Goal: Transaction & Acquisition: Book appointment/travel/reservation

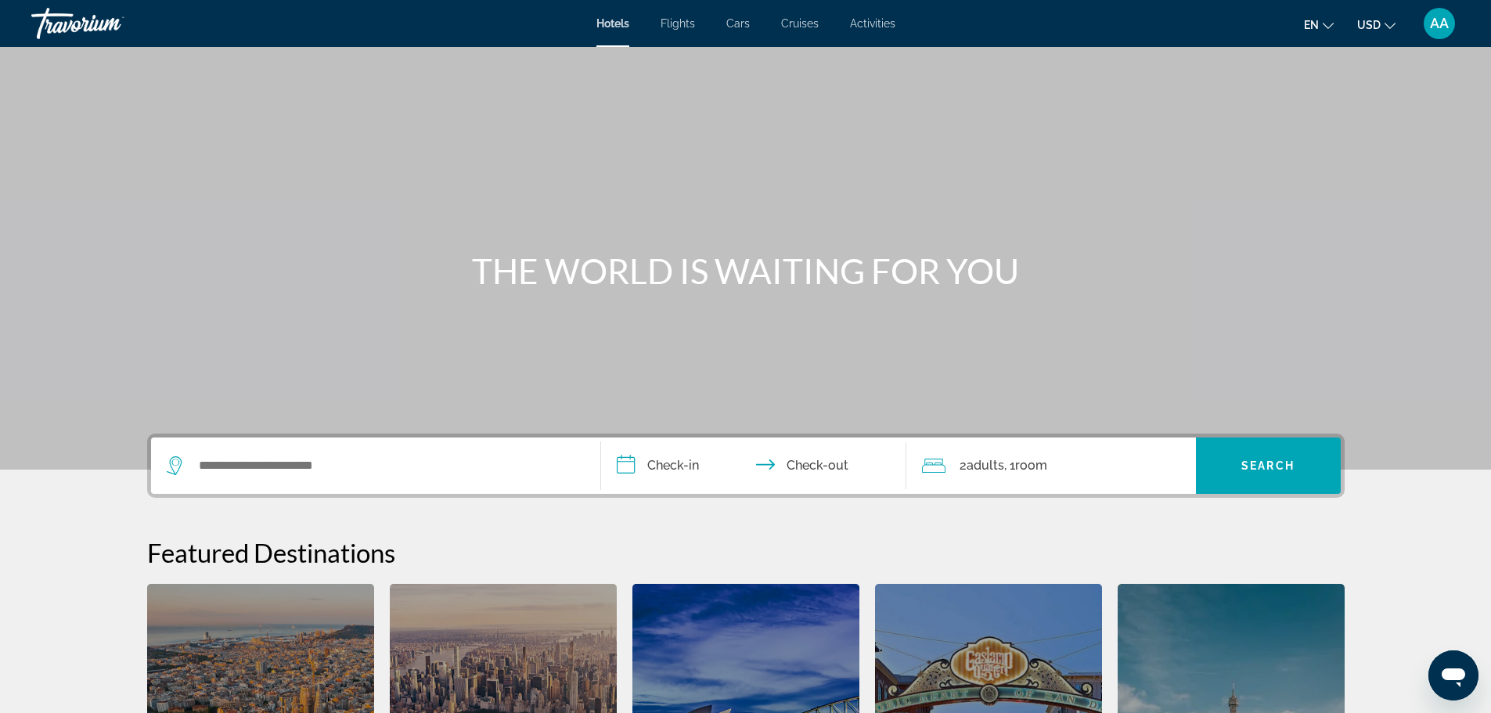
click at [1435, 19] on span "AA" at bounding box center [1439, 24] width 19 height 16
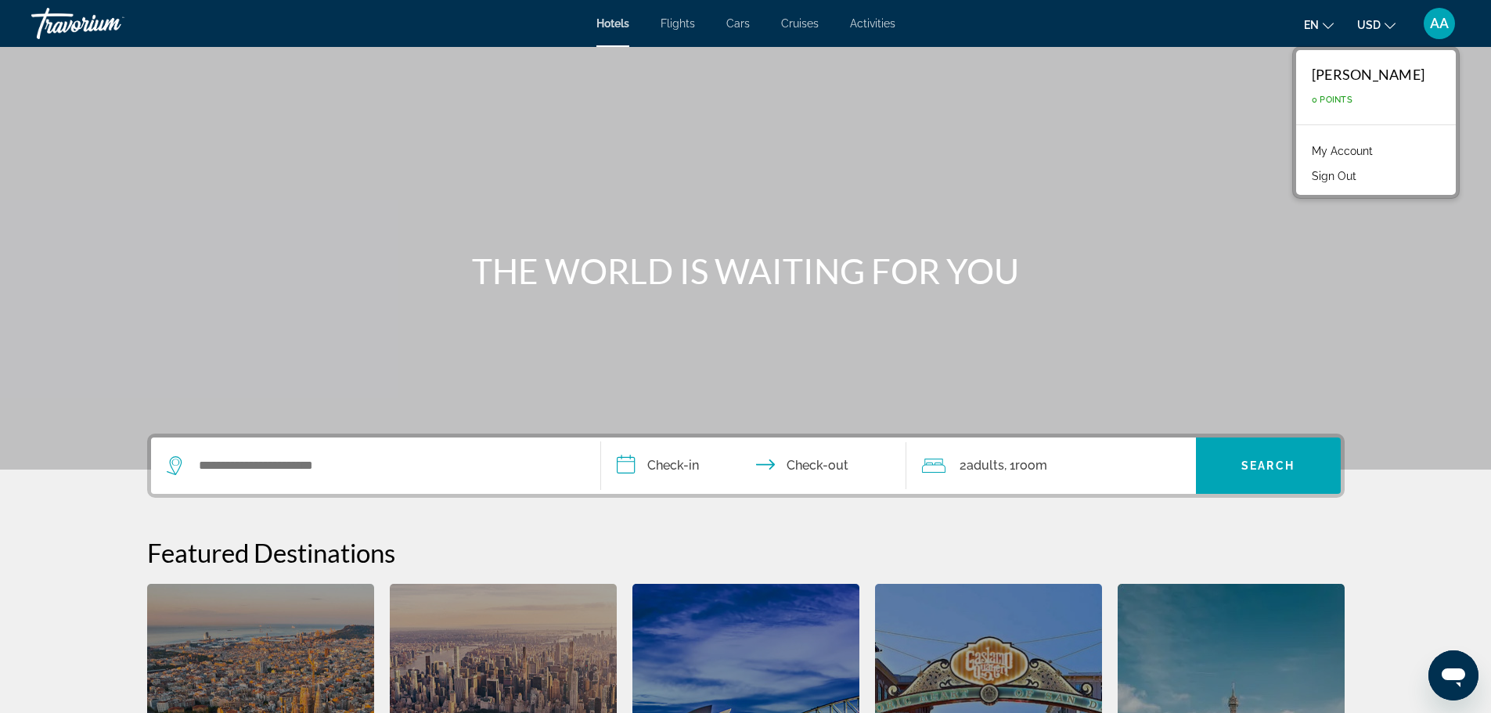
click at [1326, 148] on link "My Account" at bounding box center [1342, 151] width 77 height 20
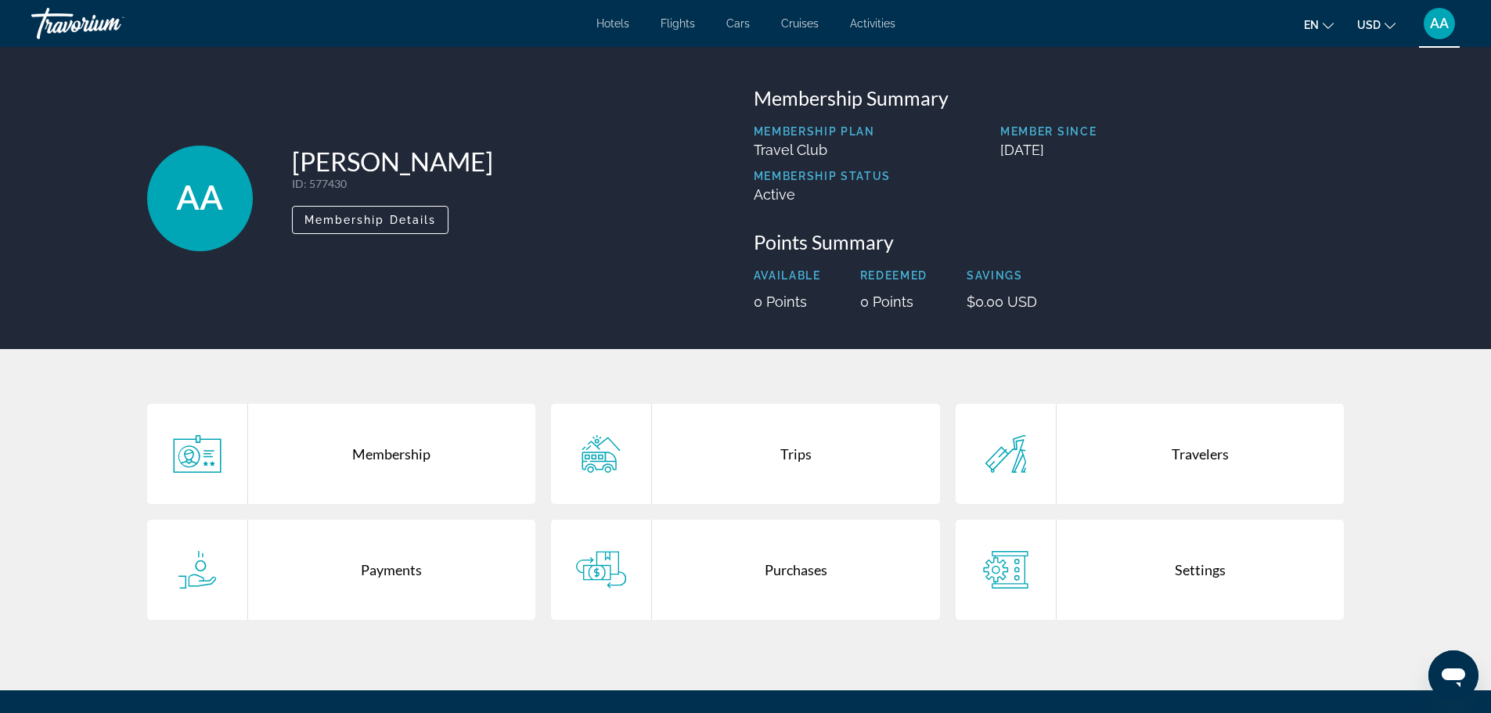
click at [1372, 23] on span "USD" at bounding box center [1368, 25] width 23 height 13
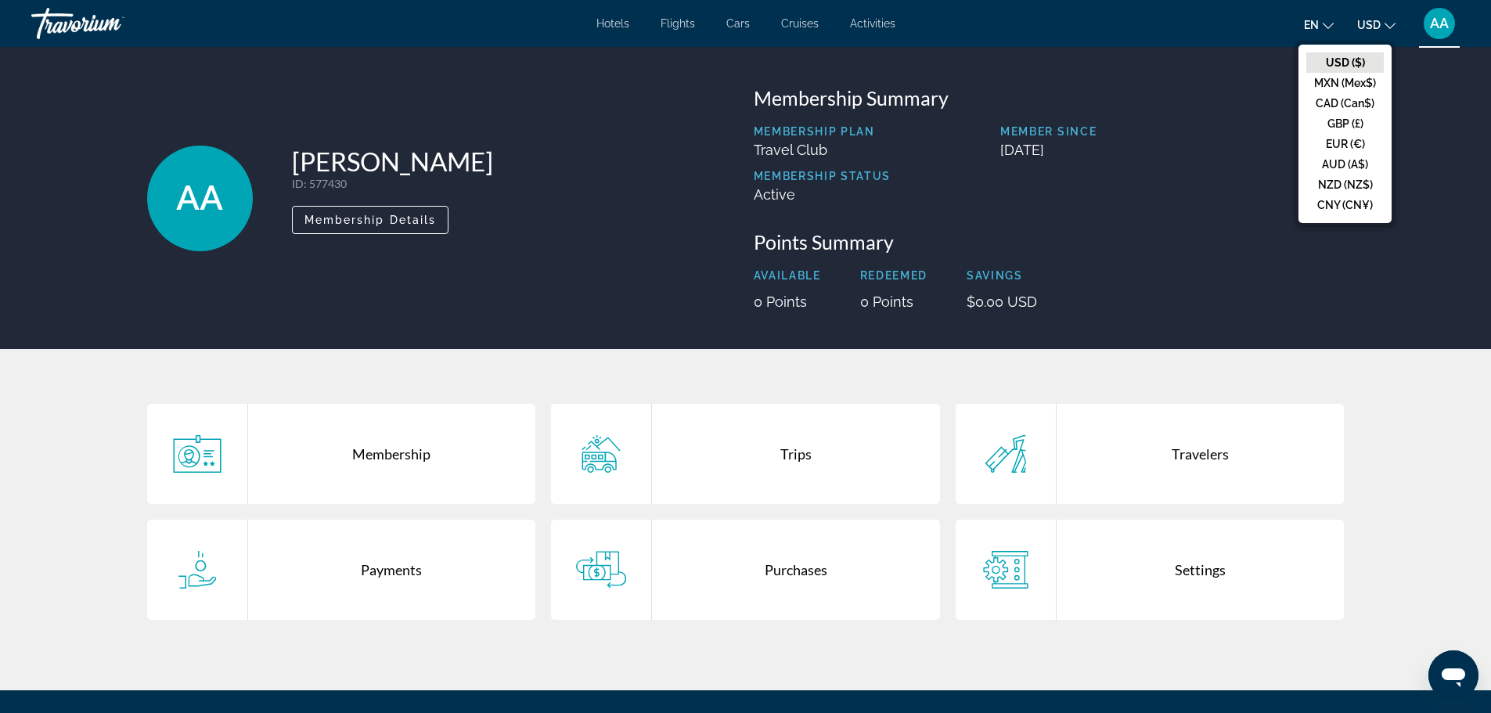
click at [528, 253] on div "AA Audree Joannie Allaire ID : 577430 Secondary Member Membership Details" at bounding box center [442, 198] width 591 height 224
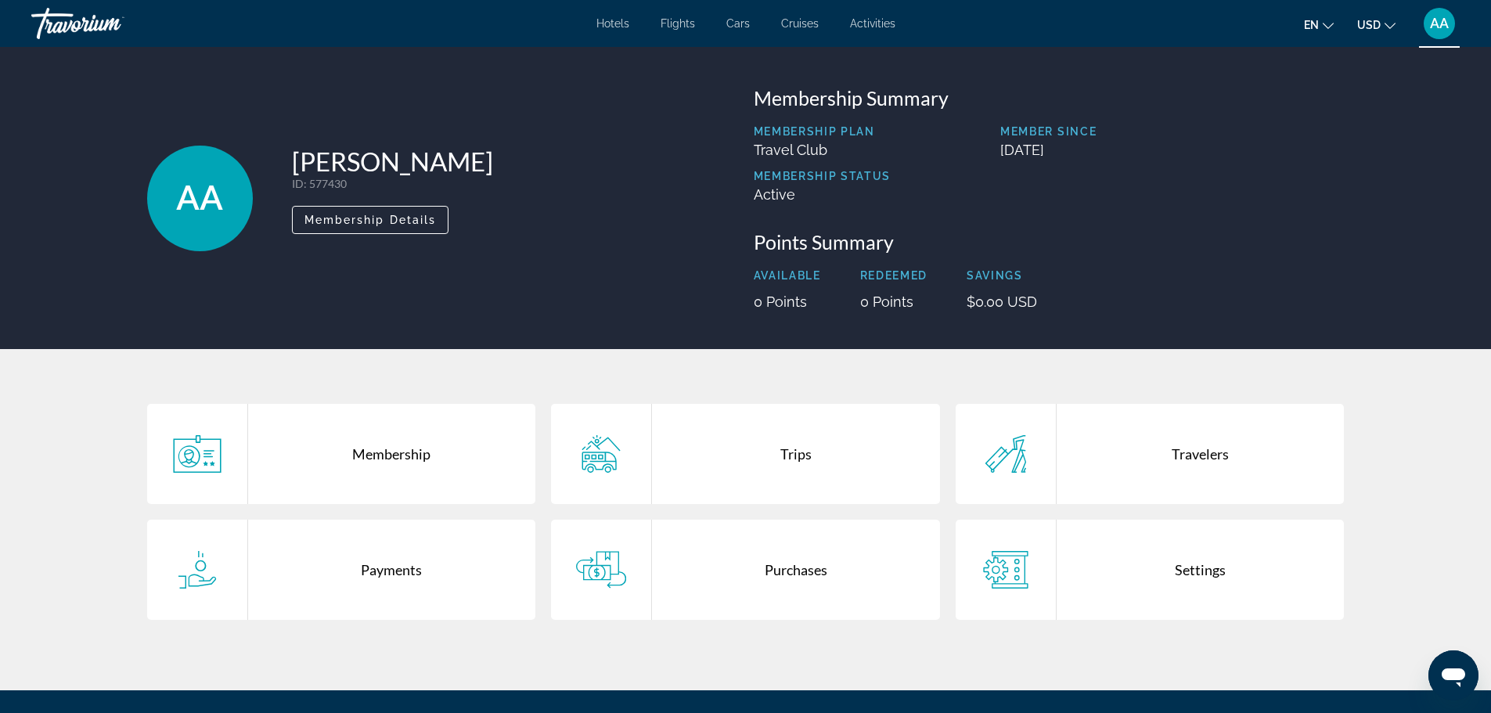
click at [1093, 567] on div "Settings" at bounding box center [1200, 570] width 288 height 100
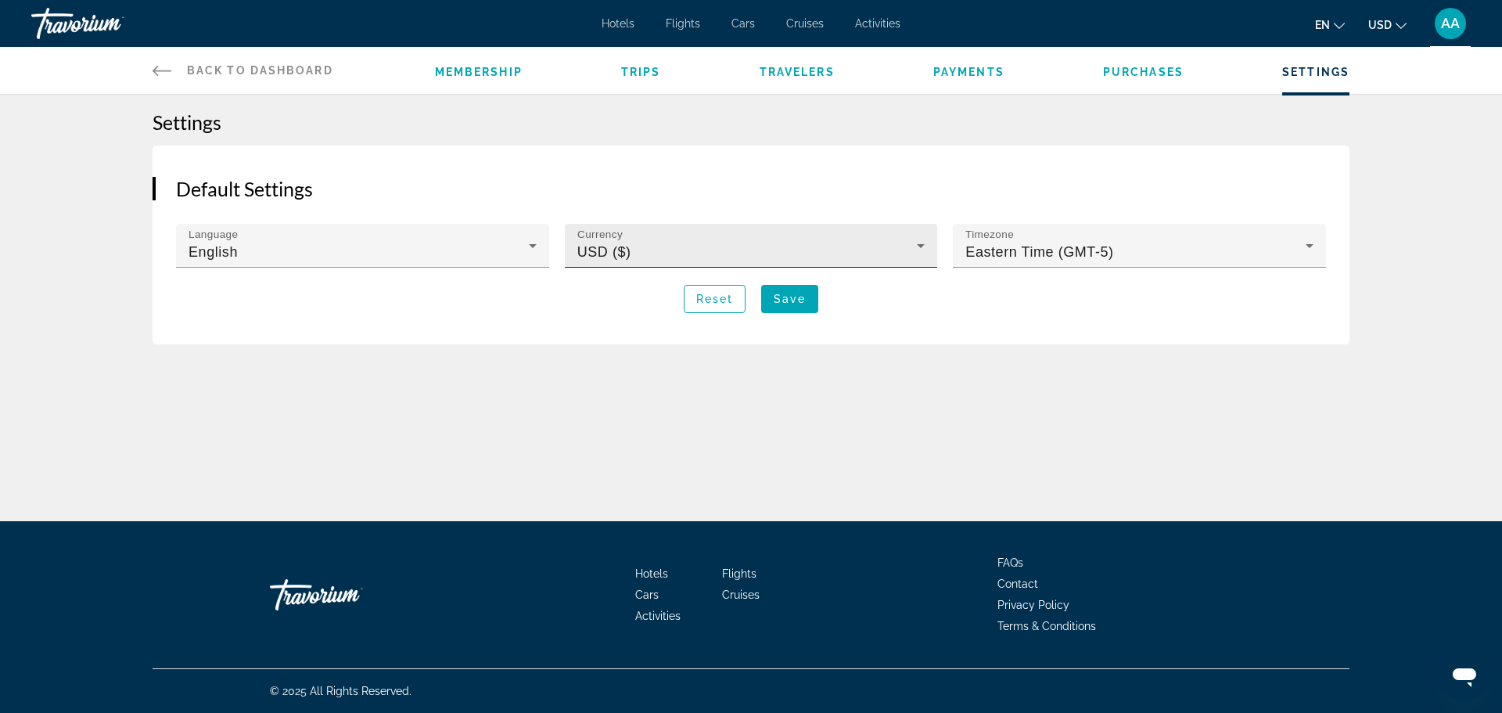
click at [650, 246] on div "USD ($)" at bounding box center [747, 252] width 340 height 19
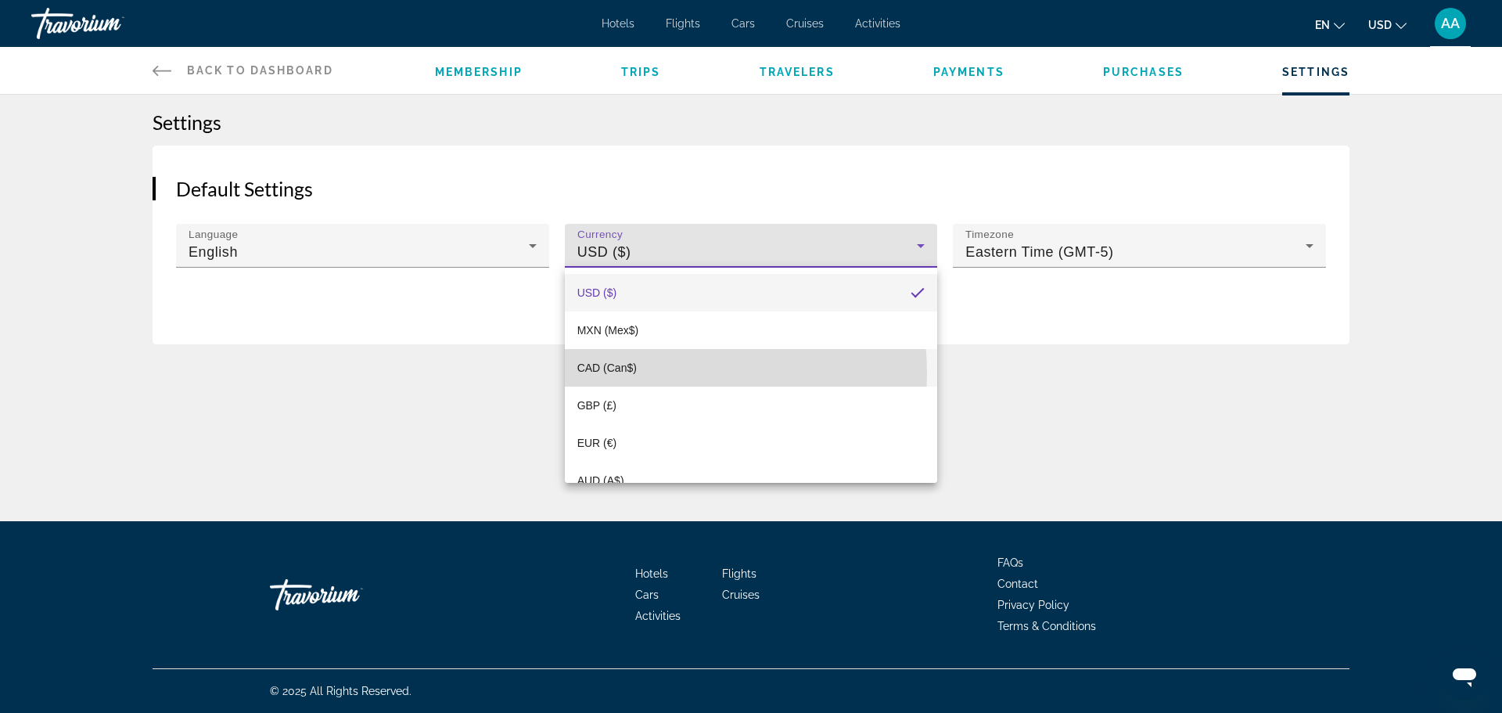
click at [652, 373] on mat-option "CAD (Can$)" at bounding box center [751, 368] width 373 height 38
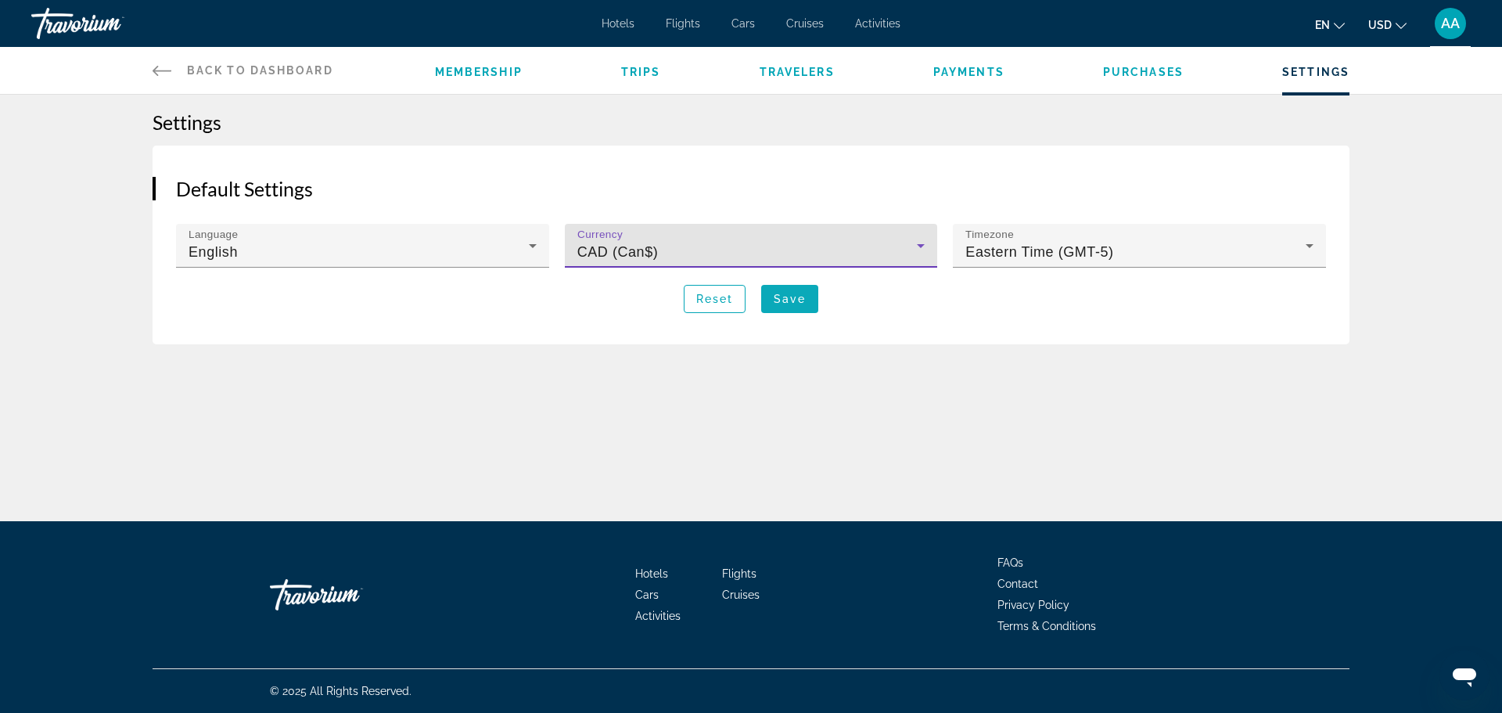
click at [795, 304] on span "Save" at bounding box center [790, 299] width 32 height 13
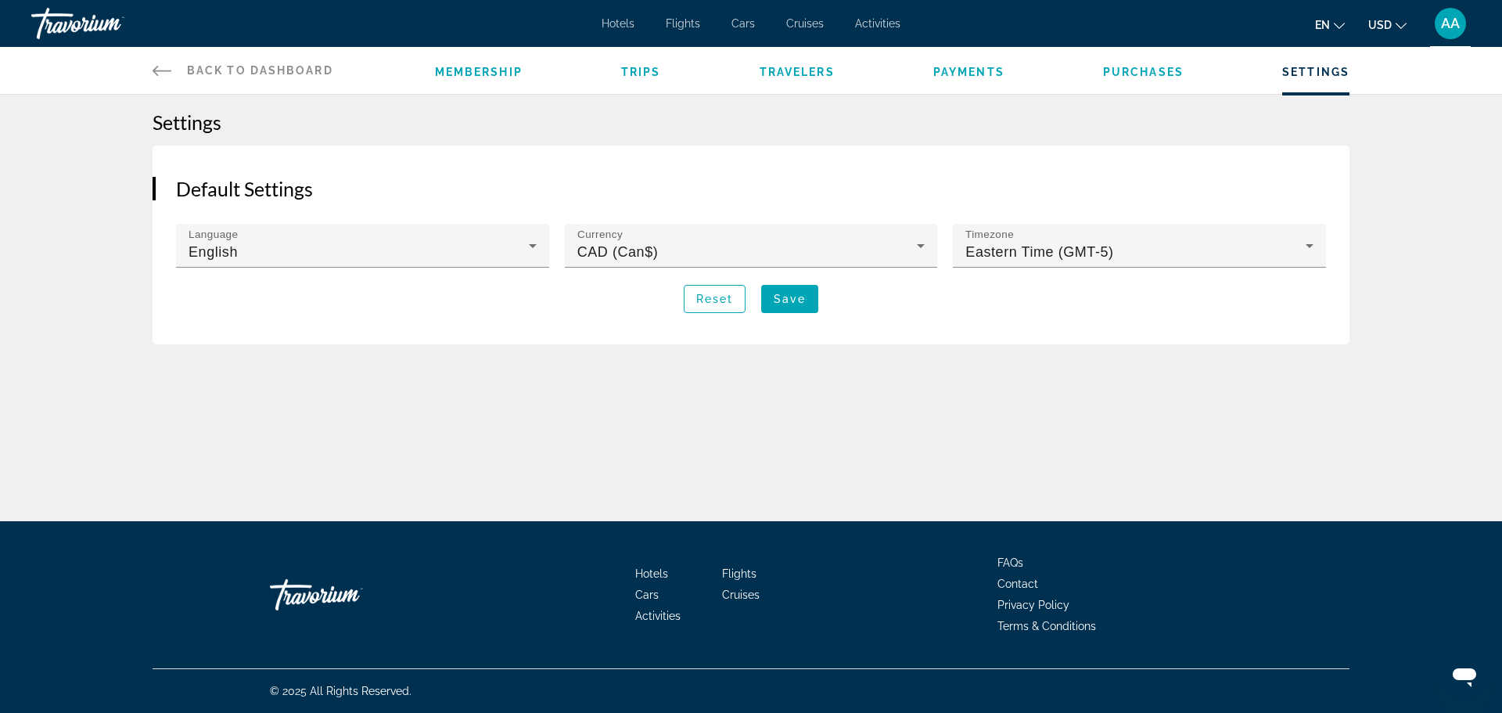
click at [786, 78] on li "Travelers" at bounding box center [797, 70] width 75 height 17
click at [790, 67] on span "Travelers" at bounding box center [797, 72] width 75 height 13
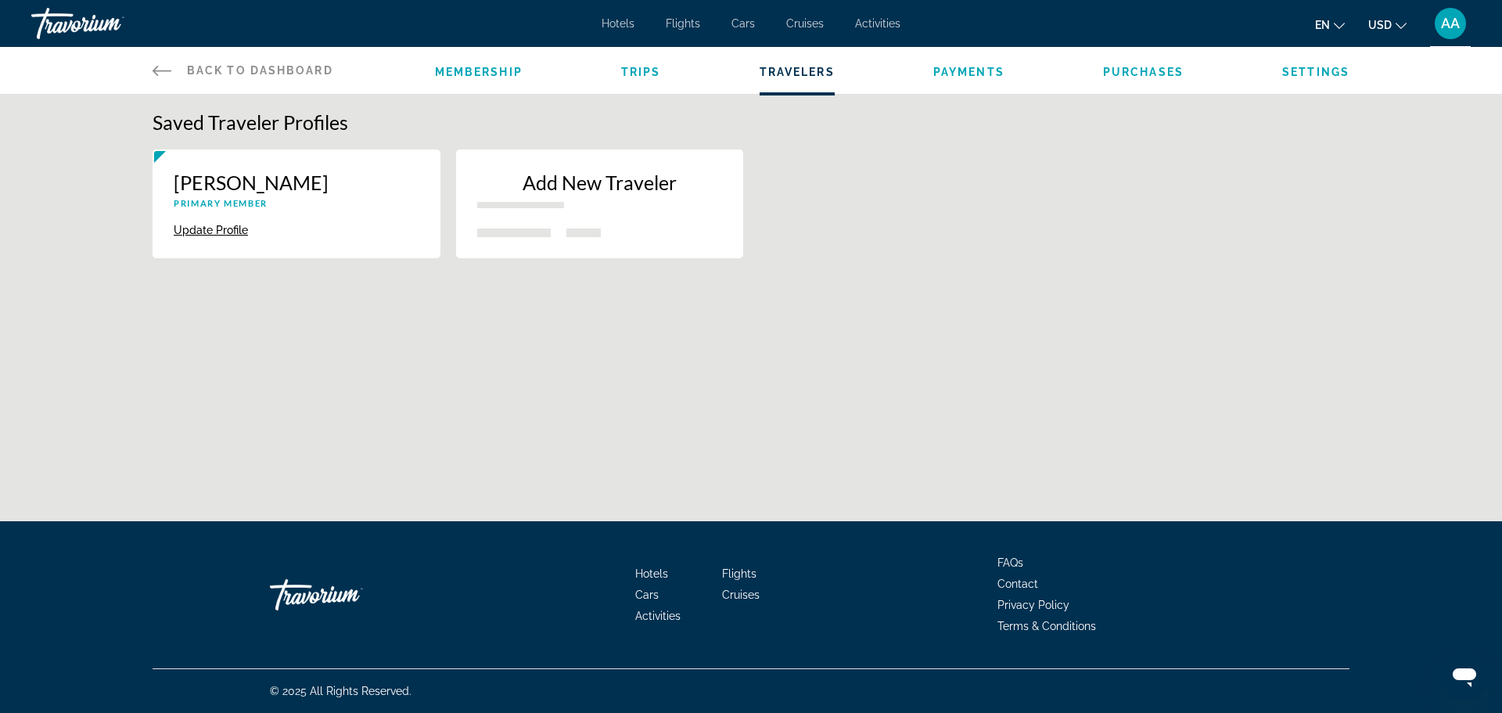
click at [976, 75] on span "Payments" at bounding box center [968, 72] width 71 height 13
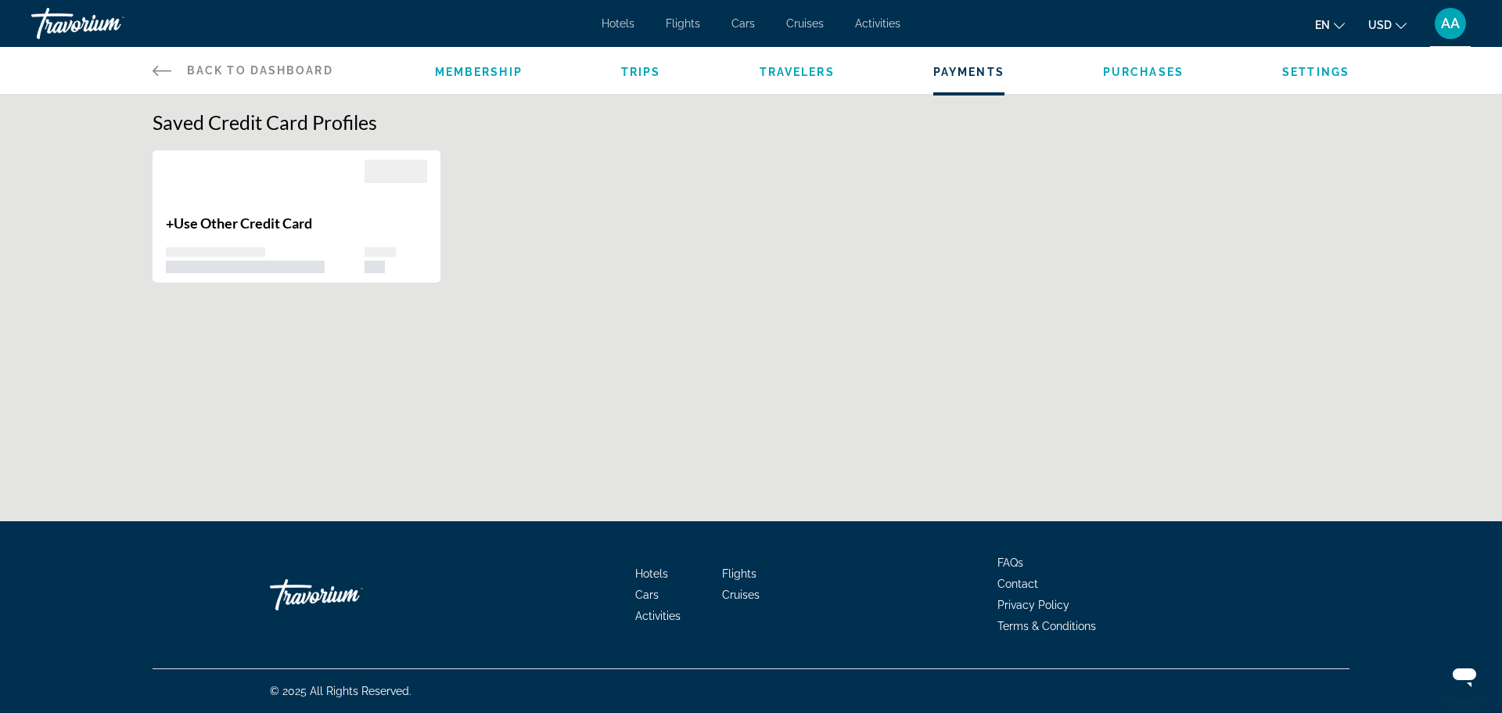
click at [789, 85] on div "Membership Trips Travelers Payments Purchases Settings" at bounding box center [892, 70] width 915 height 47
click at [792, 74] on span "Travelers" at bounding box center [797, 72] width 75 height 13
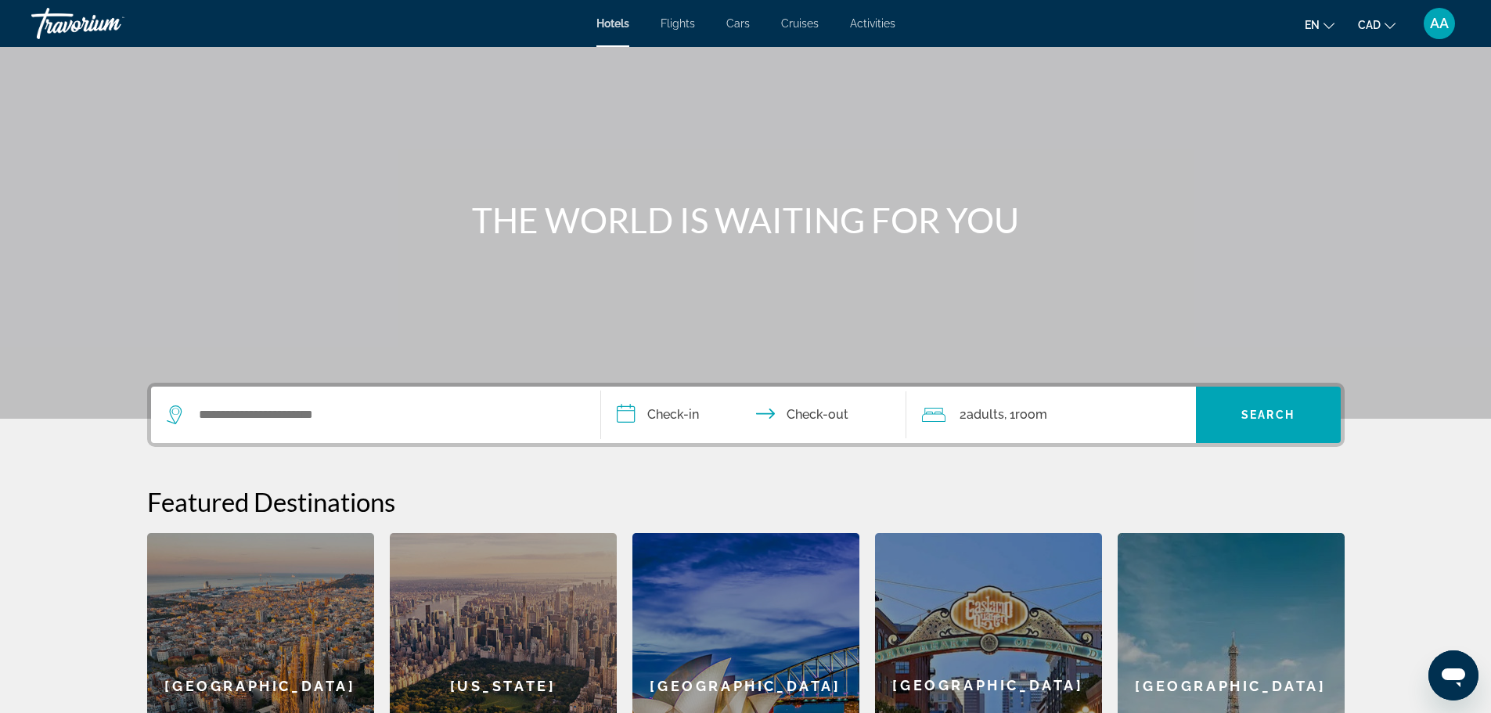
scroll to position [78, 0]
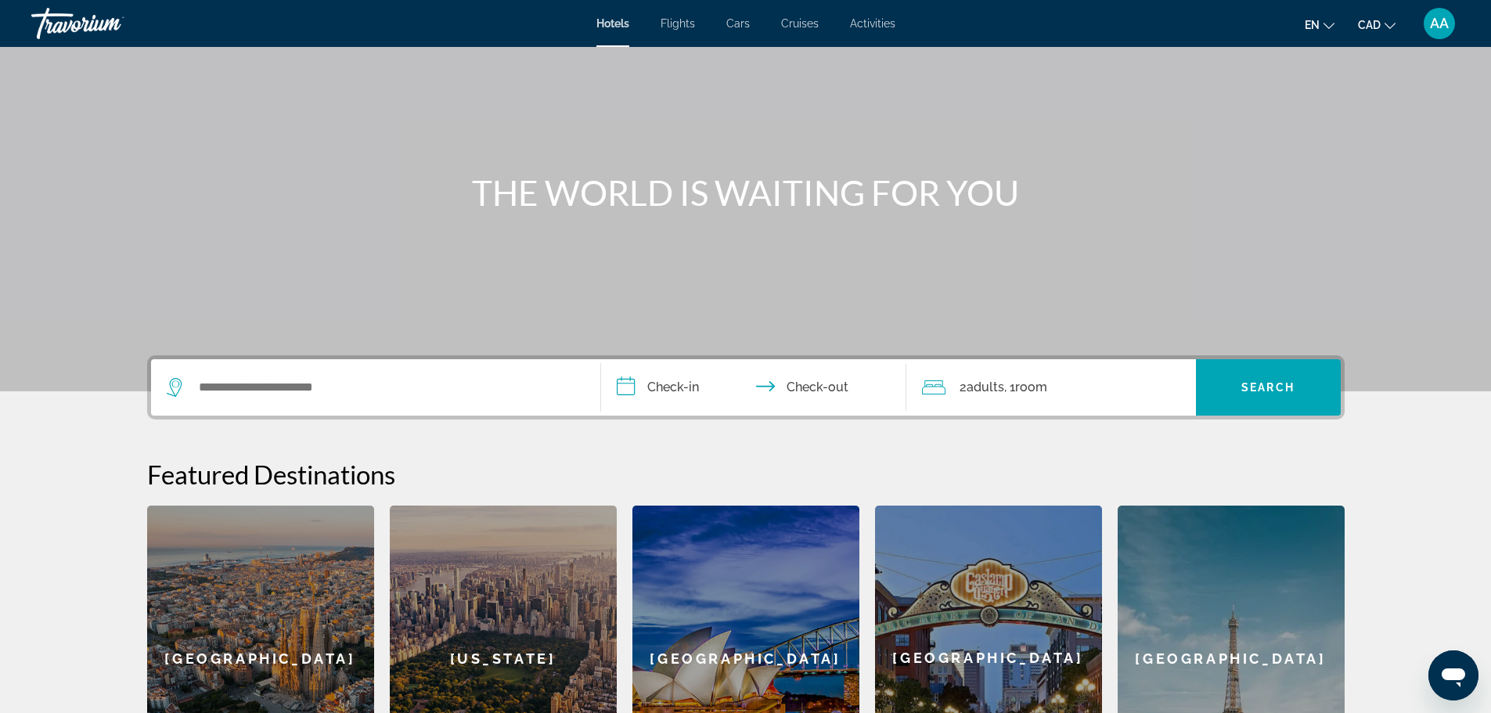
click at [1103, 383] on div "2 Adult Adults , 1 Room rooms" at bounding box center [1059, 387] width 274 height 22
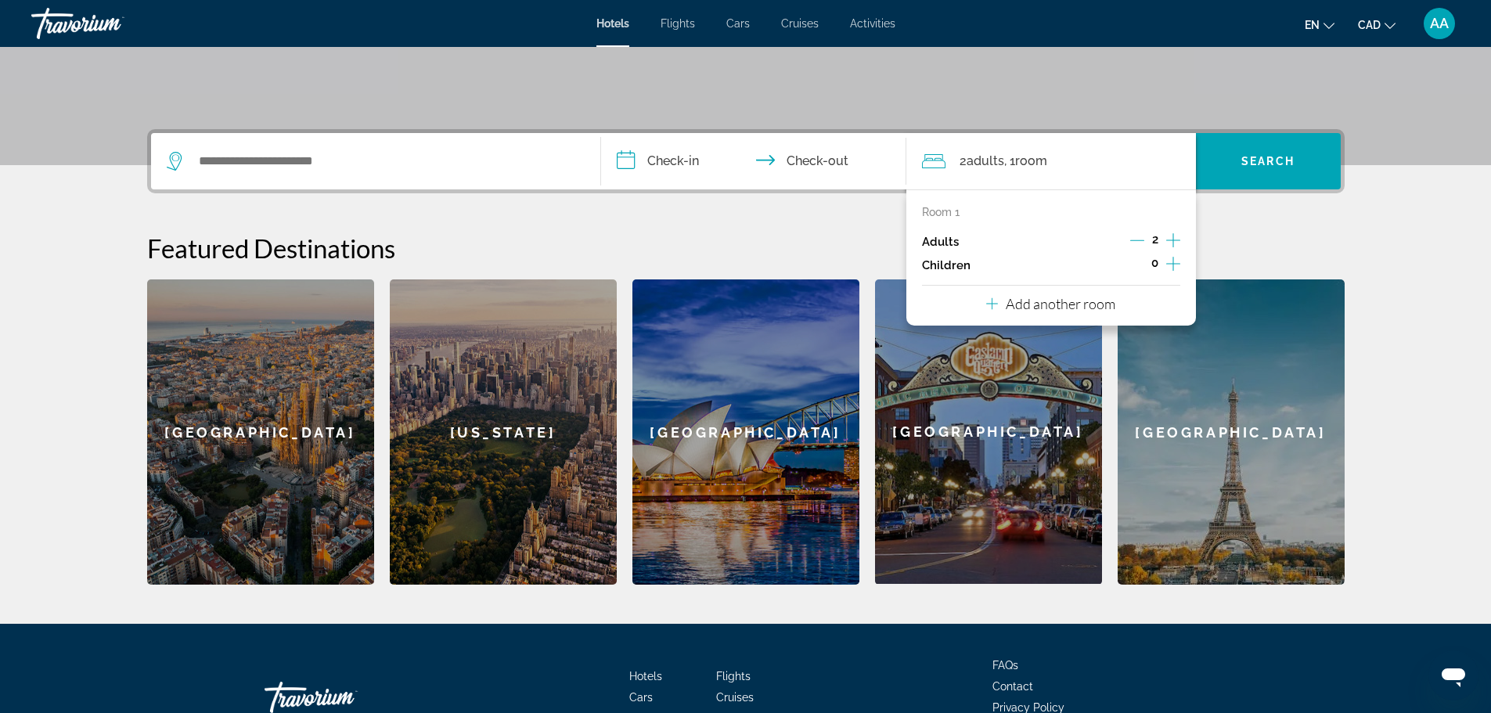
scroll to position [226, 0]
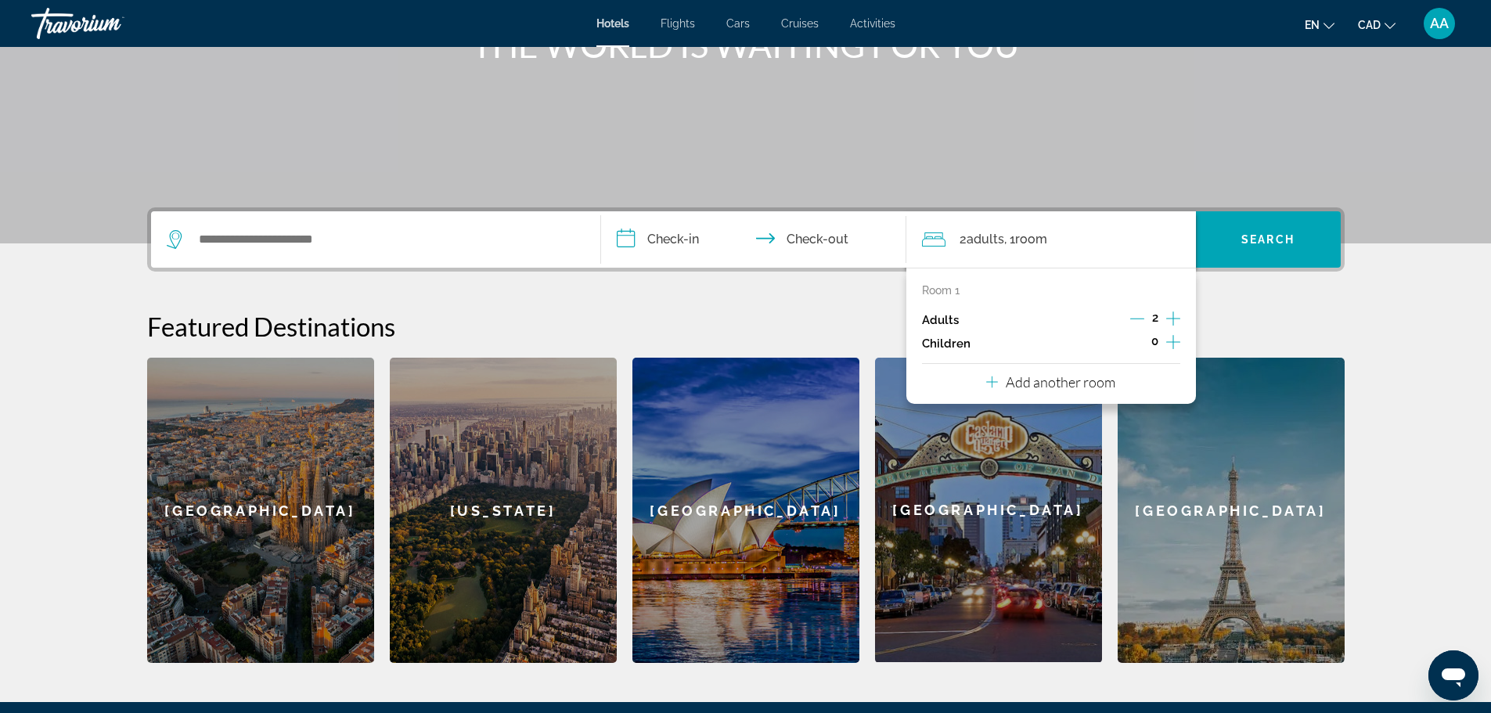
click at [1172, 317] on icon "Increment adults" at bounding box center [1173, 318] width 14 height 14
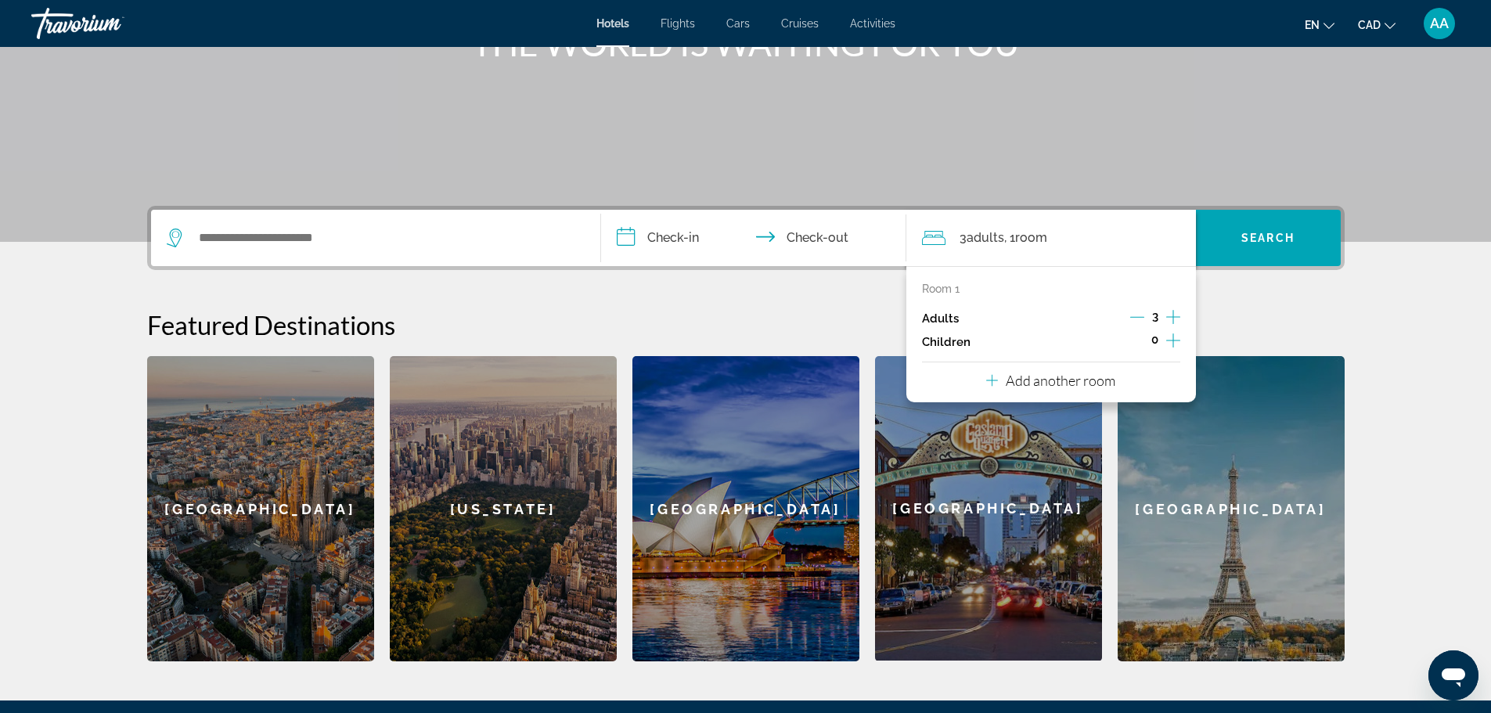
scroll to position [94, 0]
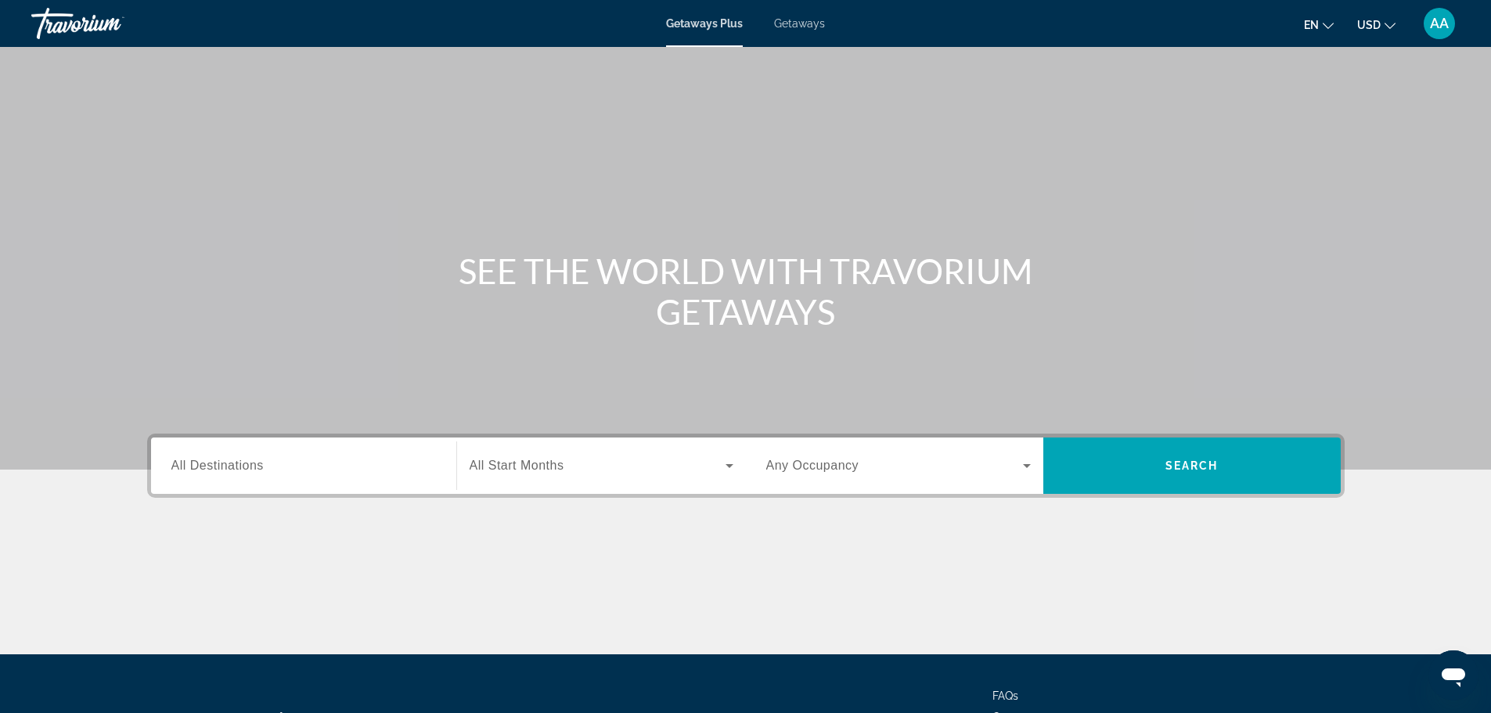
click at [871, 459] on span "Search widget" at bounding box center [894, 465] width 257 height 19
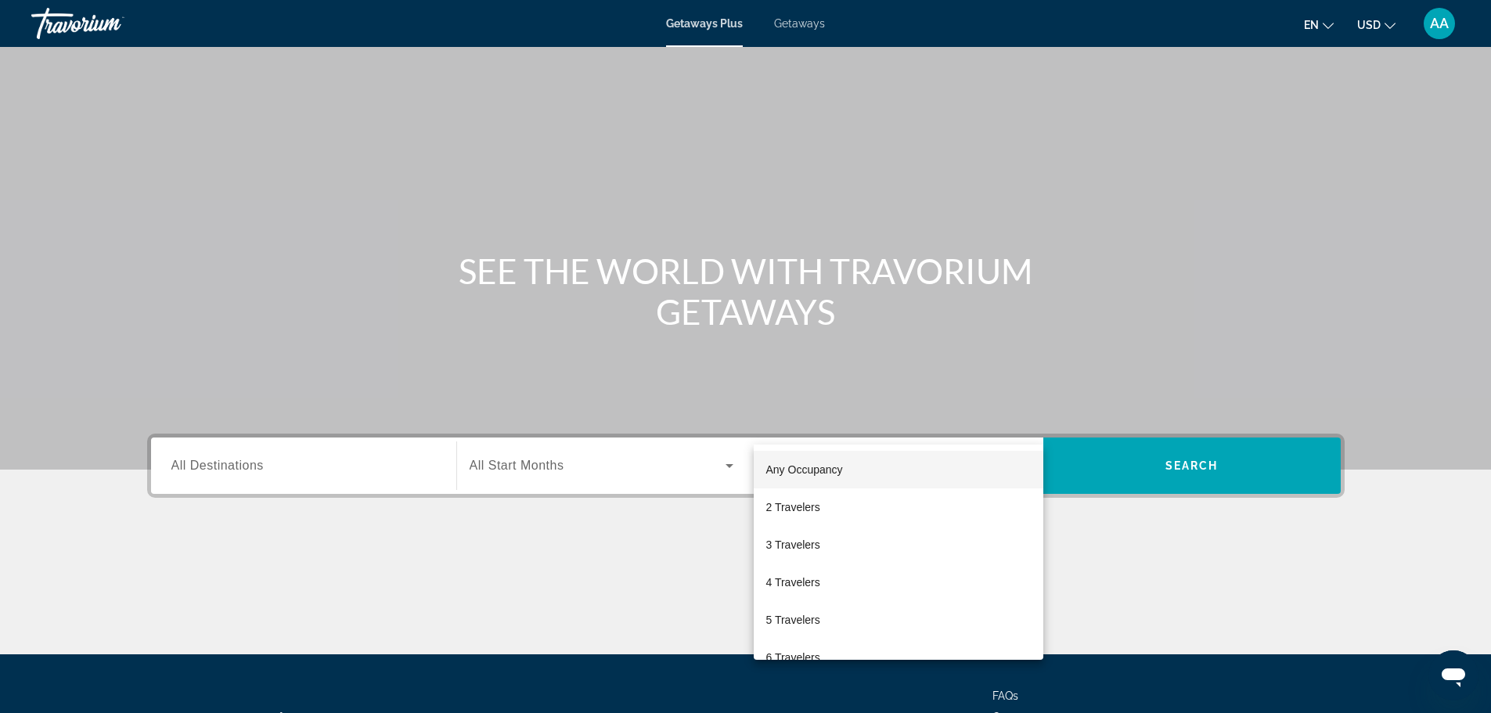
scroll to position [133, 0]
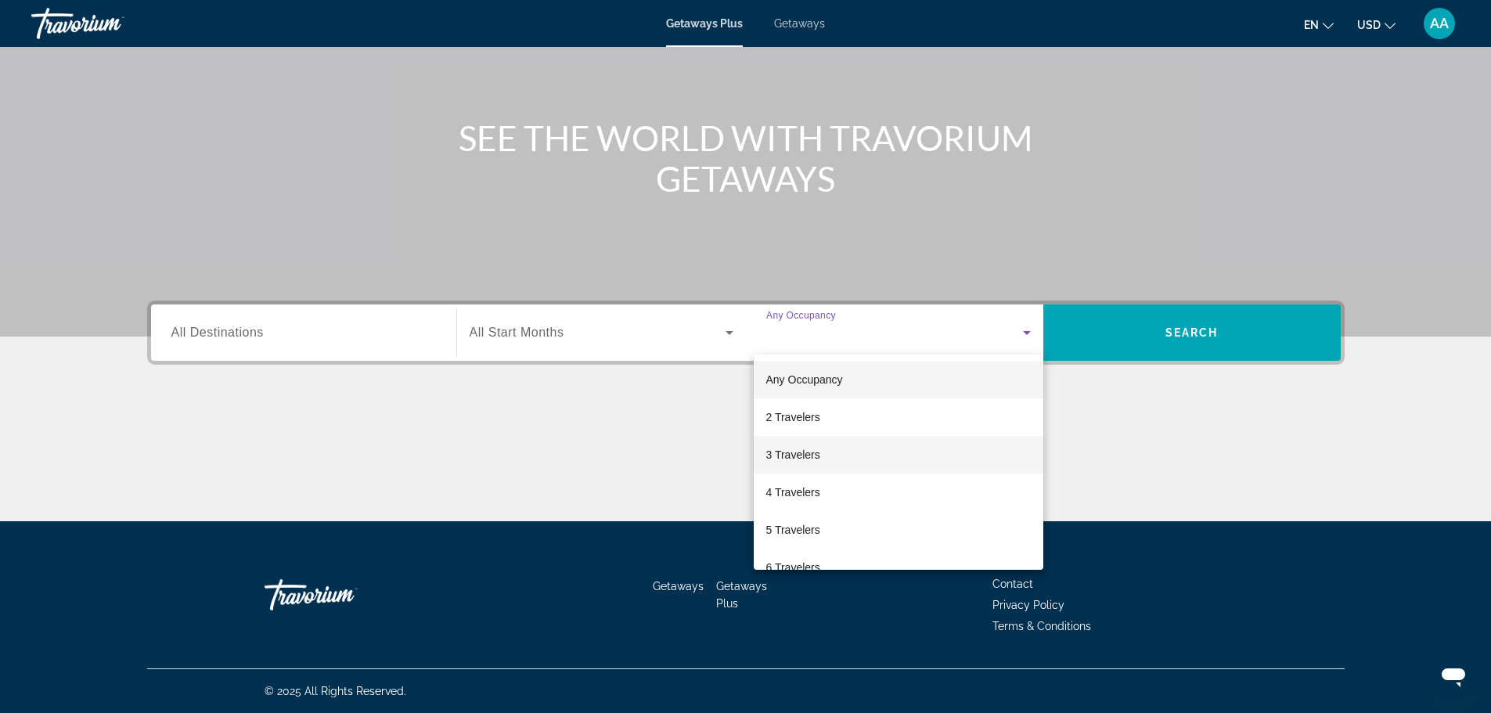
click at [830, 448] on mat-option "3 Travelers" at bounding box center [898, 455] width 290 height 38
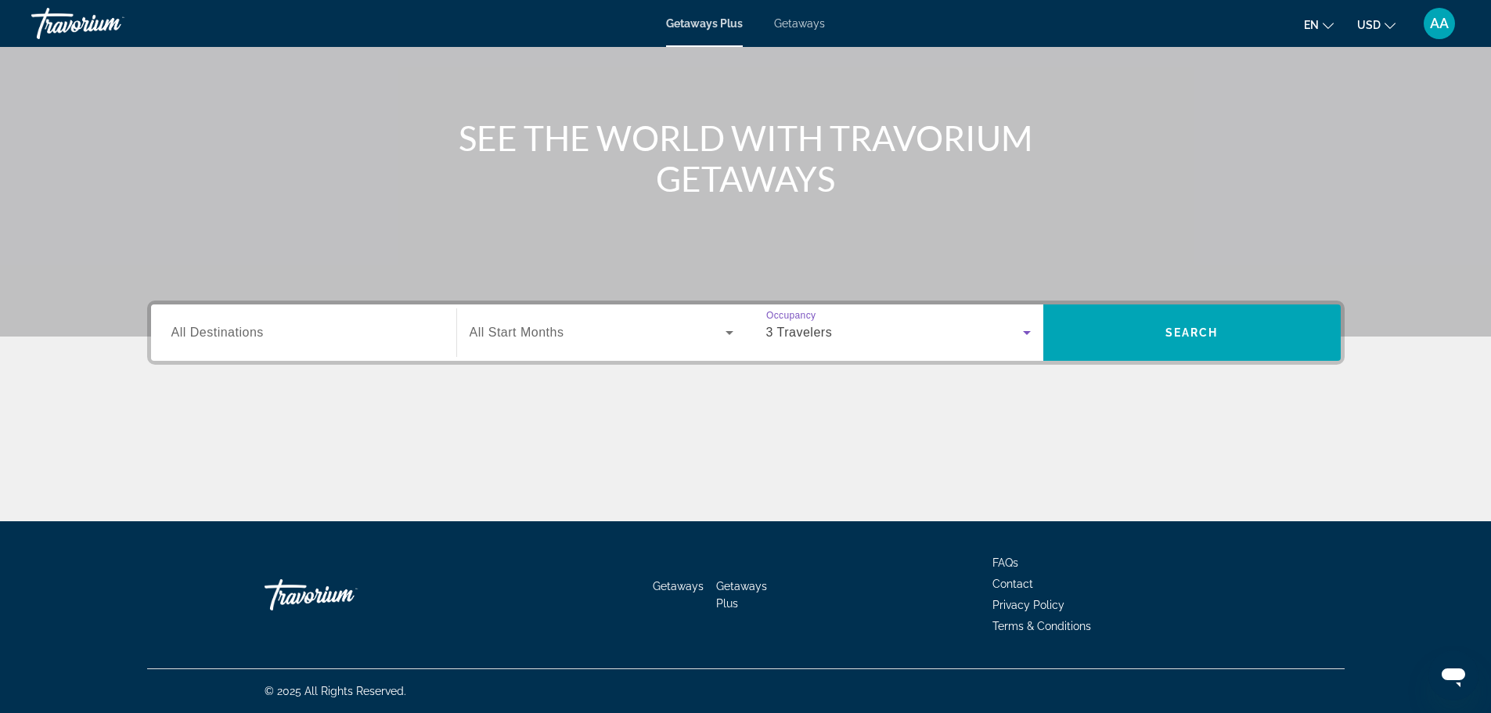
click at [538, 343] on div "Search widget" at bounding box center [601, 333] width 264 height 44
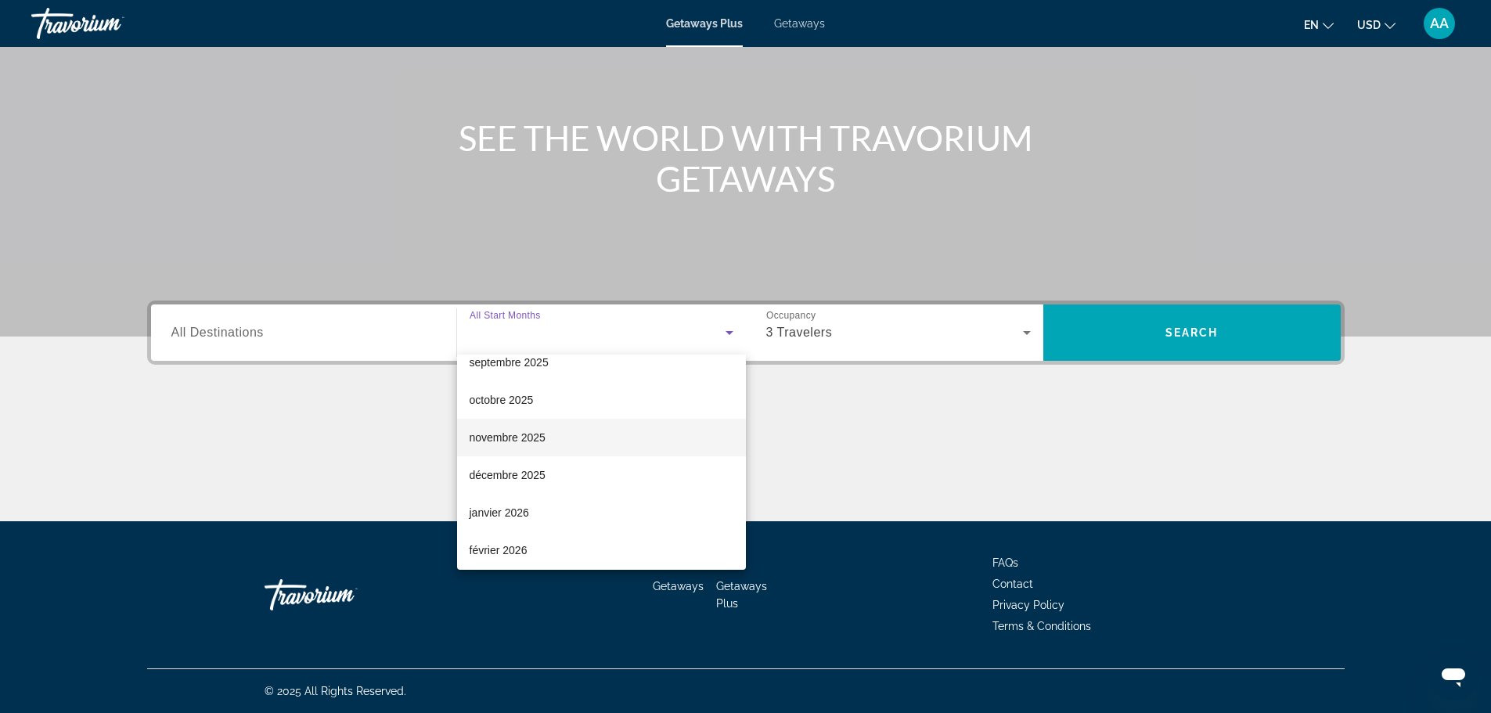
scroll to position [156, 0]
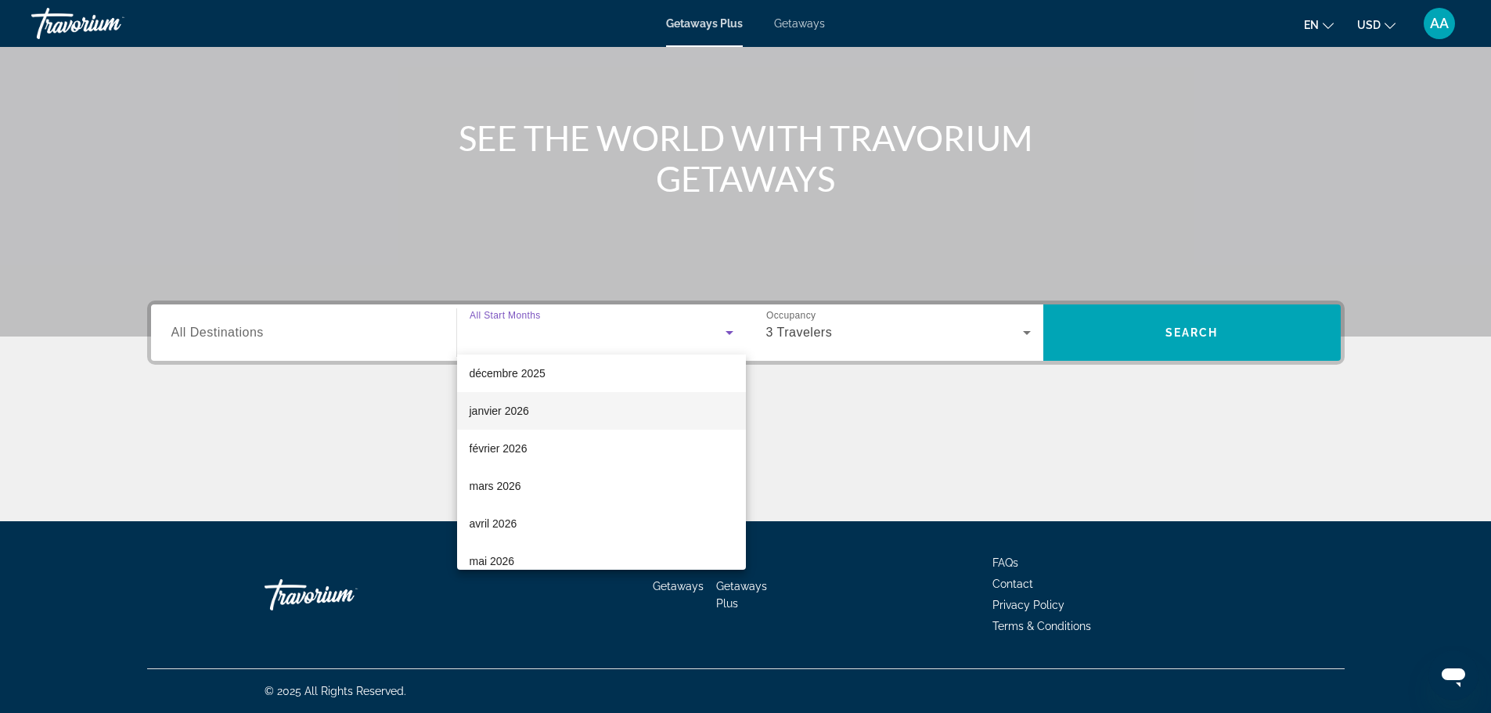
click at [525, 413] on span "janvier 2026" at bounding box center [498, 410] width 59 height 19
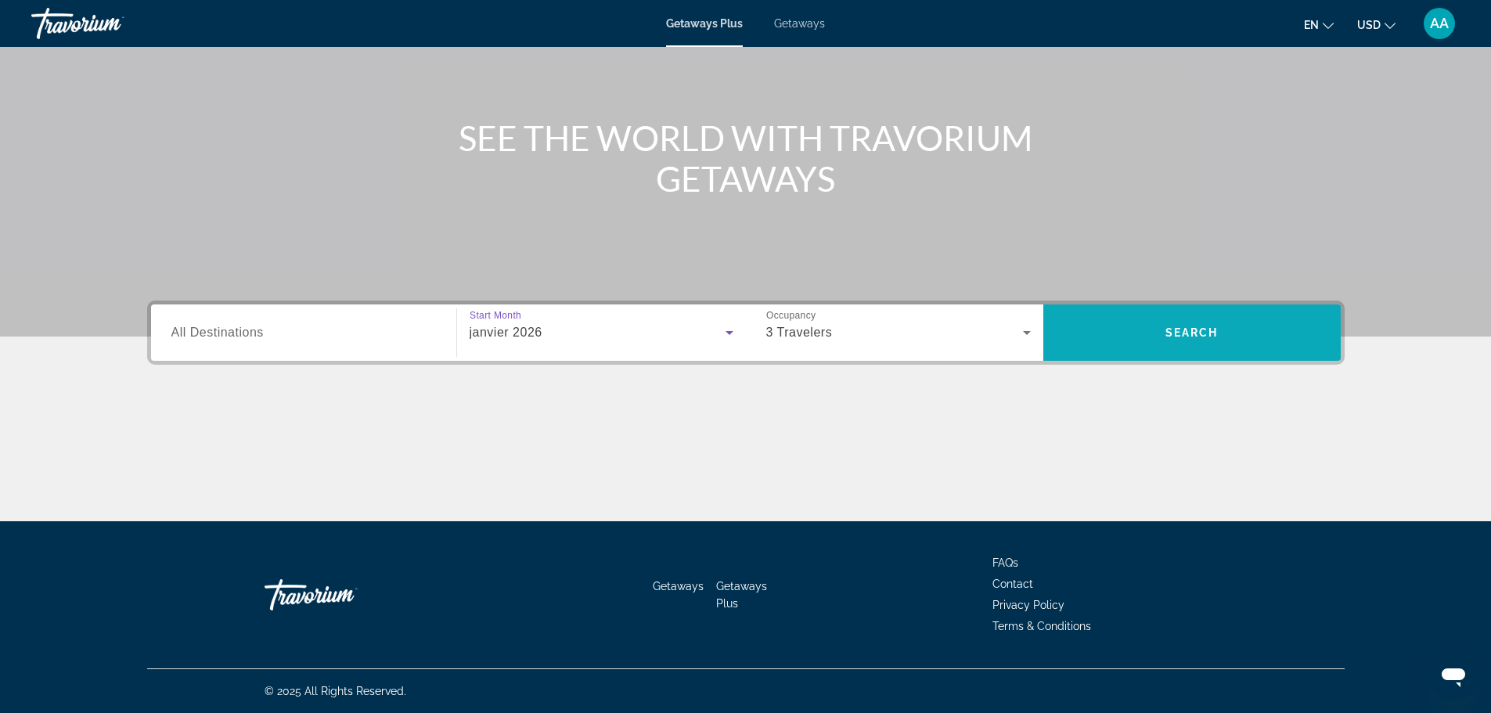
click at [1206, 328] on span "Search" at bounding box center [1191, 332] width 53 height 13
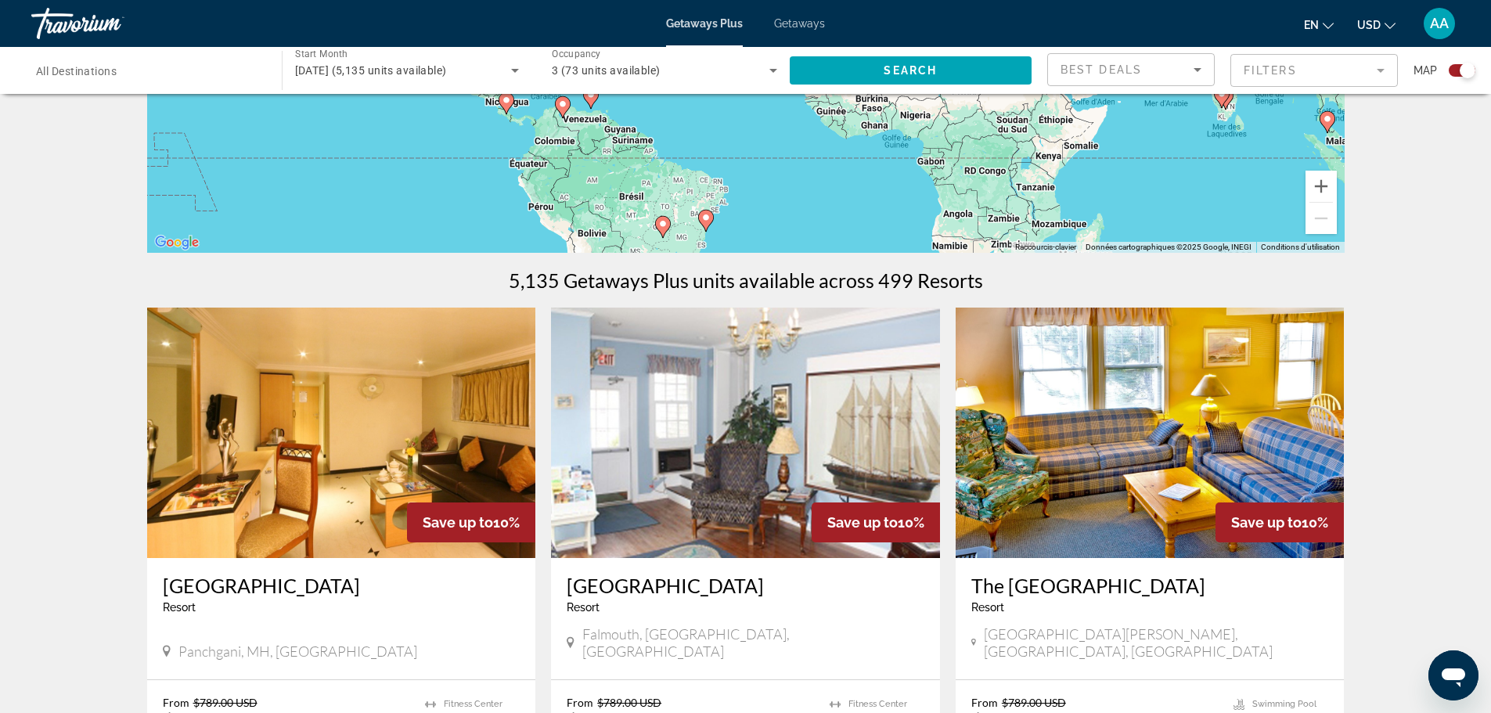
scroll to position [78, 0]
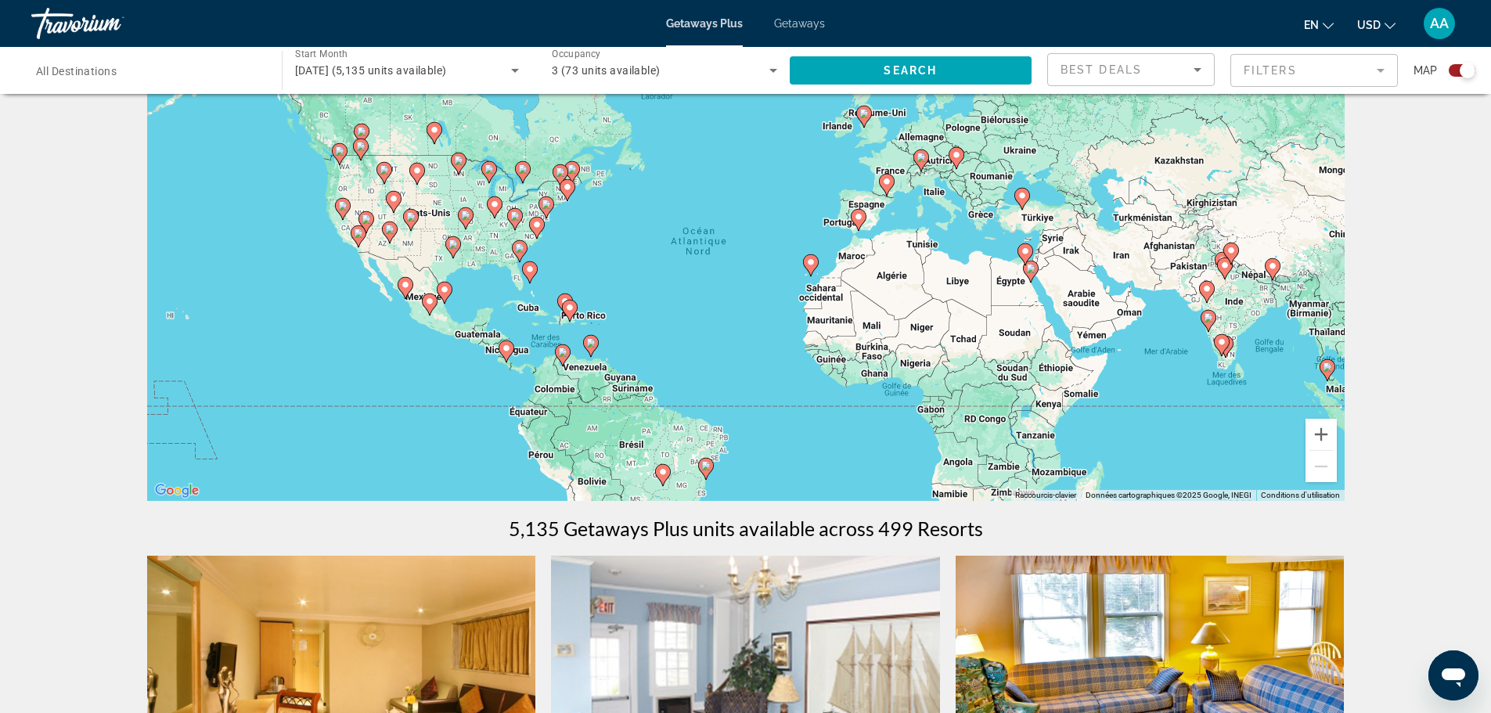
click at [1444, 20] on span "AA" at bounding box center [1439, 24] width 19 height 16
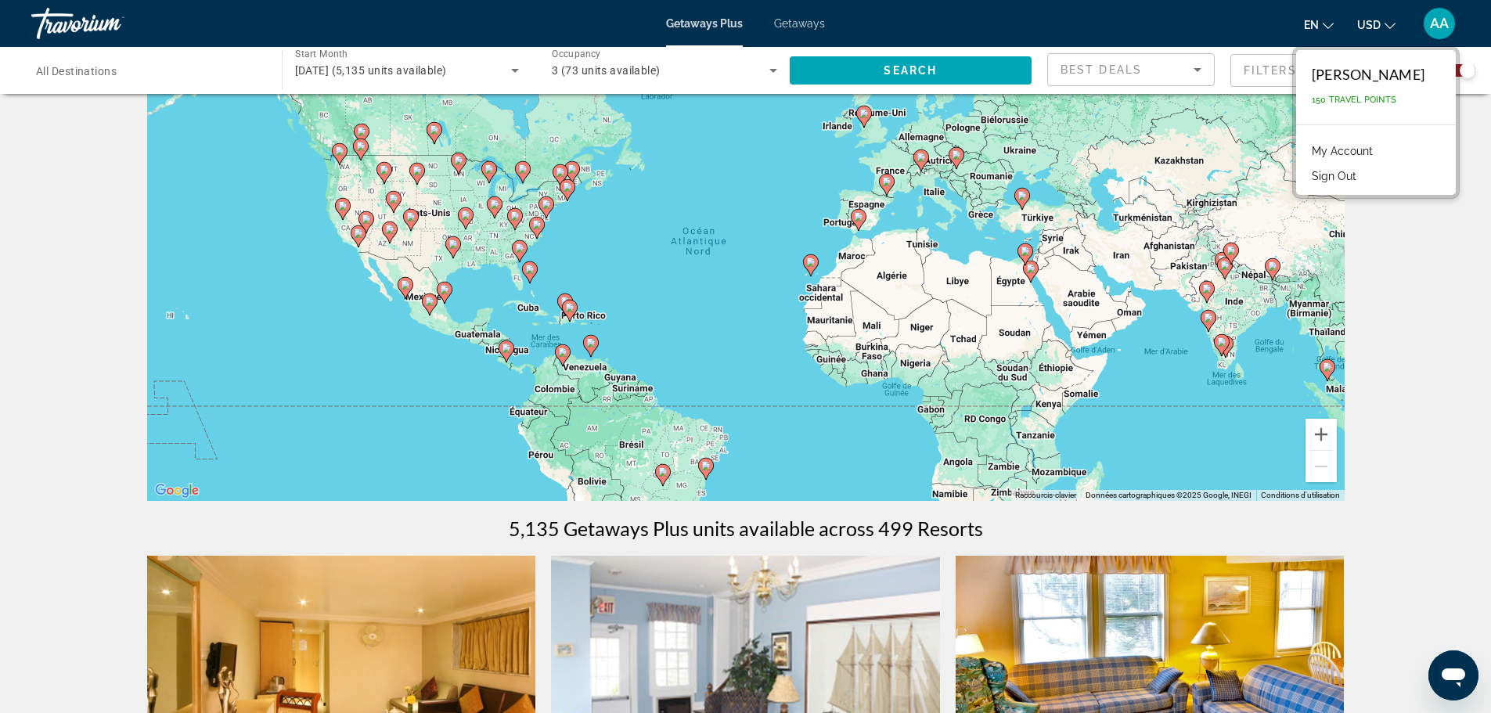
click at [1304, 146] on link "My Account" at bounding box center [1342, 151] width 77 height 20
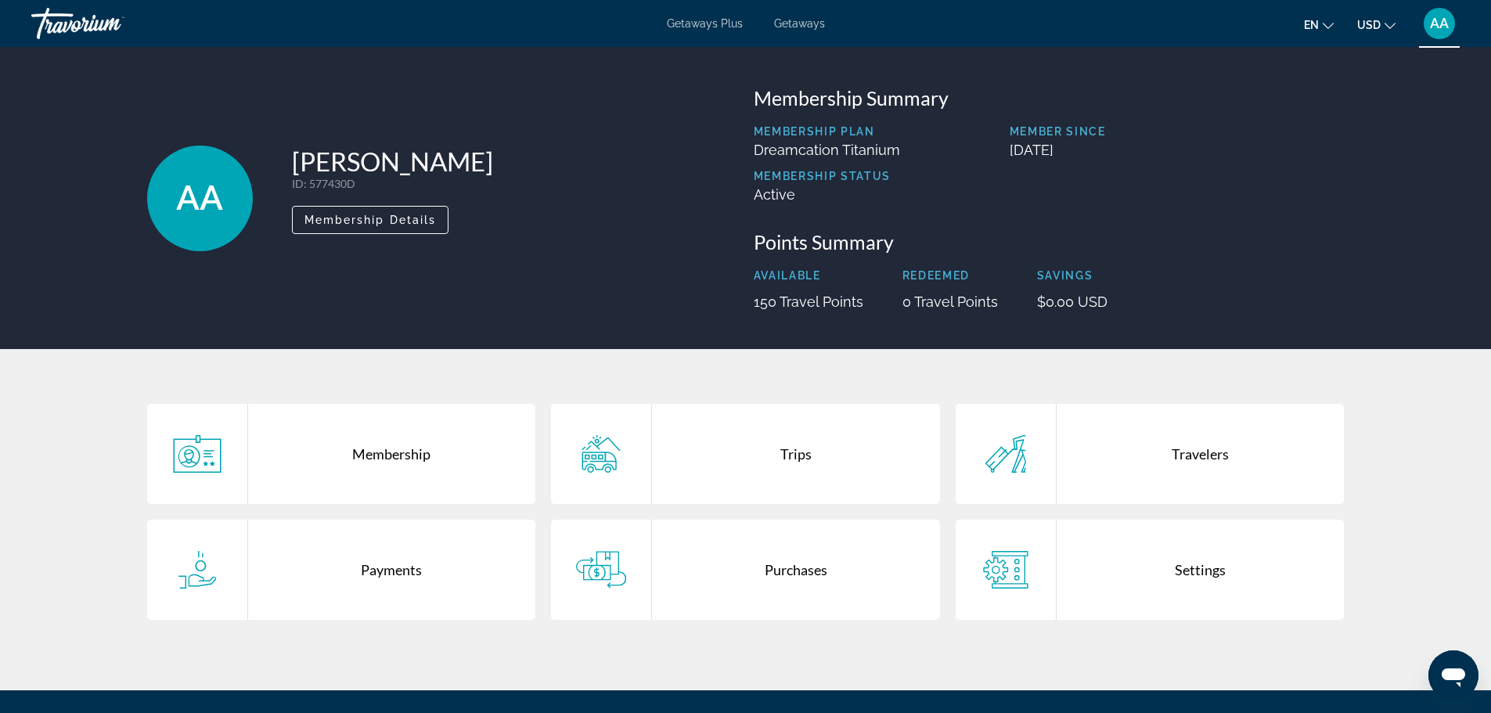
click at [1203, 565] on div "Settings" at bounding box center [1200, 570] width 288 height 100
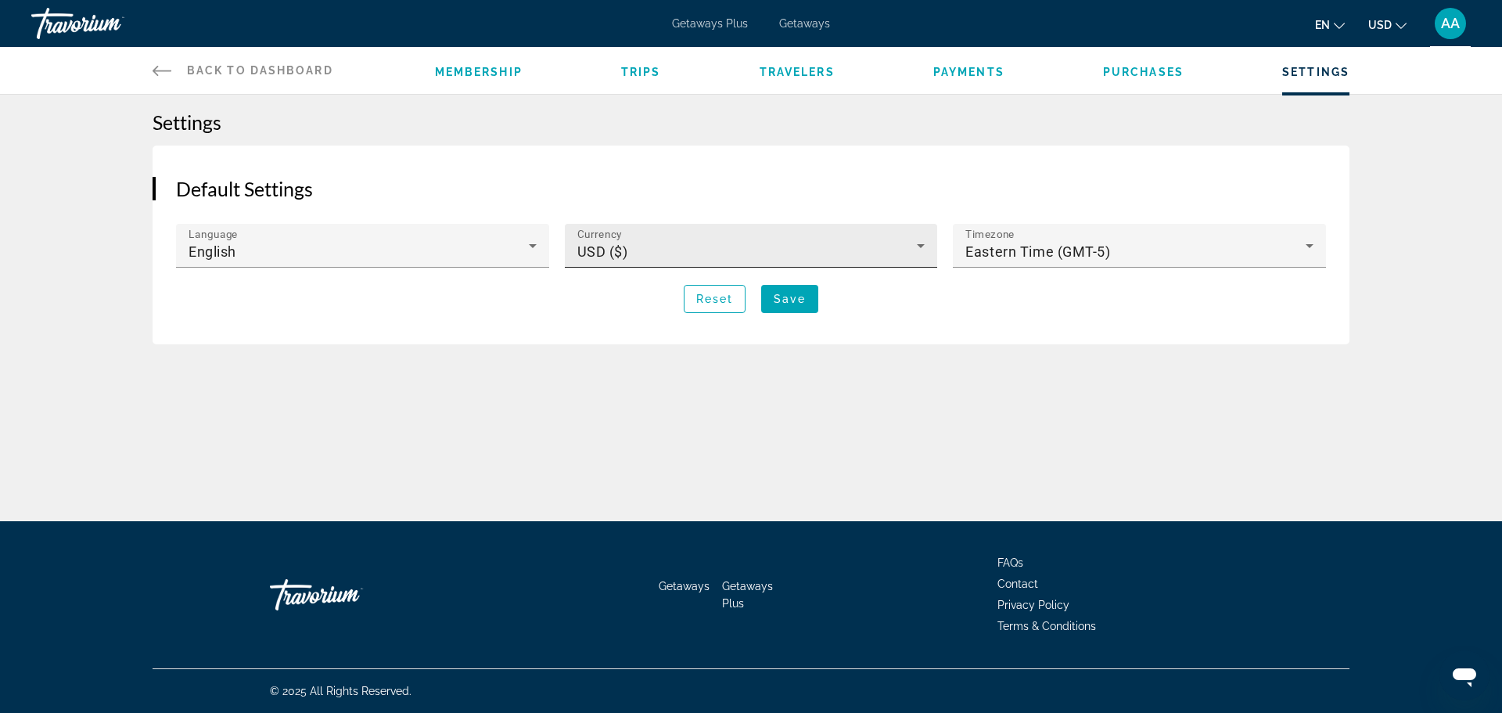
click at [679, 254] on div "USD ($)" at bounding box center [747, 252] width 340 height 19
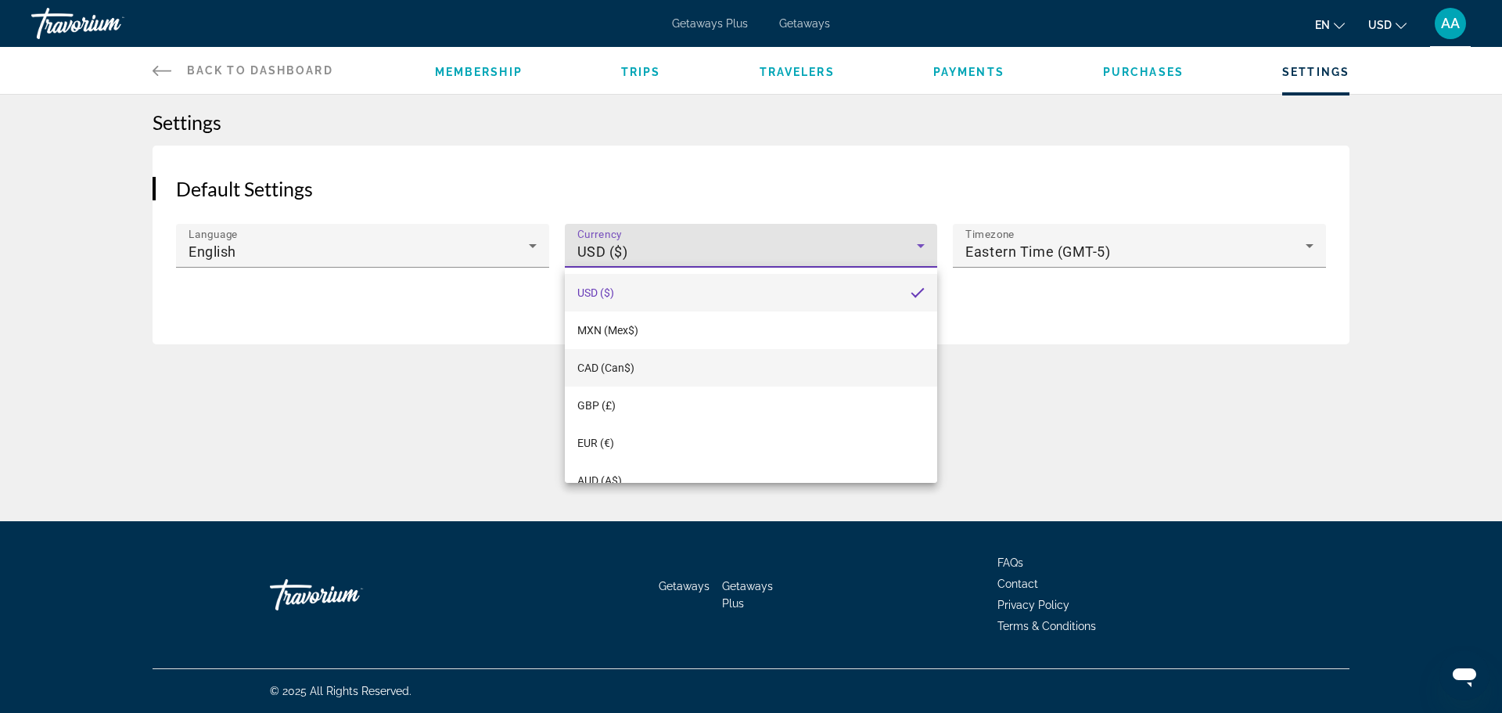
click at [645, 365] on mat-option "CAD (Can$)" at bounding box center [751, 368] width 373 height 38
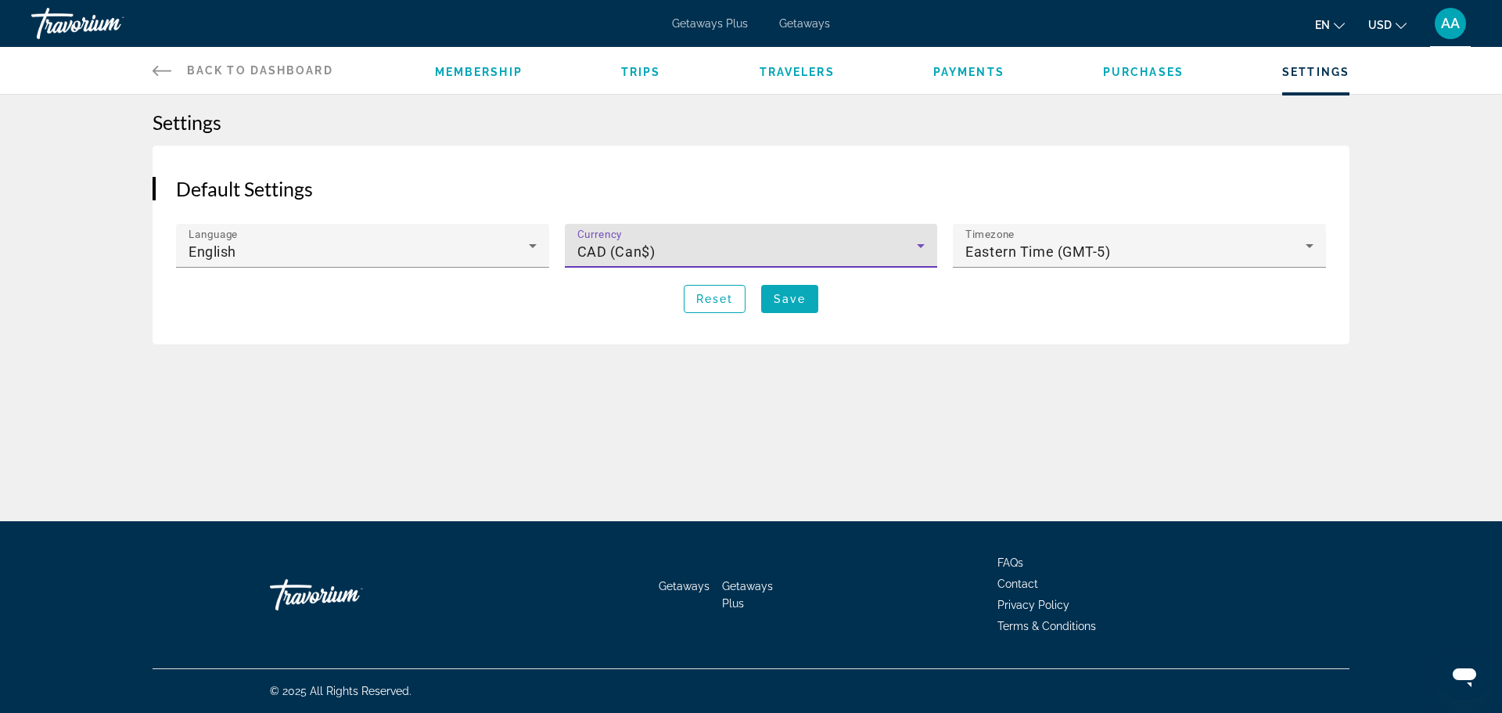
click at [795, 297] on span "Save" at bounding box center [790, 299] width 32 height 13
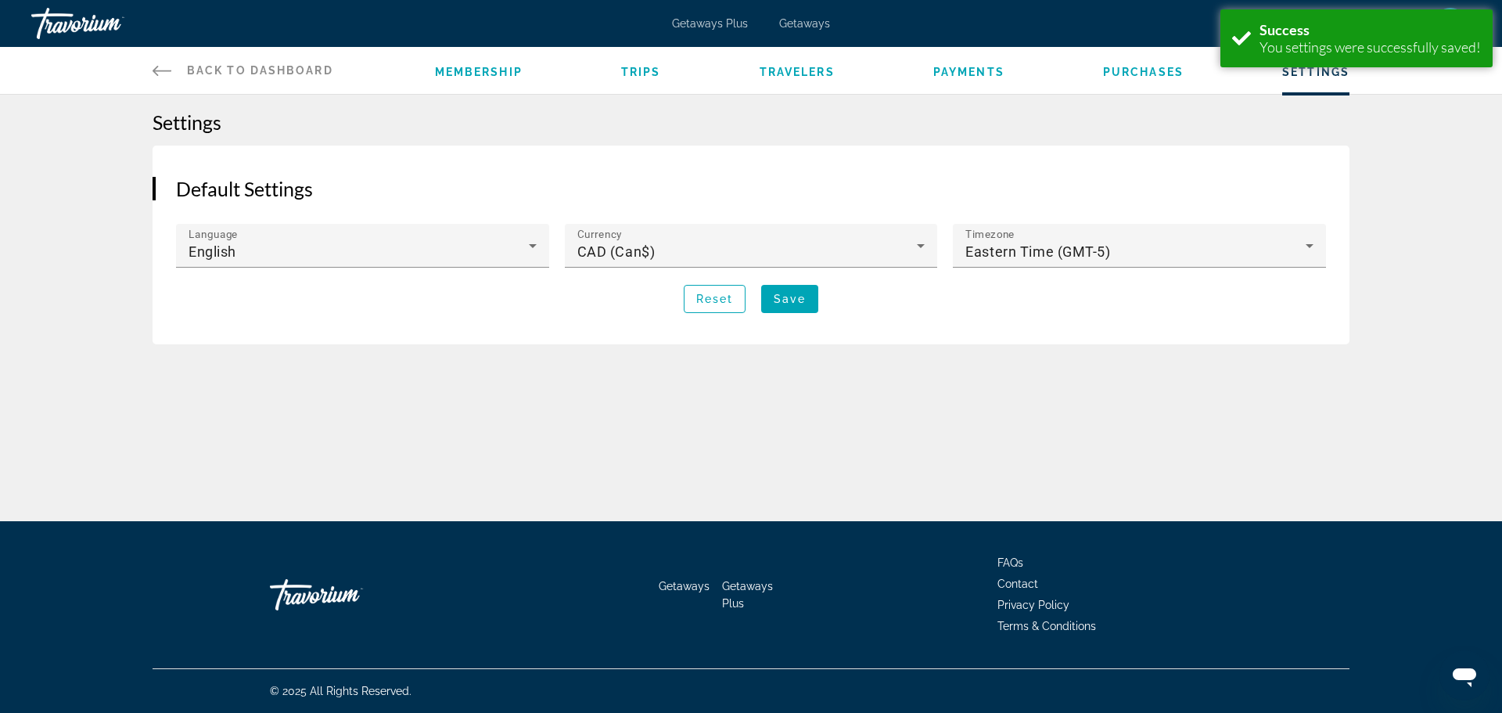
click at [790, 73] on span "Travelers" at bounding box center [797, 72] width 75 height 13
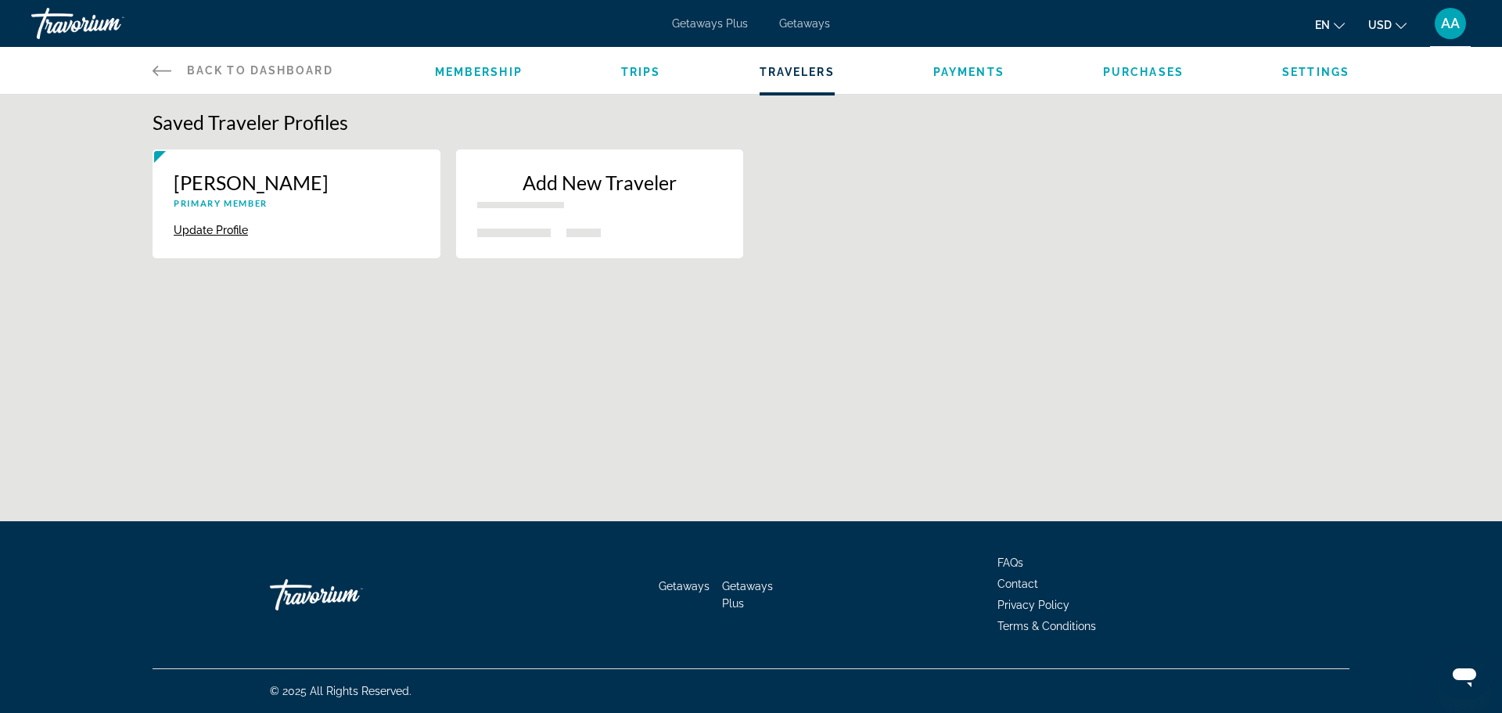
click at [1447, 20] on span "AA" at bounding box center [1450, 24] width 19 height 16
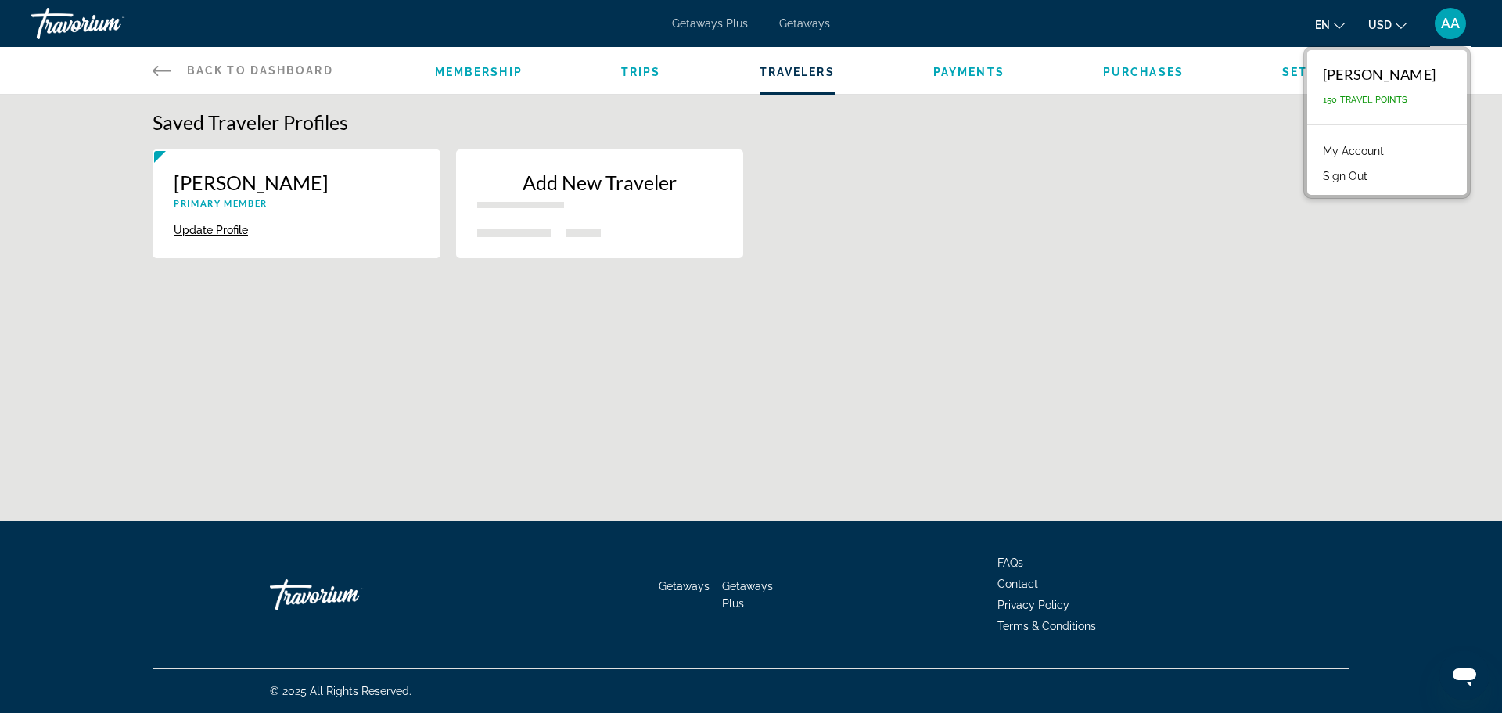
click at [1368, 160] on li "My Account" at bounding box center [1387, 149] width 144 height 25
click at [1323, 155] on link "My Account" at bounding box center [1353, 151] width 77 height 20
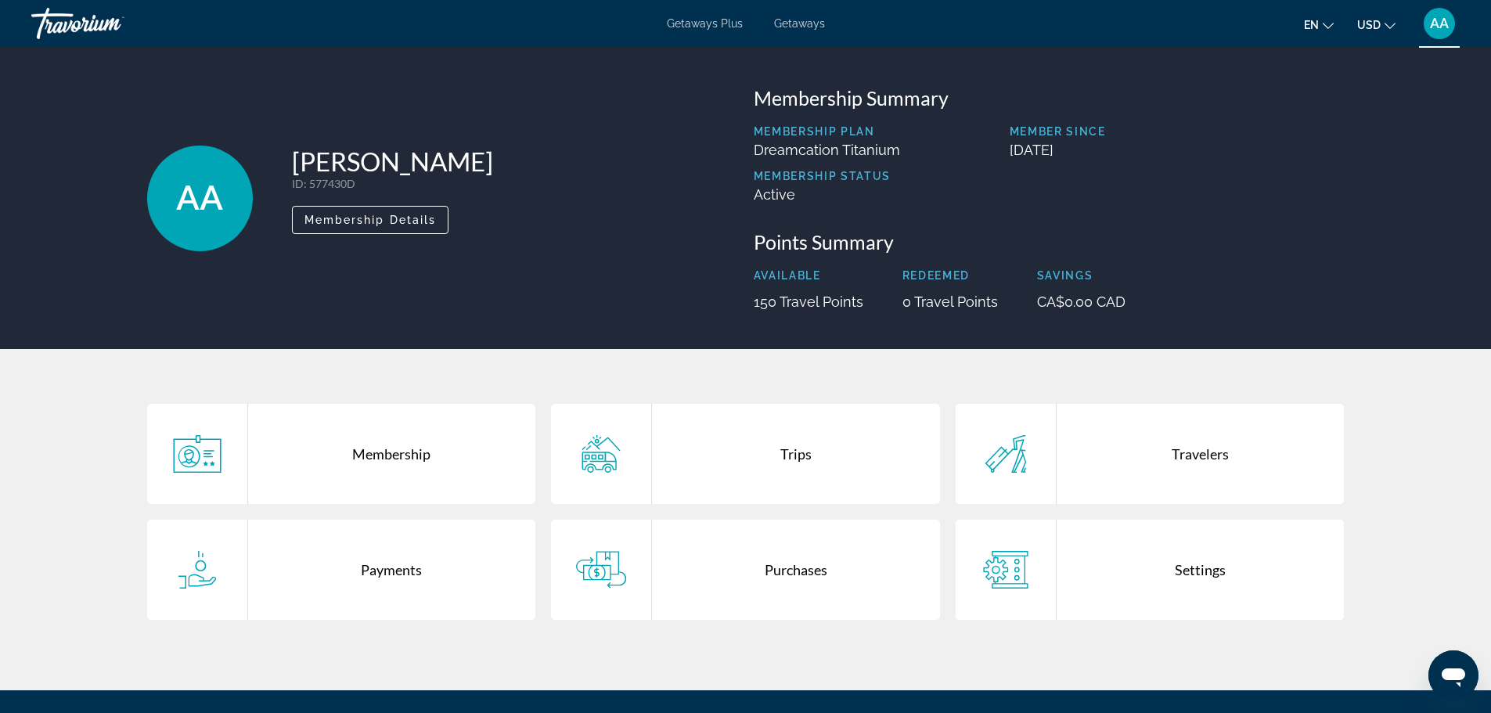
click at [1150, 573] on div "Settings" at bounding box center [1200, 570] width 288 height 100
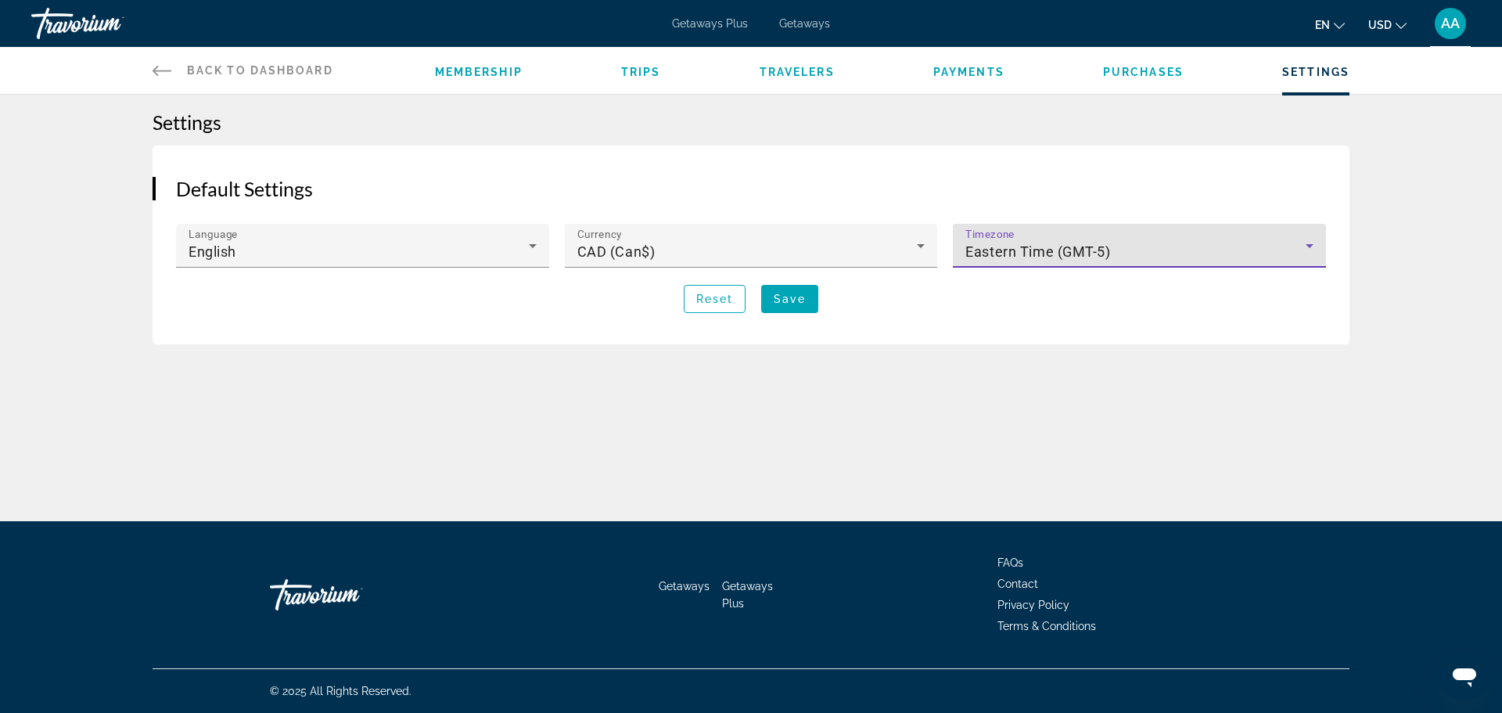
click at [1093, 257] on span "Eastern Time (GMT-5)" at bounding box center [1038, 251] width 145 height 16
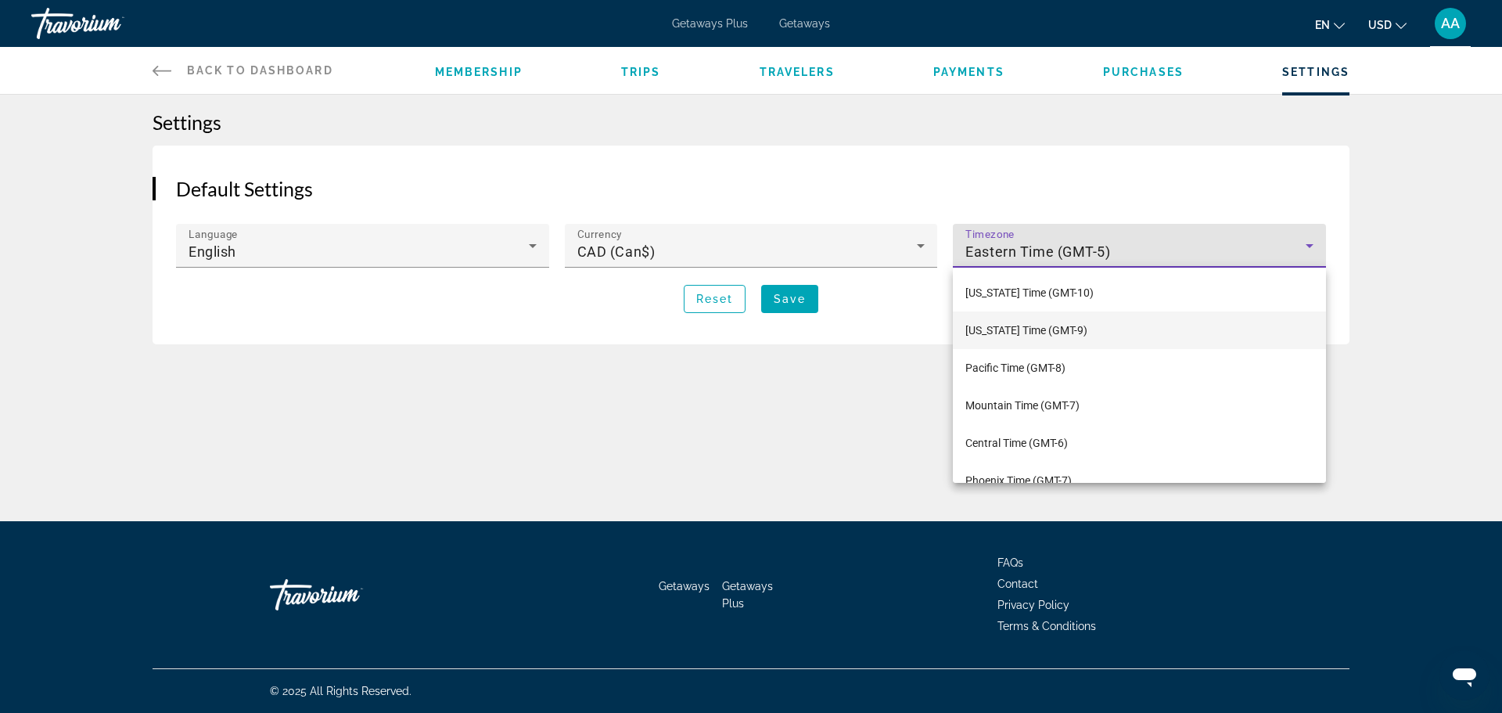
scroll to position [54, 0]
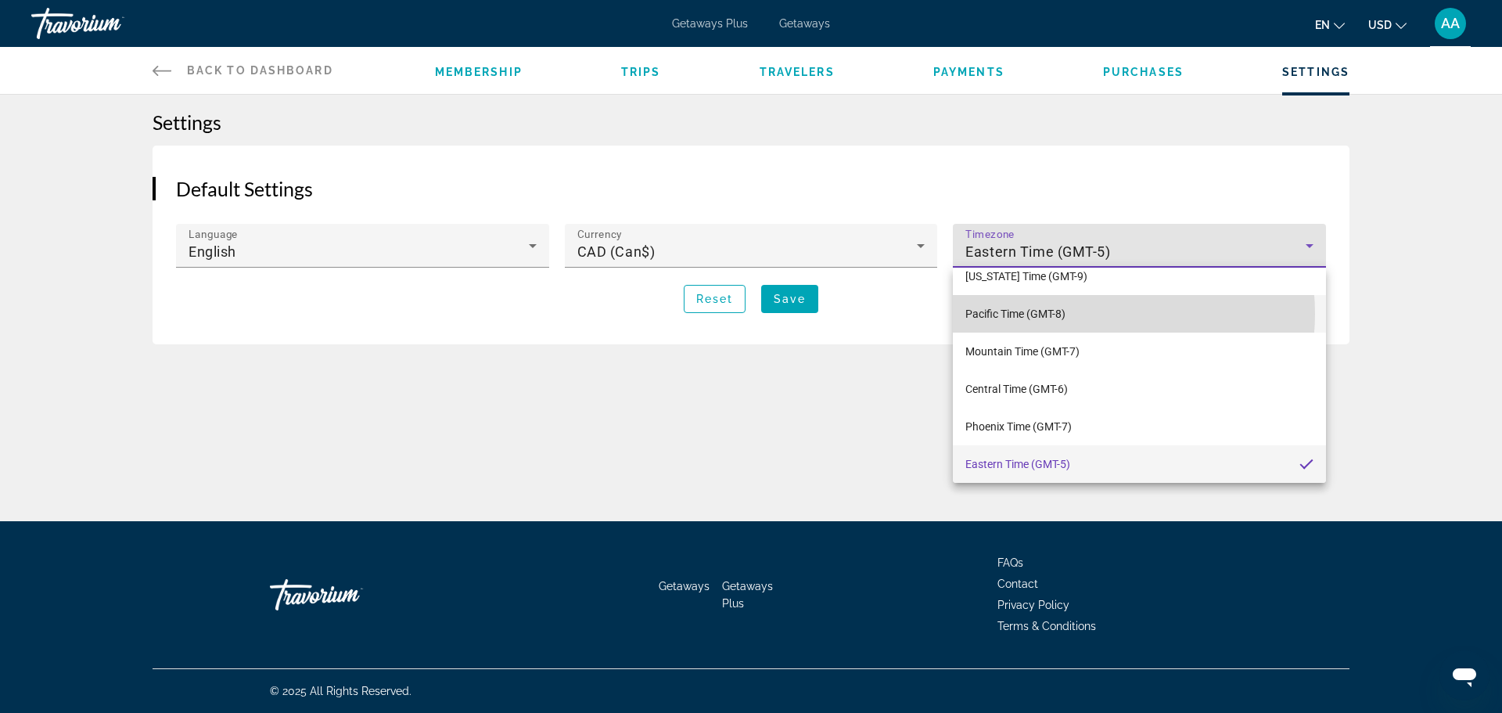
click at [1084, 314] on mat-option "Pacific Time (GMT-8)" at bounding box center [1139, 314] width 373 height 38
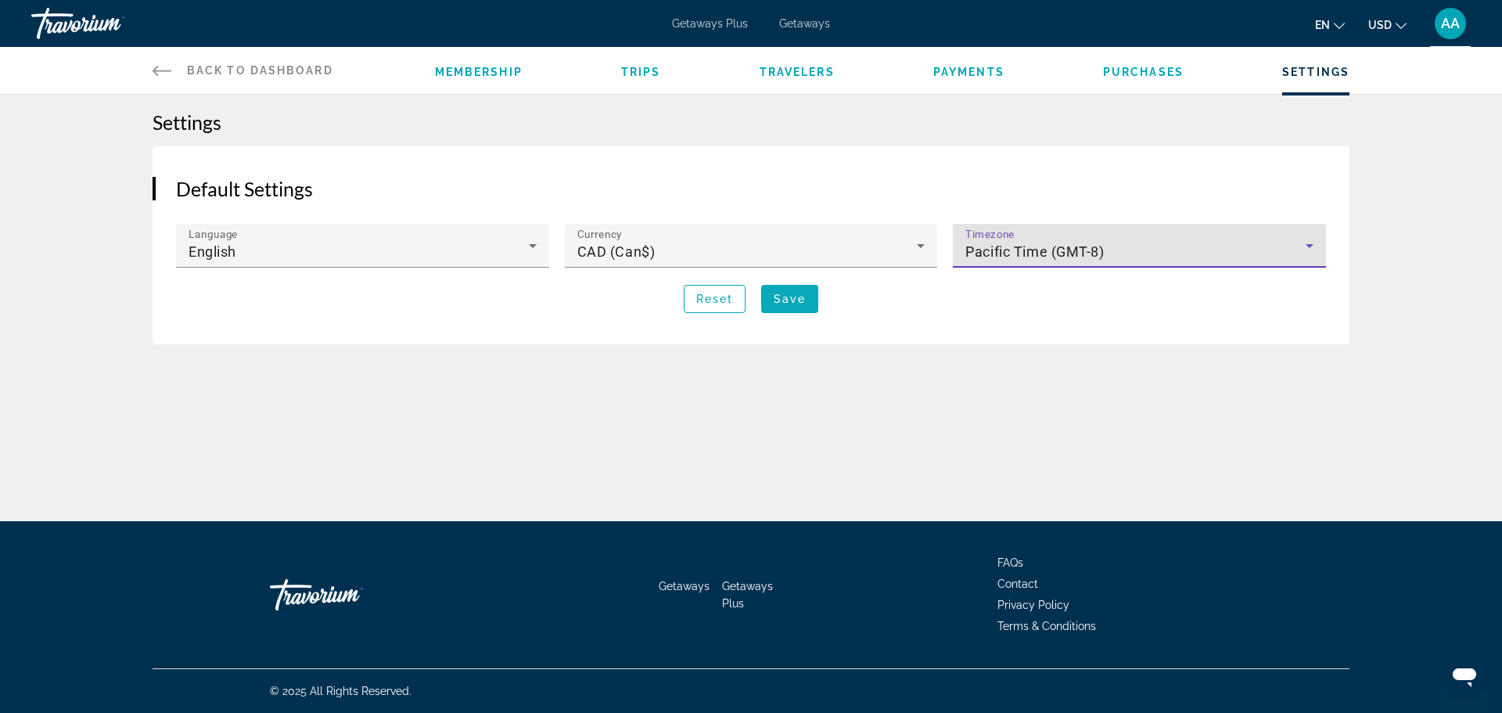
click at [782, 304] on span "Save" at bounding box center [790, 299] width 32 height 13
click at [1099, 254] on span "Pacific Time (GMT-8)" at bounding box center [1035, 251] width 138 height 16
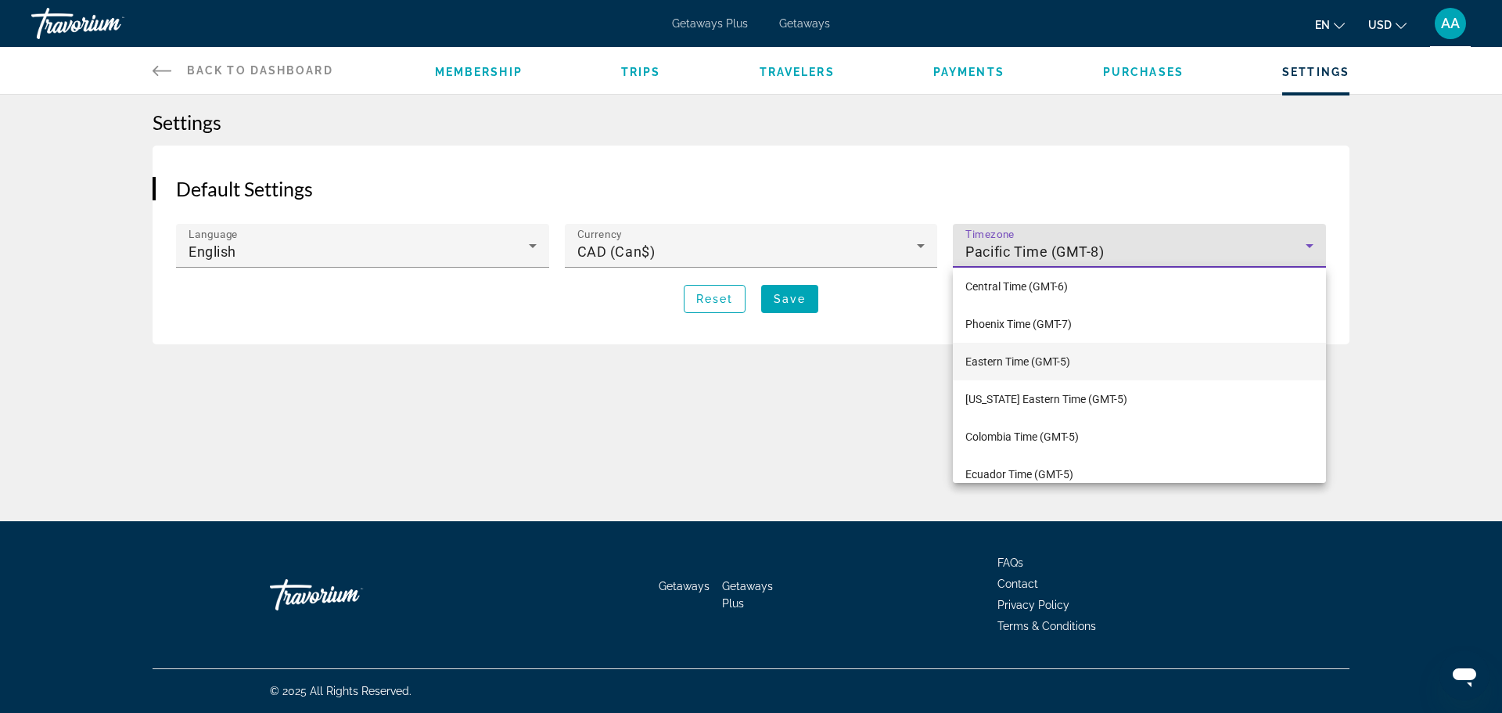
scroll to position [235, 0]
click at [1043, 286] on span "Eastern Time (GMT-5)" at bounding box center [1018, 283] width 105 height 19
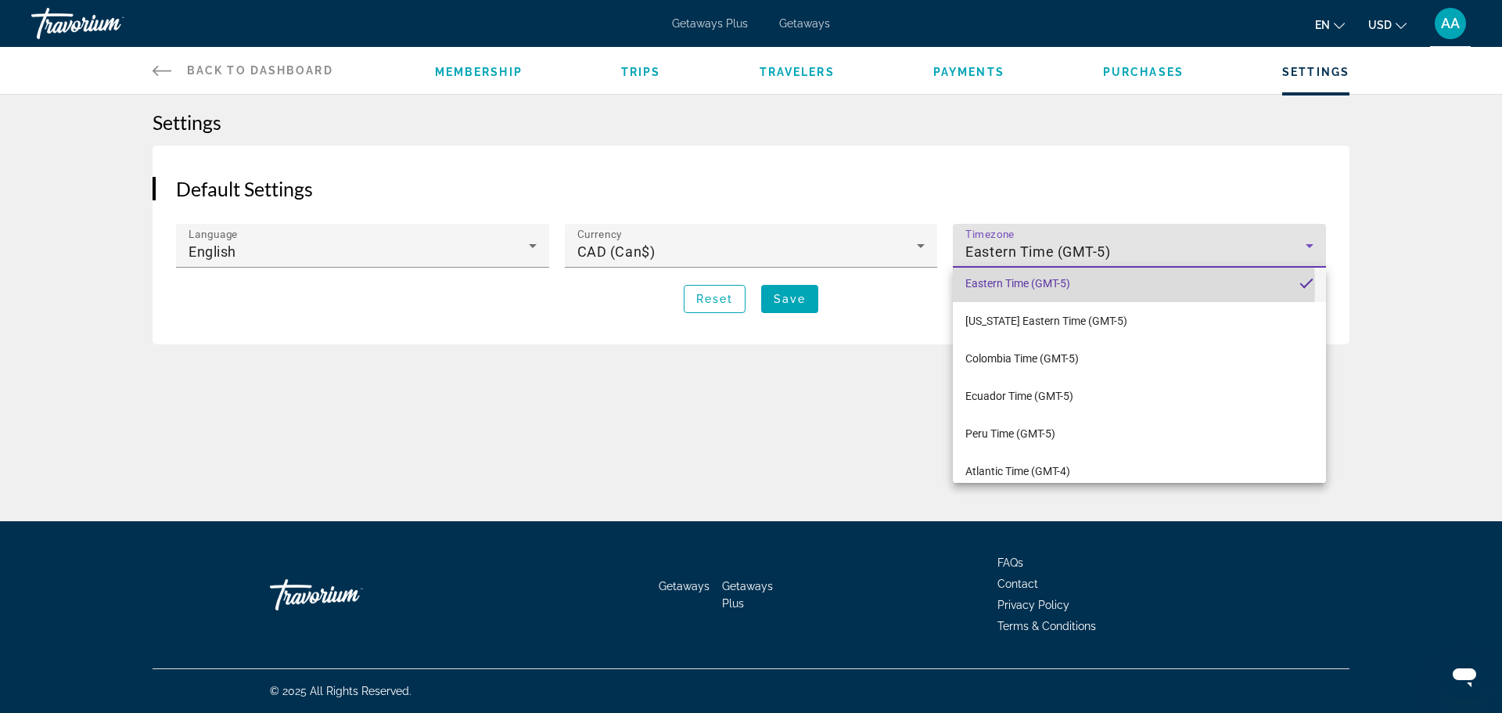
scroll to position [0, 0]
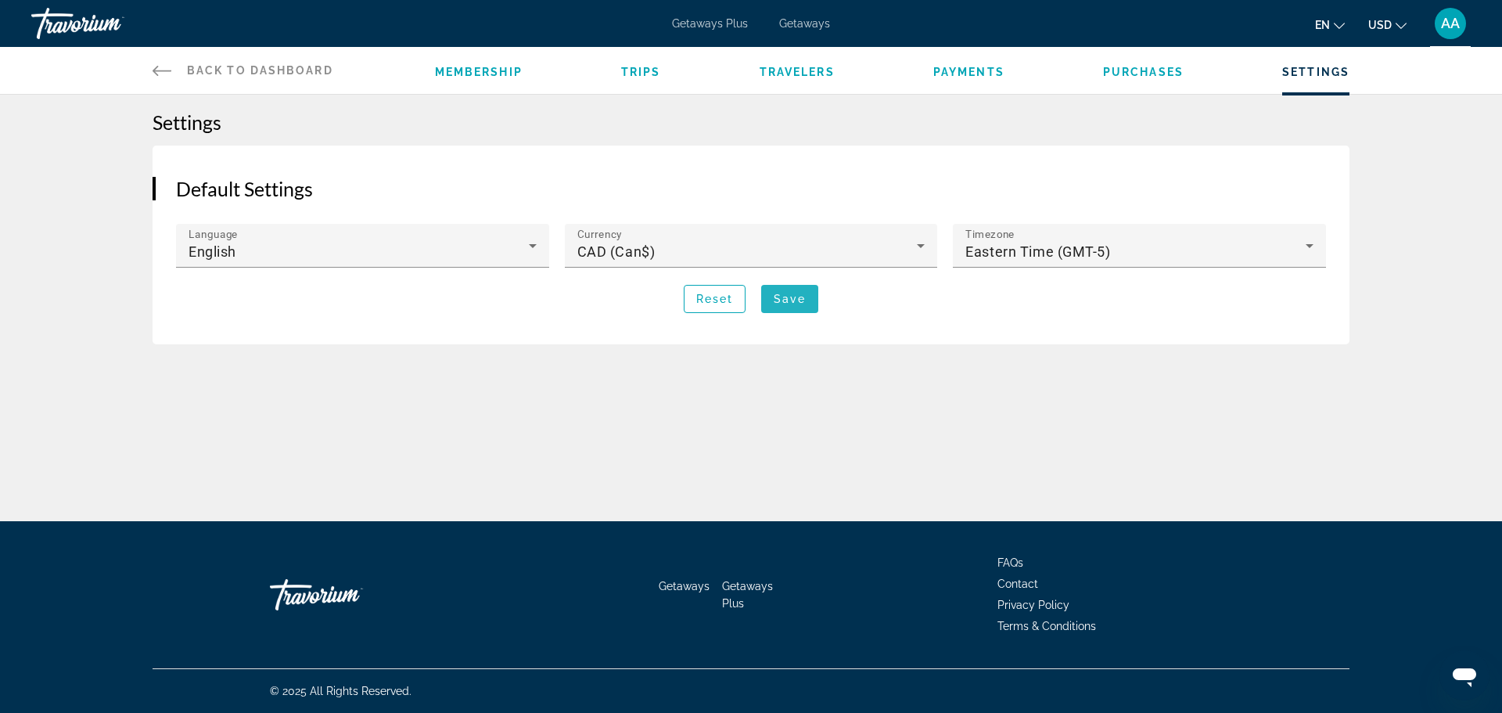
click at [799, 312] on span "Main content" at bounding box center [789, 299] width 57 height 38
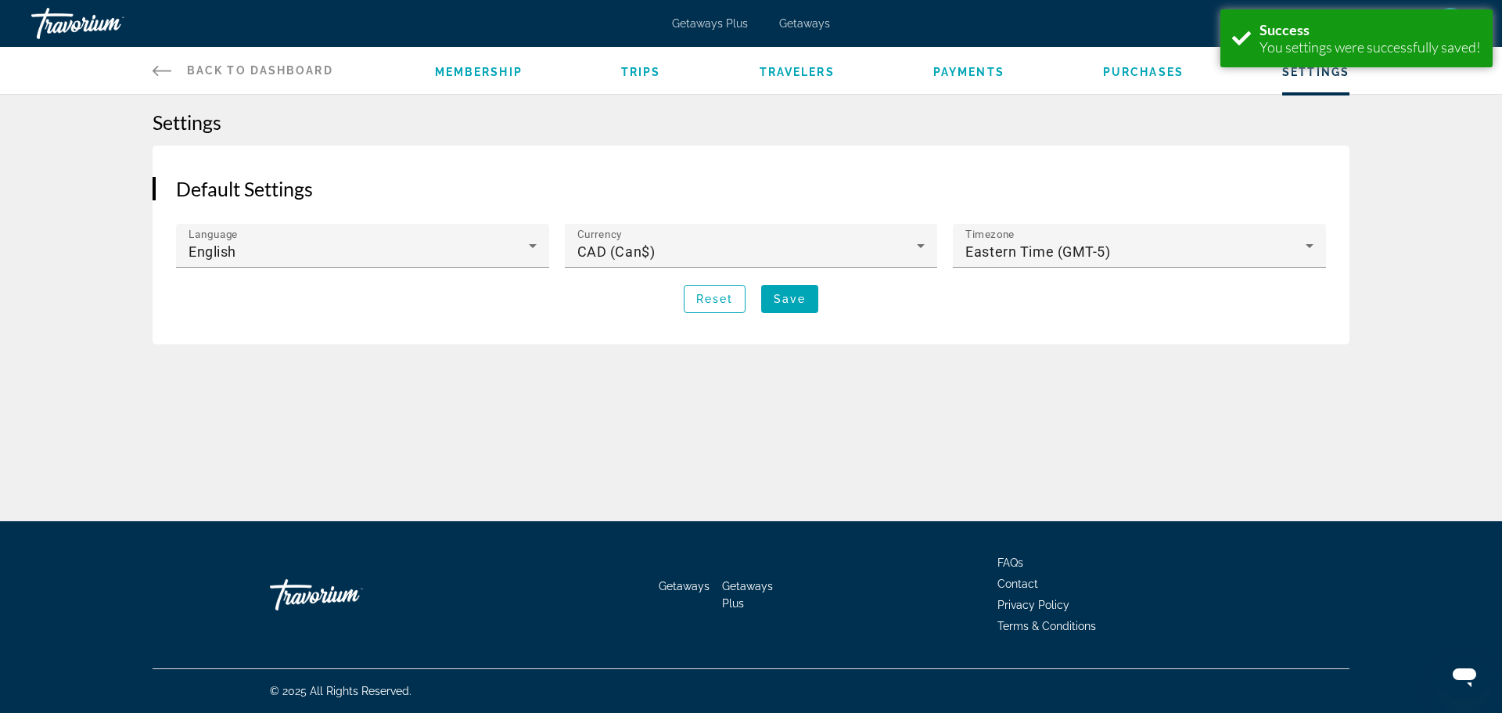
click at [804, 61] on div "Membership Trips Travelers Payments Purchases Settings" at bounding box center [892, 70] width 915 height 47
click at [803, 75] on span "Travelers" at bounding box center [797, 72] width 75 height 13
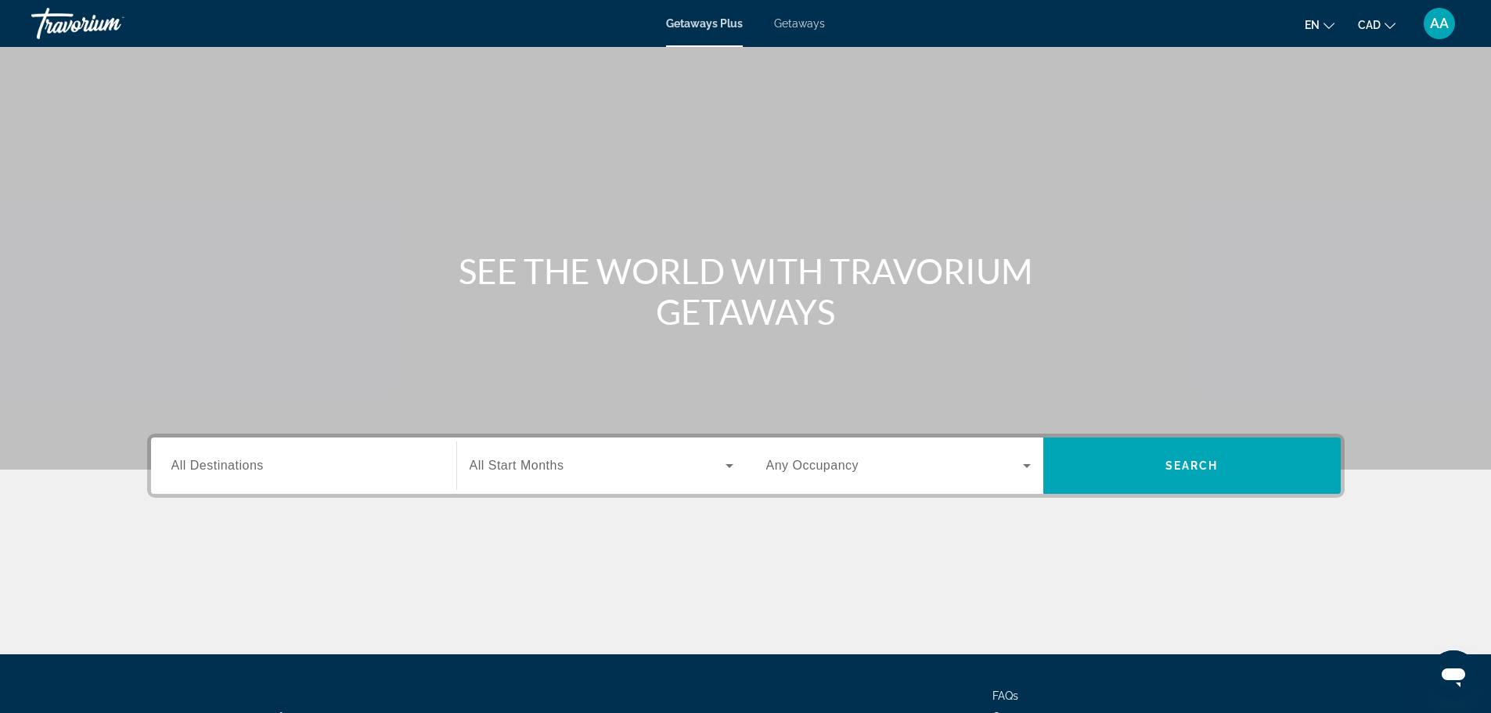
click at [878, 483] on div "Search widget" at bounding box center [898, 466] width 264 height 44
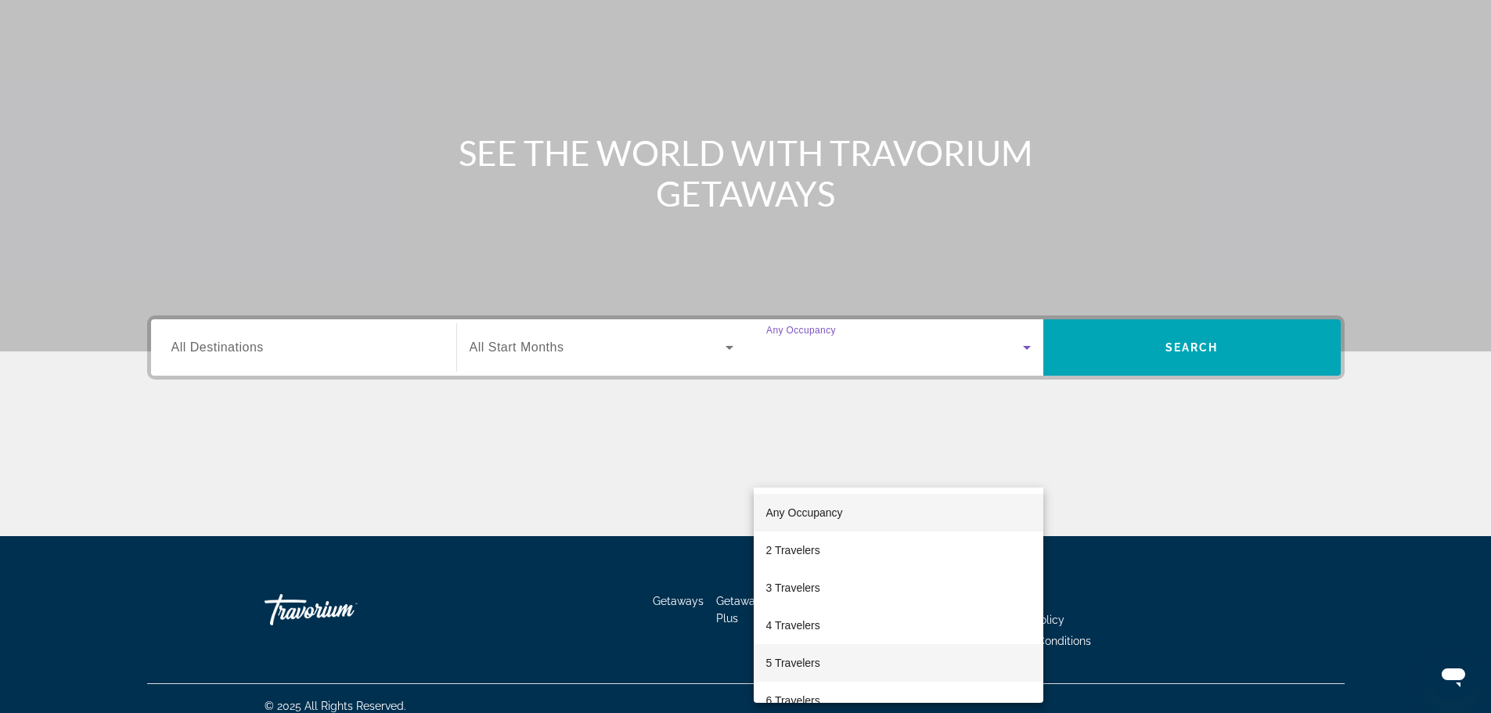
scroll to position [133, 0]
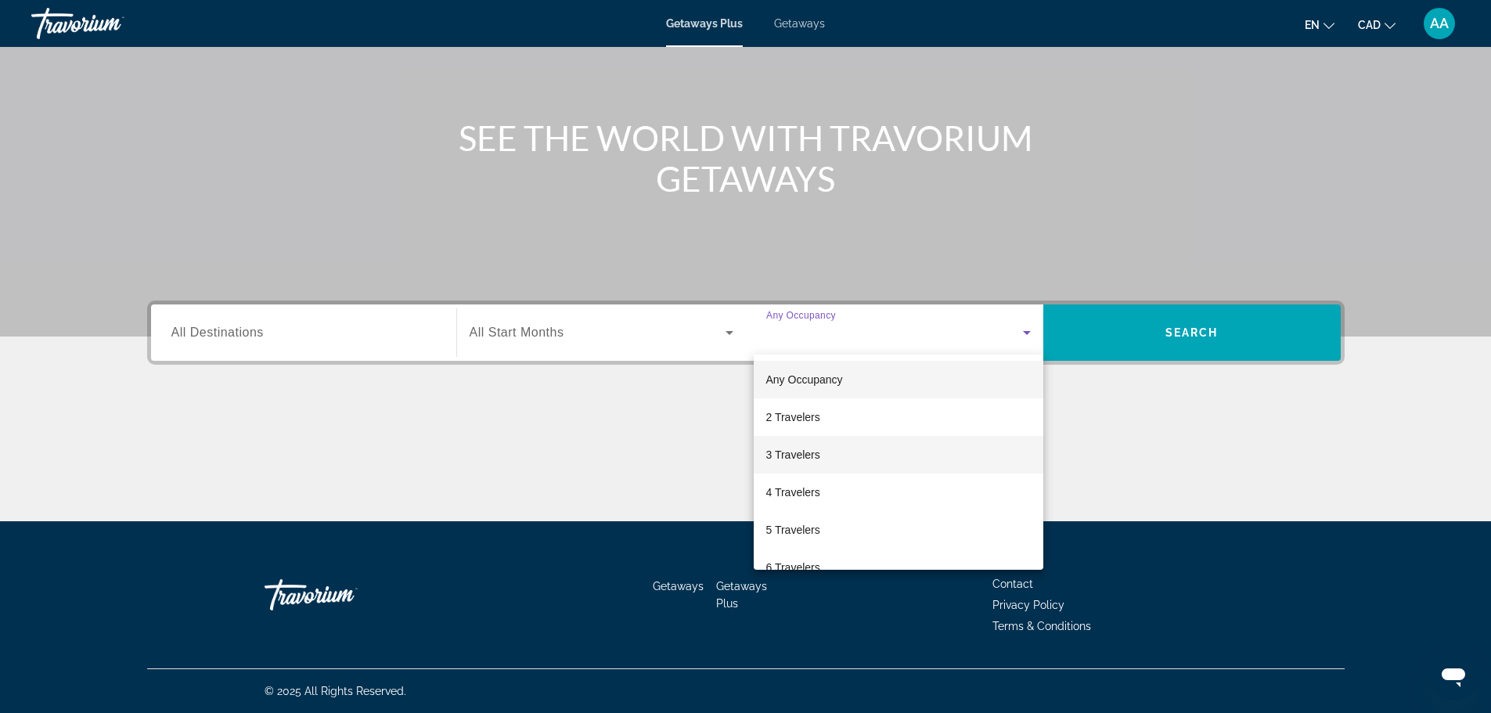
click at [844, 451] on mat-option "3 Travelers" at bounding box center [898, 455] width 290 height 38
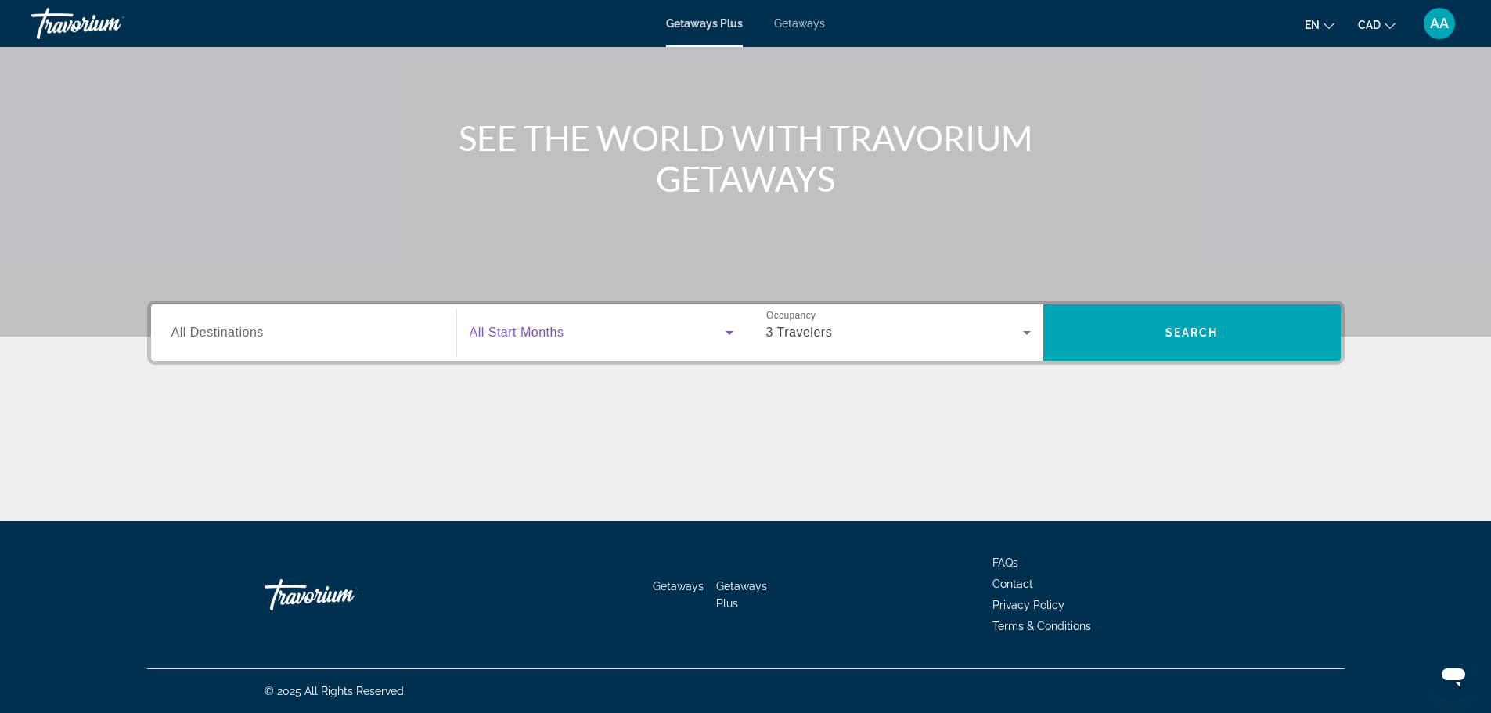
click at [491, 340] on span "Search widget" at bounding box center [597, 332] width 256 height 19
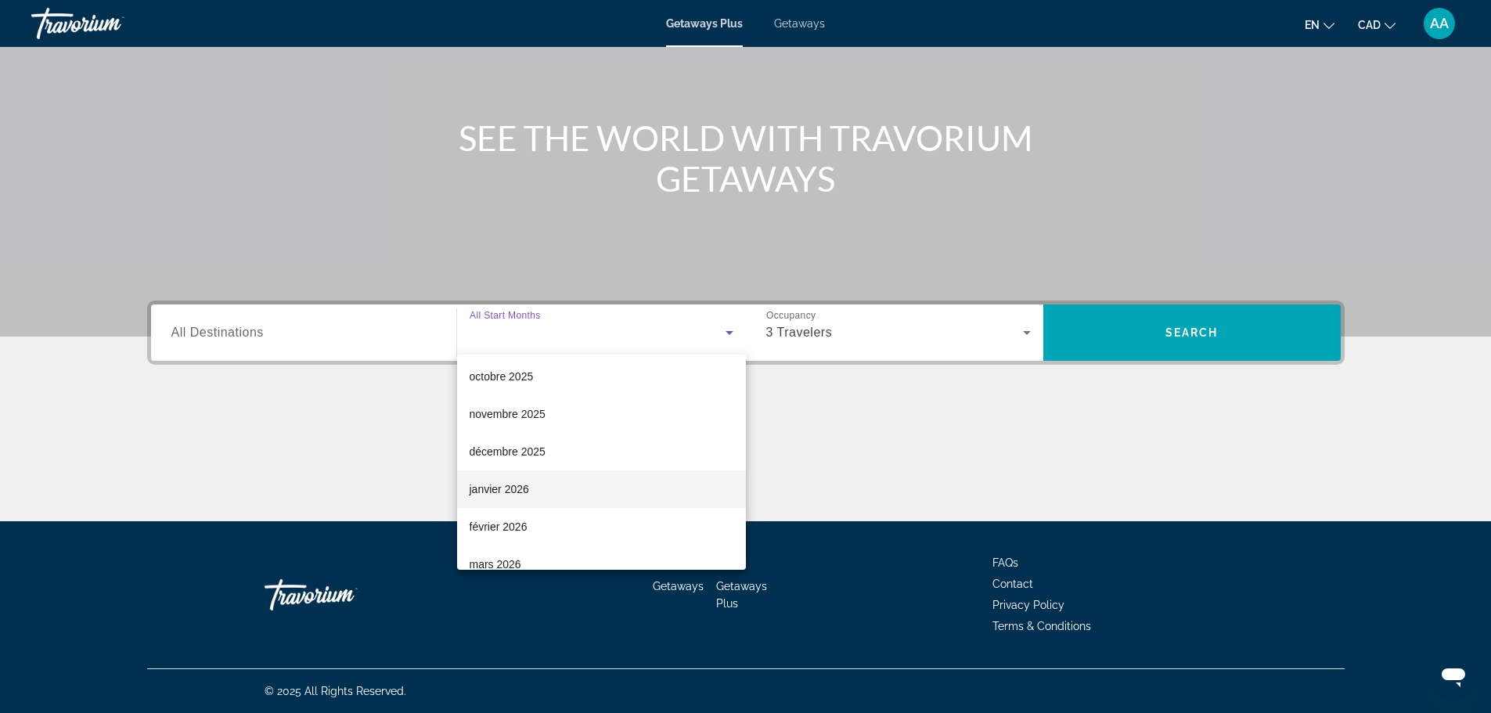
scroll to position [156, 0]
click at [512, 452] on span "février 2026" at bounding box center [498, 448] width 58 height 19
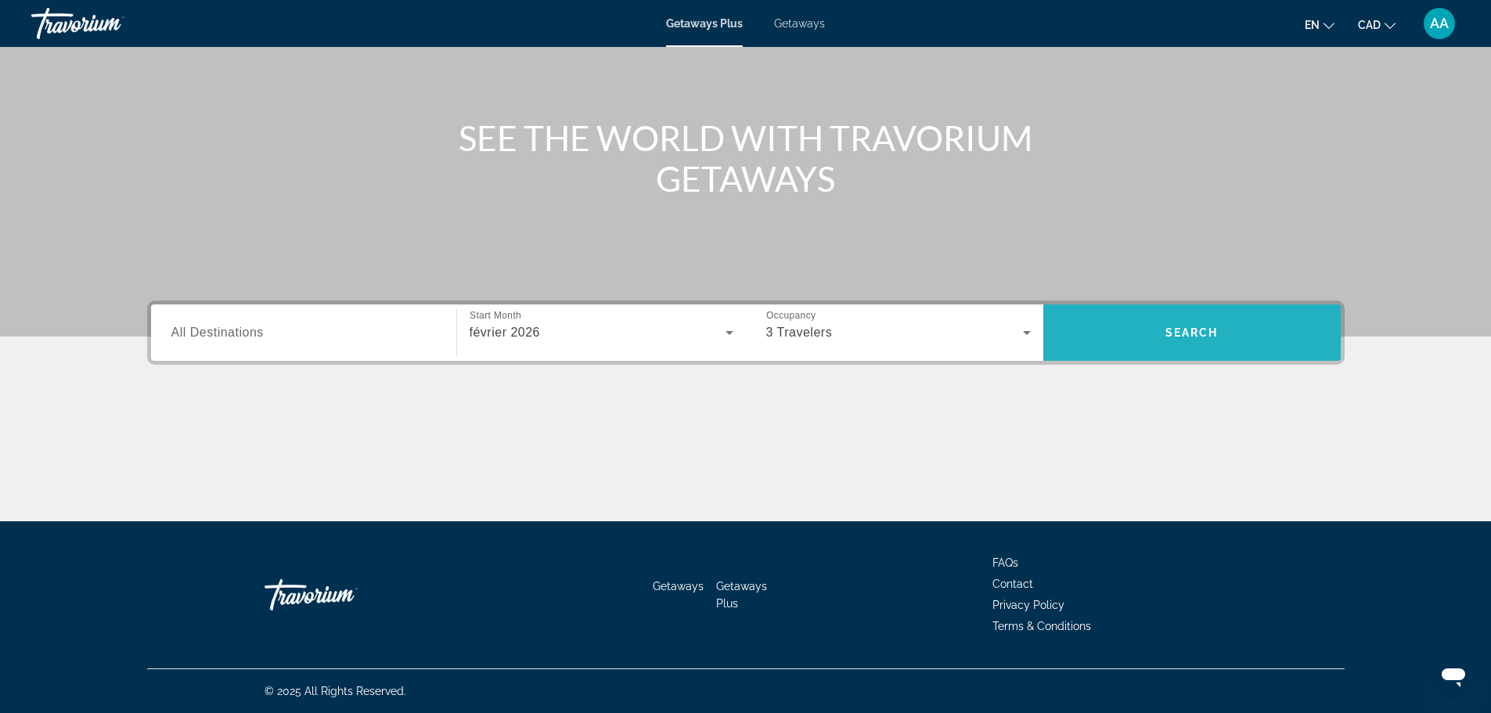
click at [1120, 340] on span "Search widget" at bounding box center [1191, 333] width 297 height 38
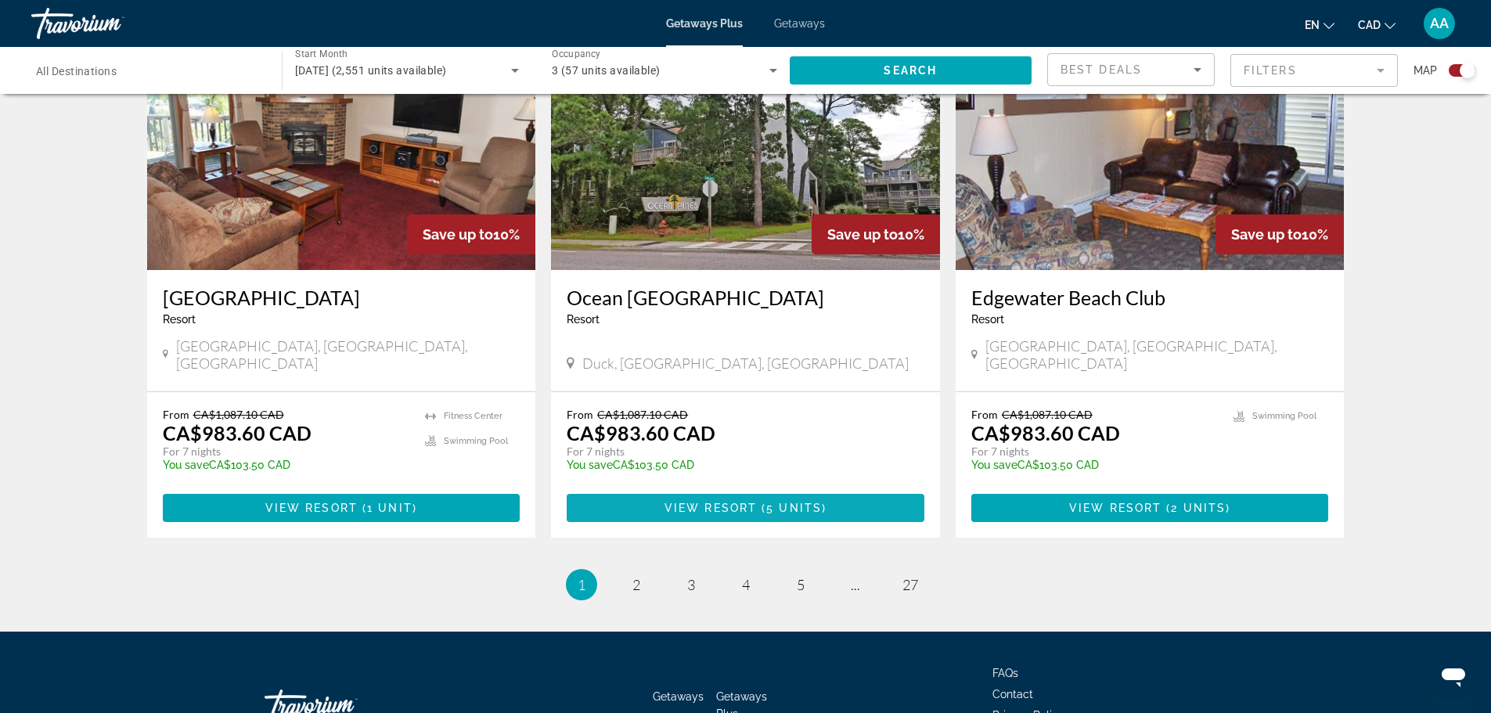
scroll to position [2350, 0]
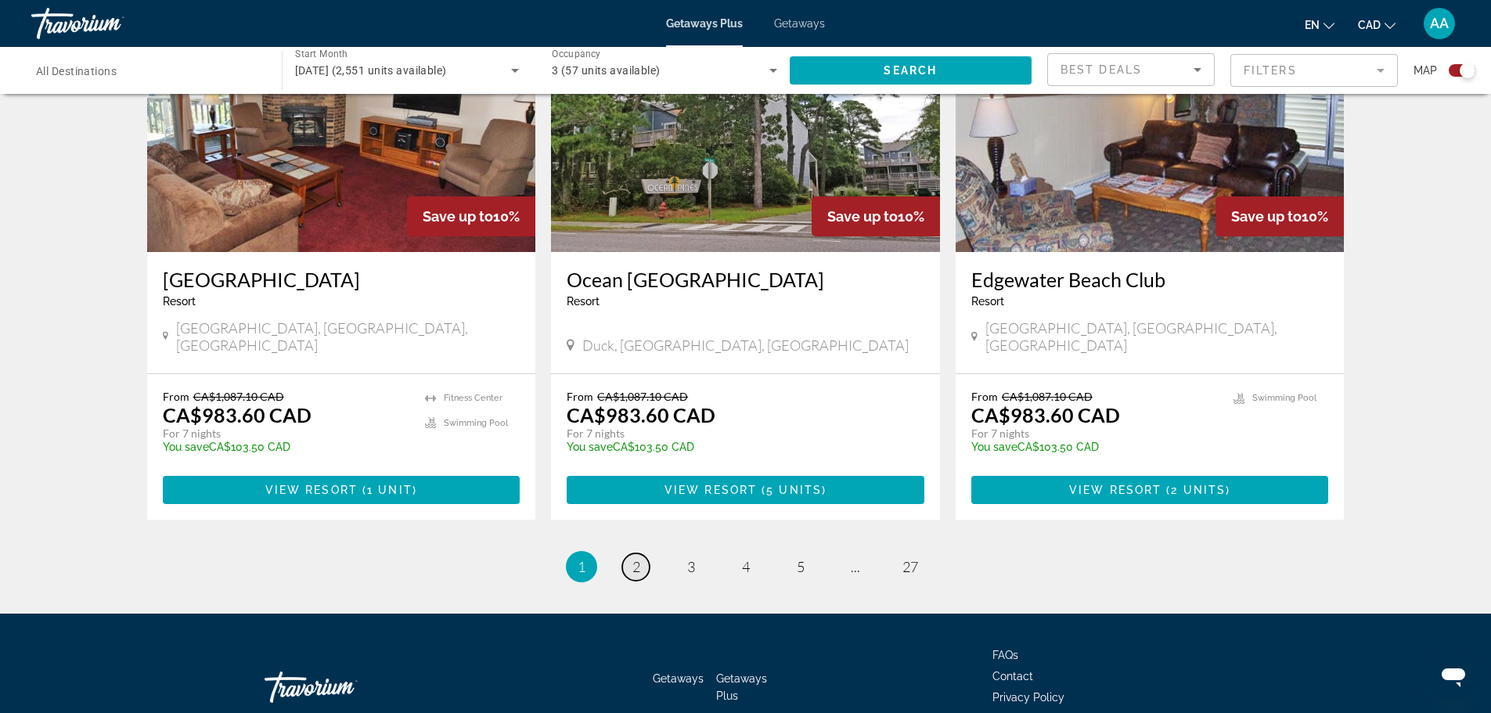
click at [639, 553] on link "page 2" at bounding box center [635, 566] width 27 height 27
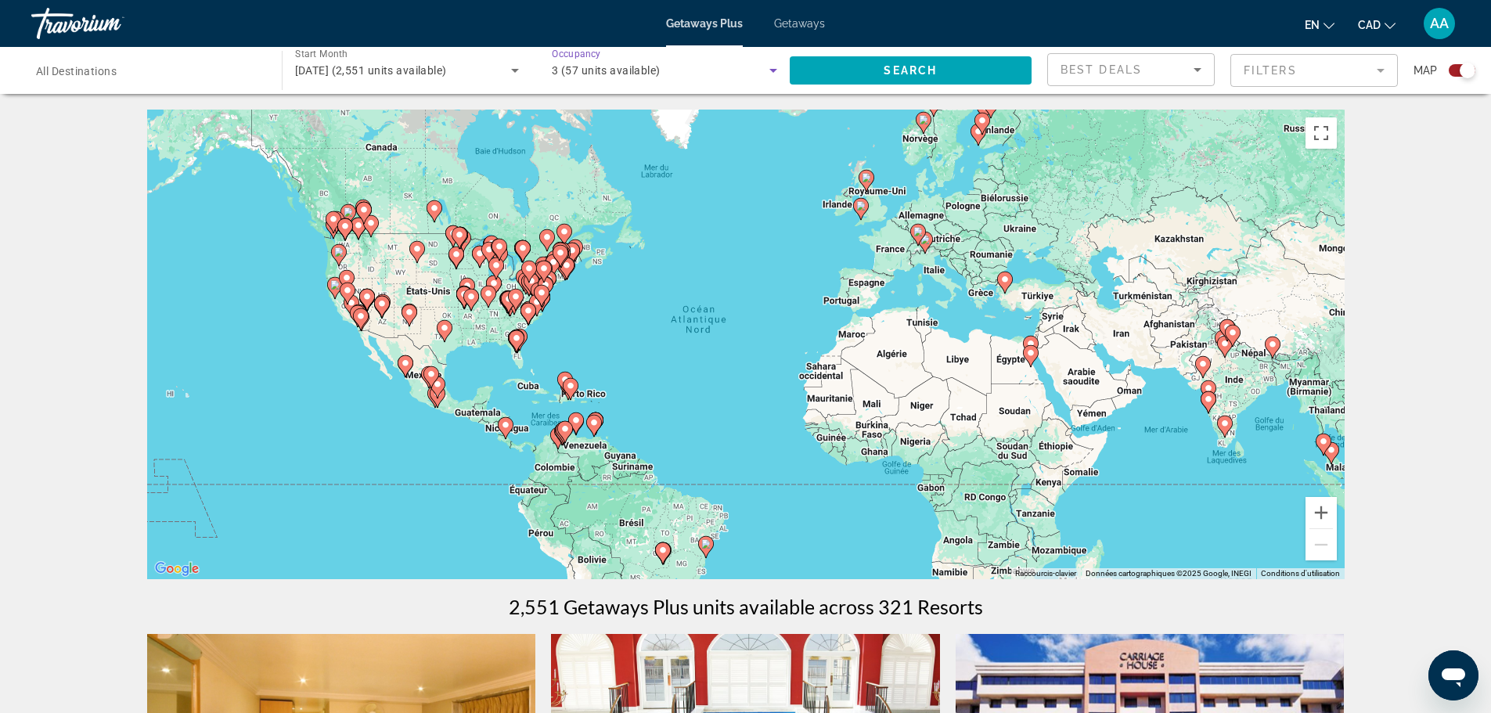
click at [627, 78] on div "3 (57 units available)" at bounding box center [661, 70] width 218 height 19
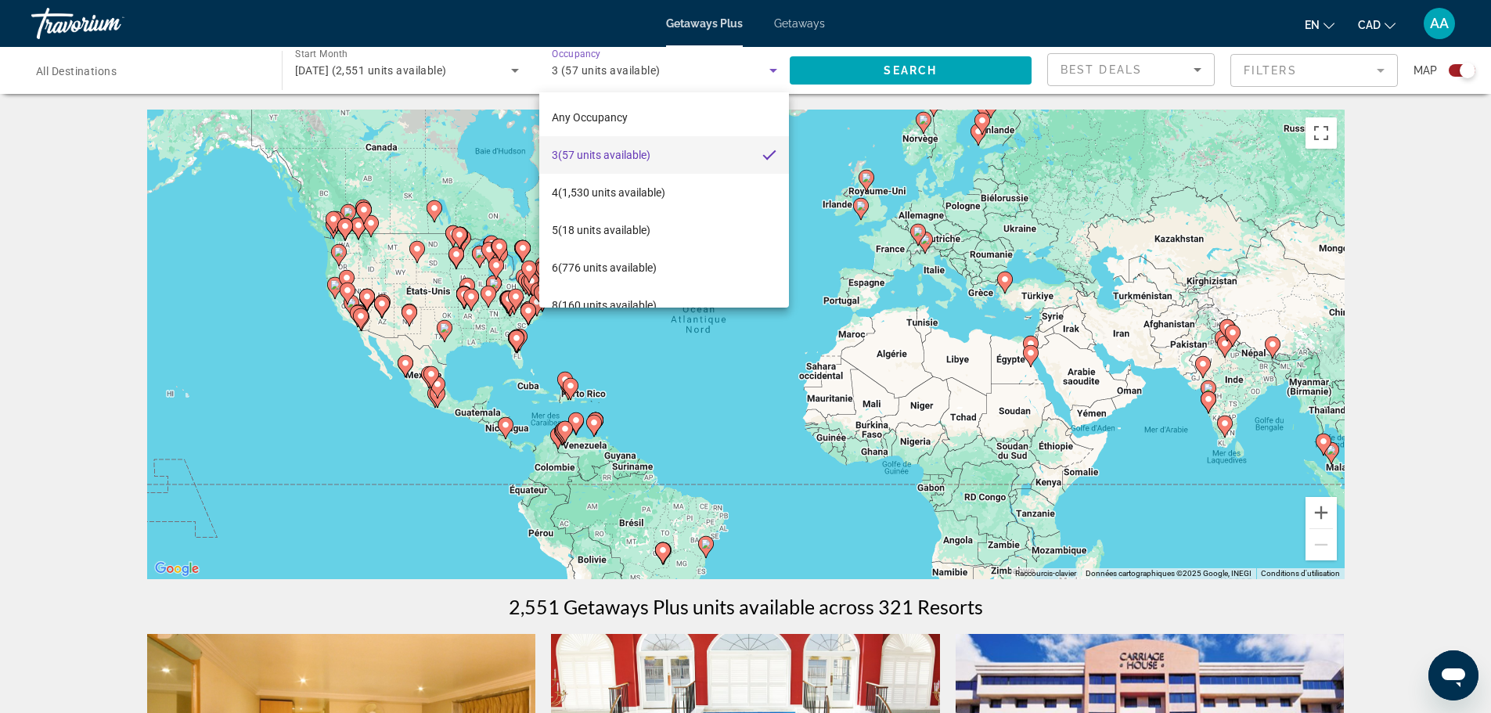
click at [566, 57] on div at bounding box center [745, 356] width 1491 height 713
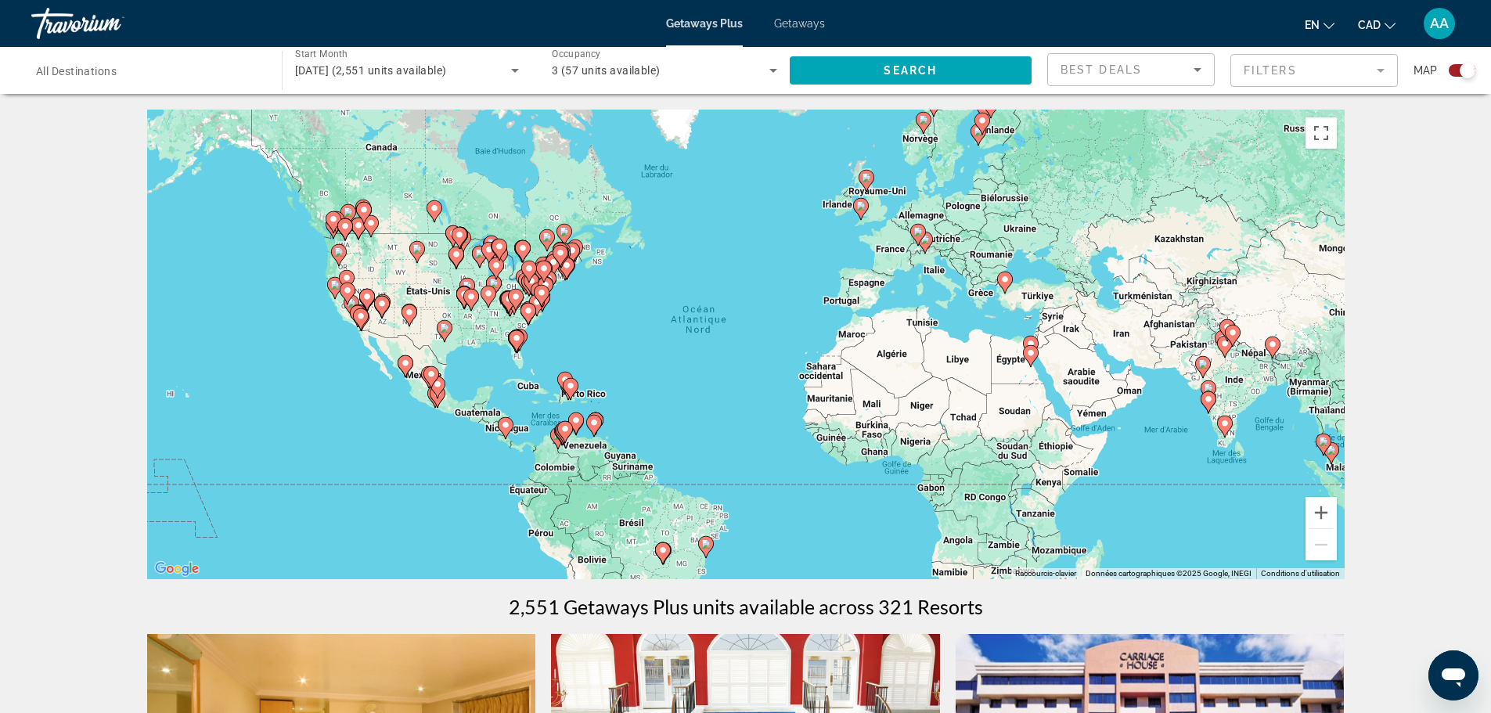
click at [580, 66] on span "3 (57 units available)" at bounding box center [606, 70] width 109 height 13
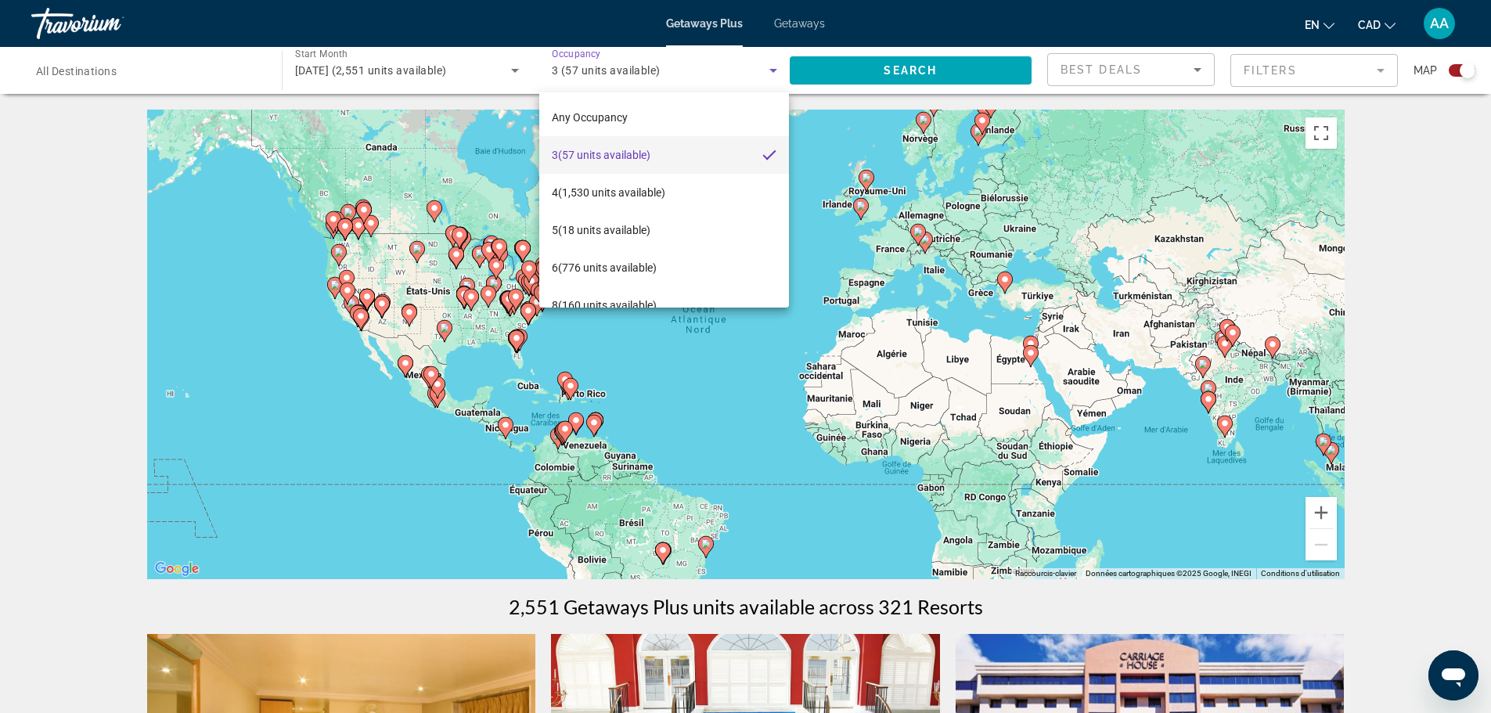
click at [442, 60] on div at bounding box center [745, 356] width 1491 height 713
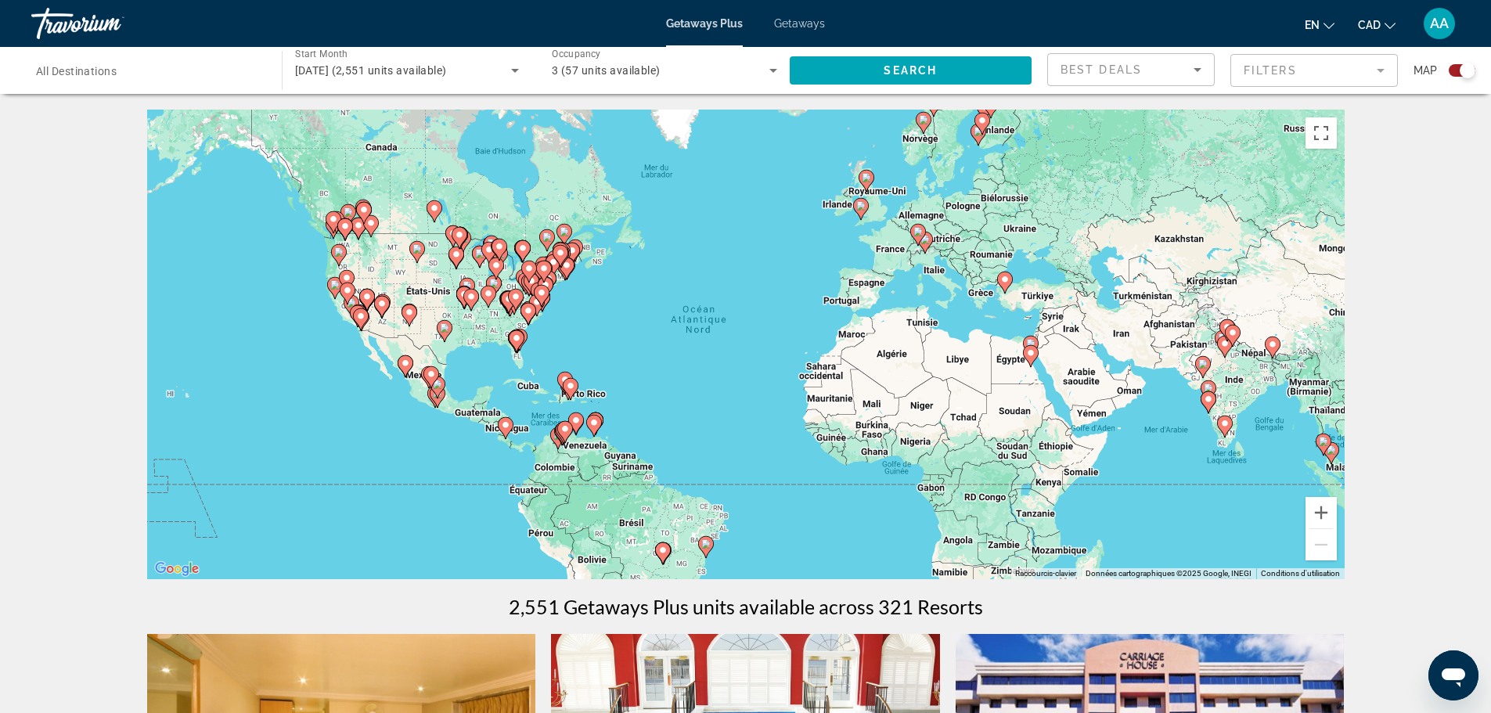
click at [441, 65] on span "February 2026 (2,551 units available)" at bounding box center [371, 70] width 152 height 13
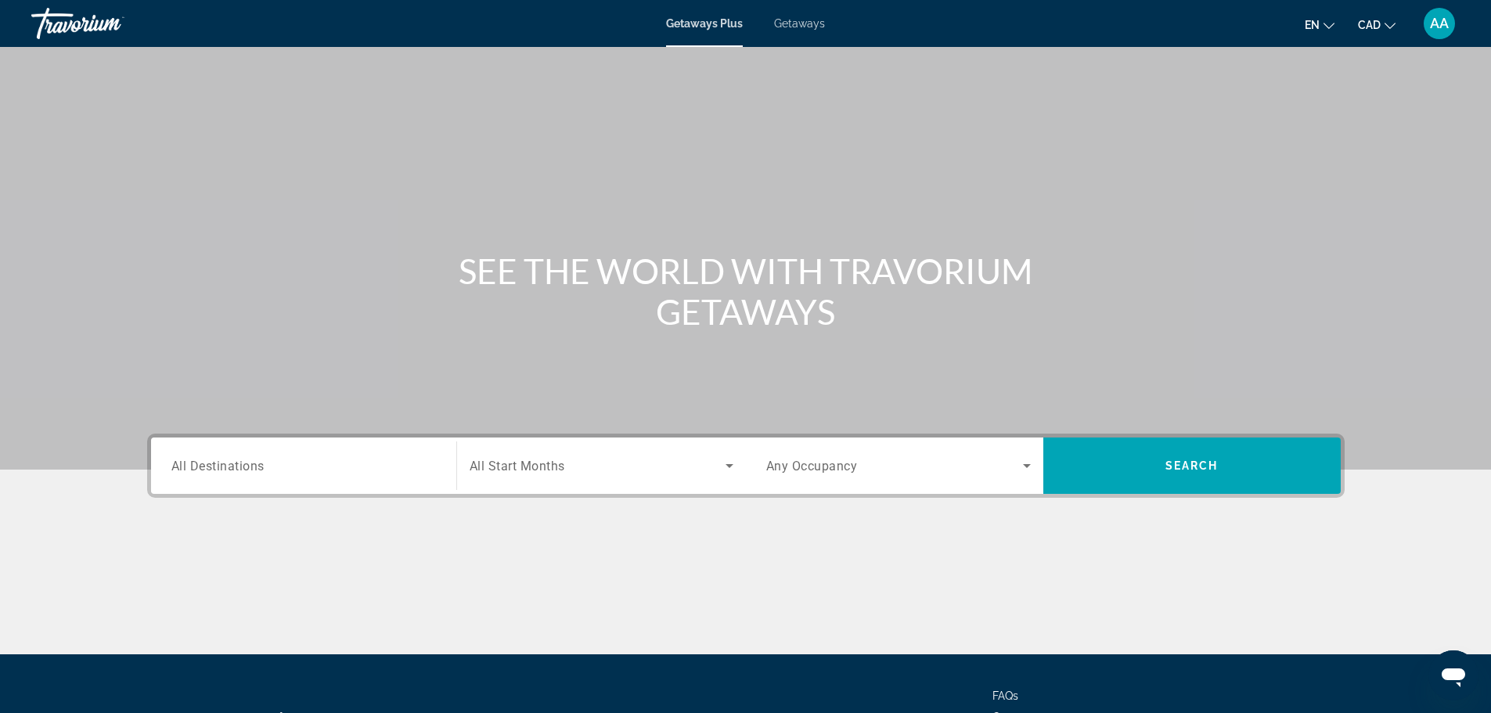
click at [811, 473] on span "Any Occupancy" at bounding box center [812, 466] width 92 height 15
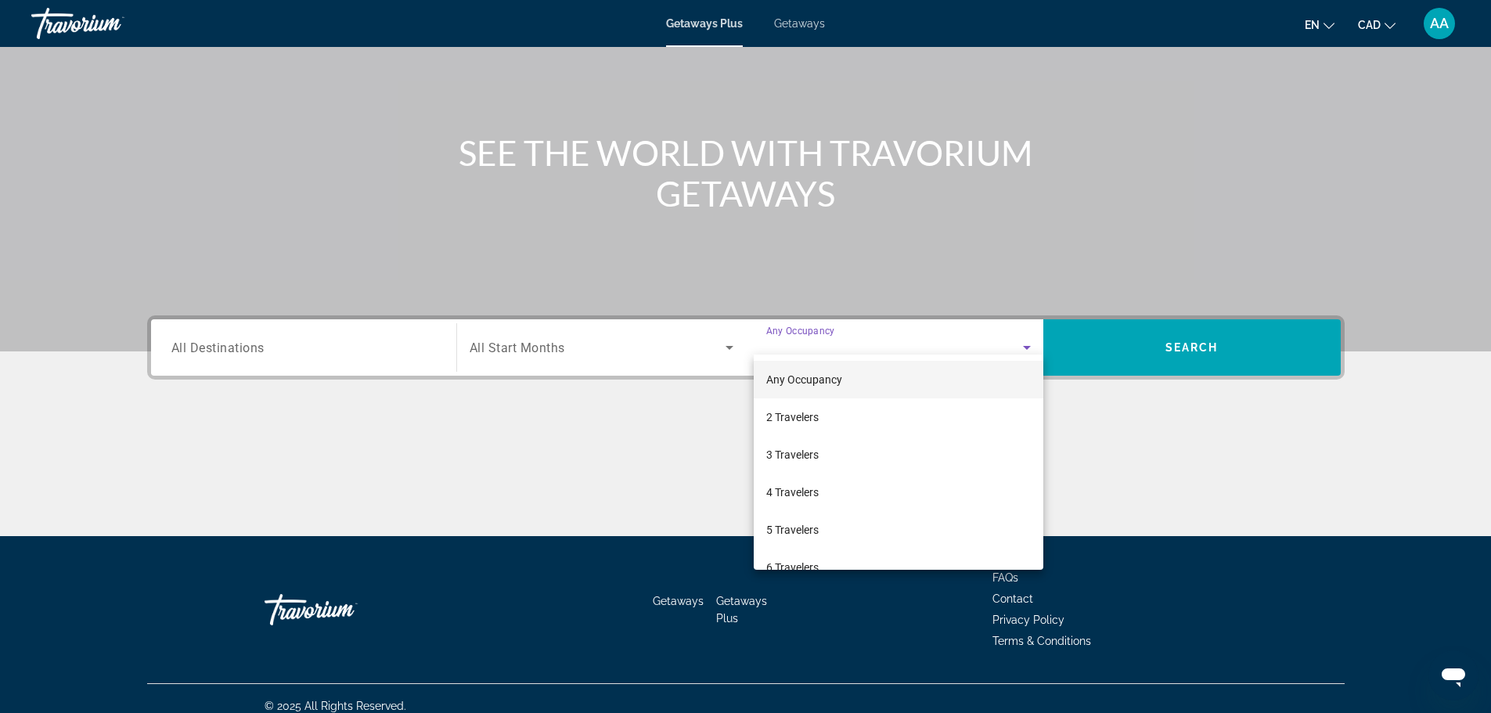
scroll to position [133, 0]
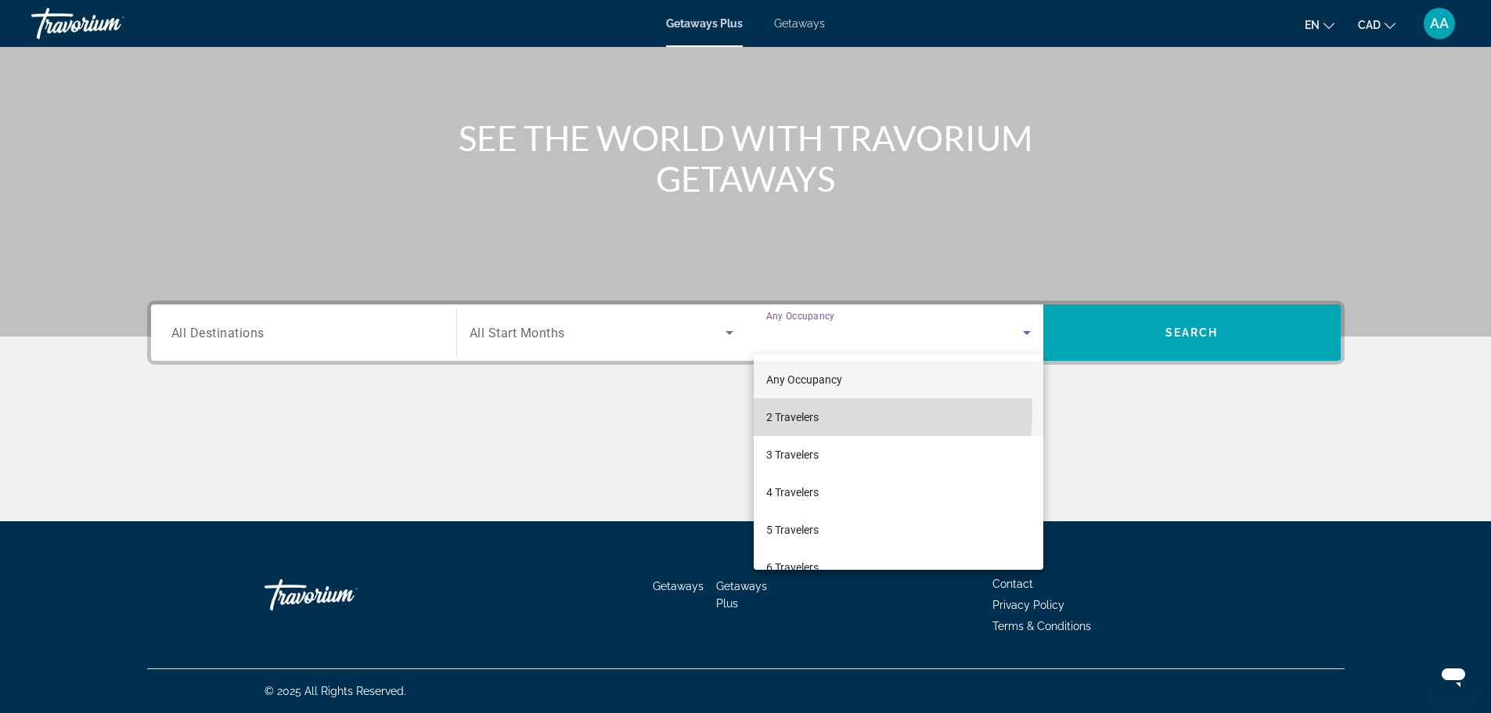
click at [806, 412] on span "2 Travelers" at bounding box center [792, 417] width 52 height 19
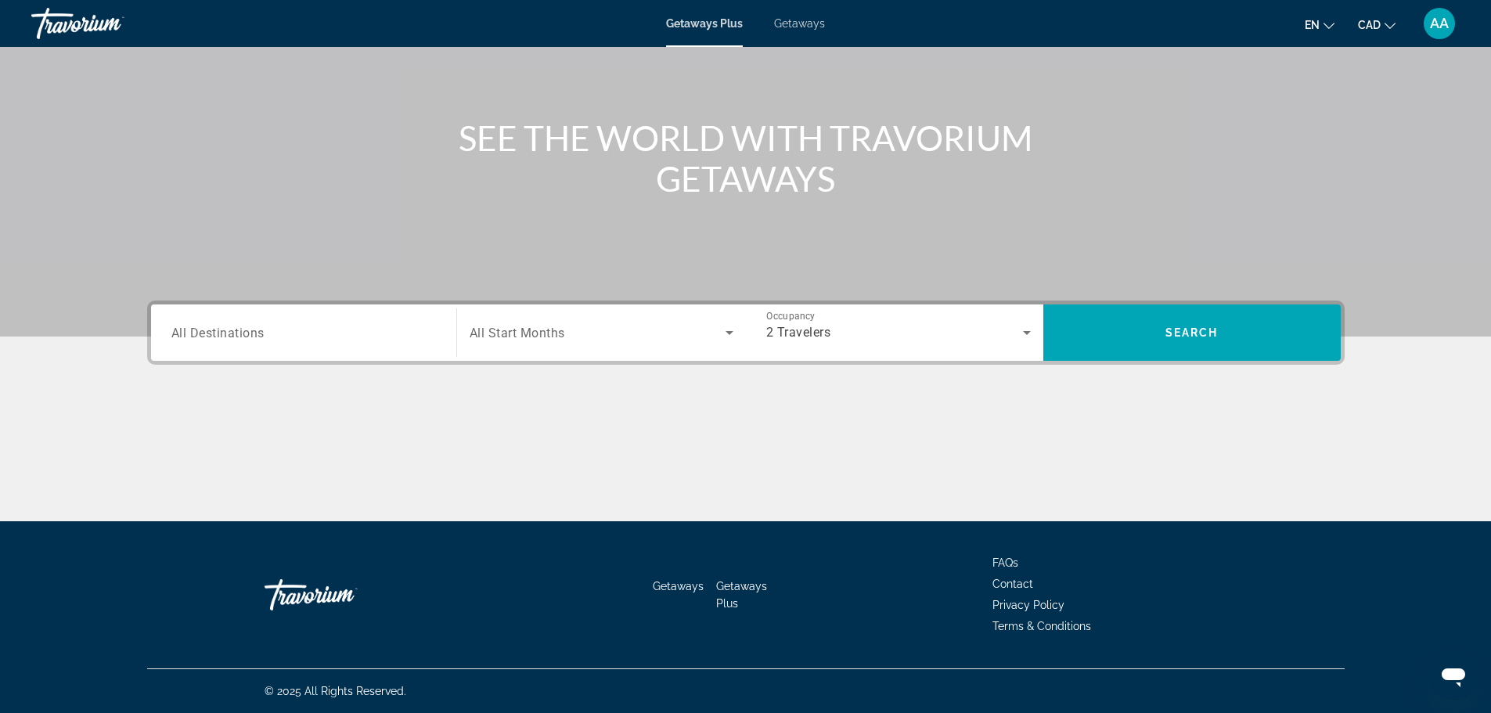
click at [536, 311] on div "Search widget" at bounding box center [601, 333] width 264 height 44
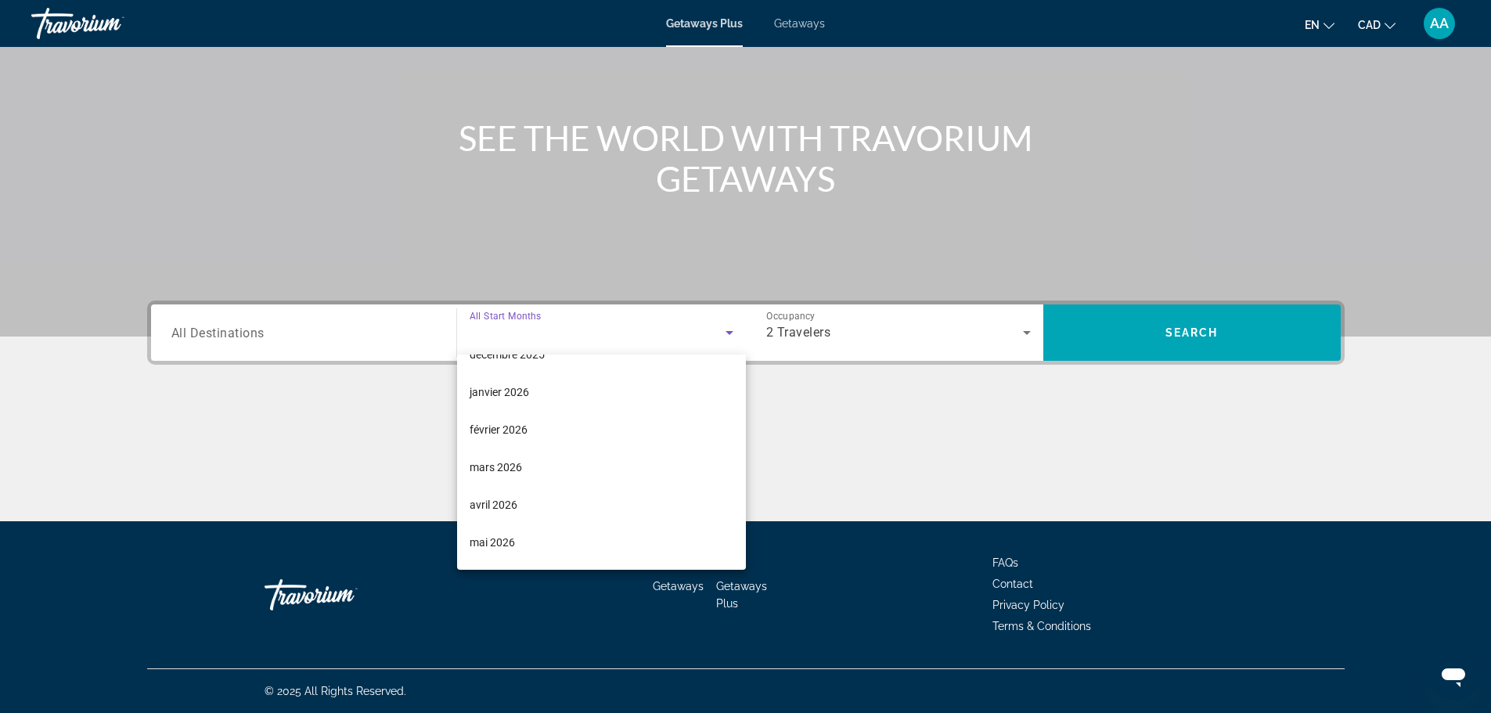
scroll to position [167, 0]
click at [513, 441] on span "février 2026" at bounding box center [498, 438] width 58 height 19
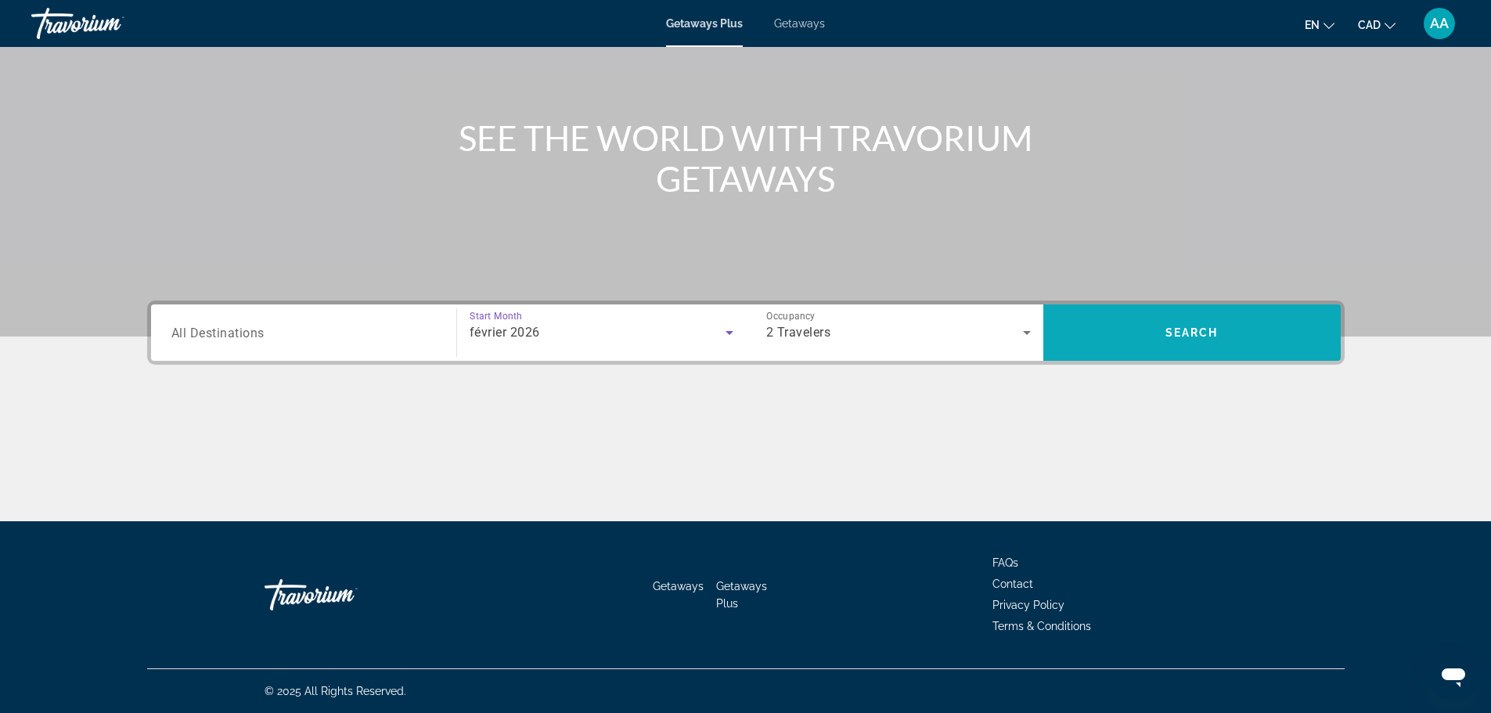
click at [1122, 325] on span "Search widget" at bounding box center [1191, 333] width 297 height 38
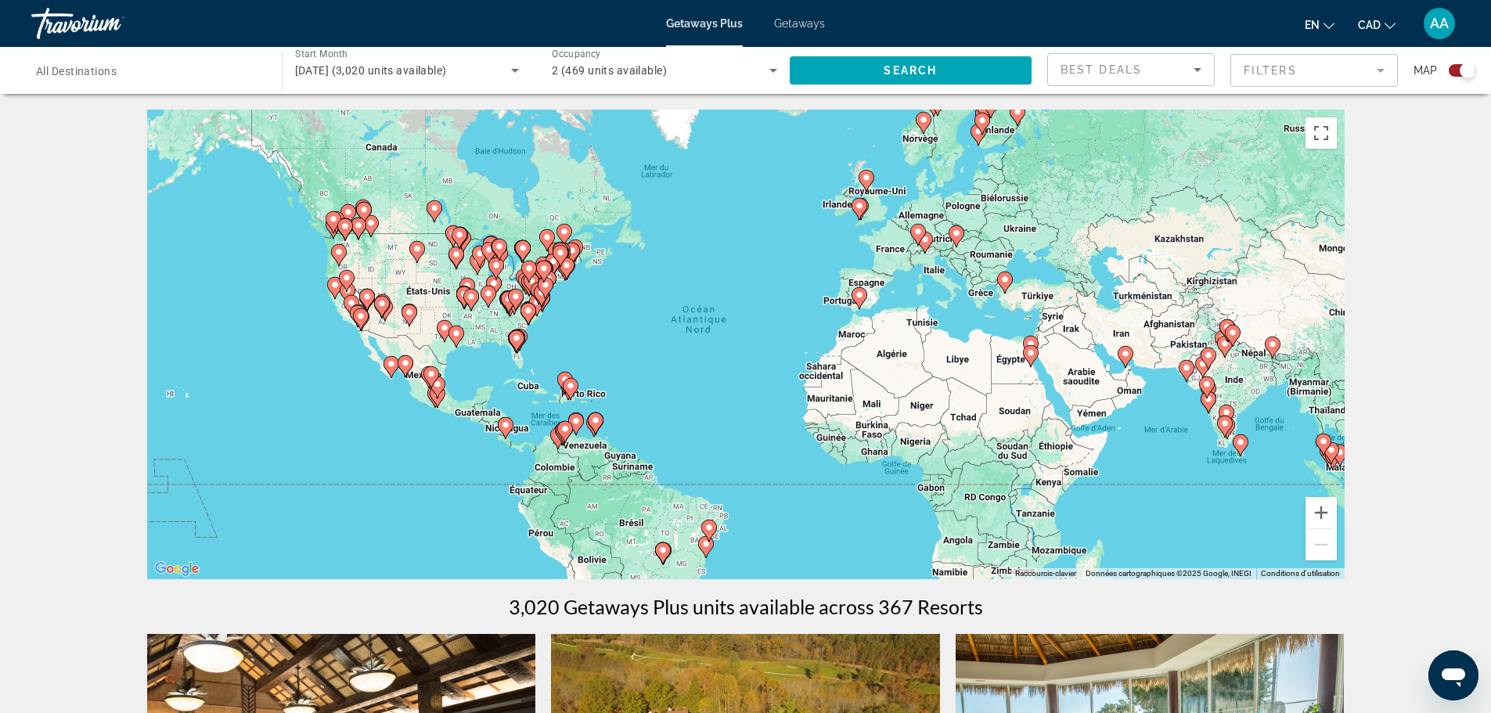
click at [171, 62] on input "Destination All Destinations" at bounding box center [148, 71] width 225 height 19
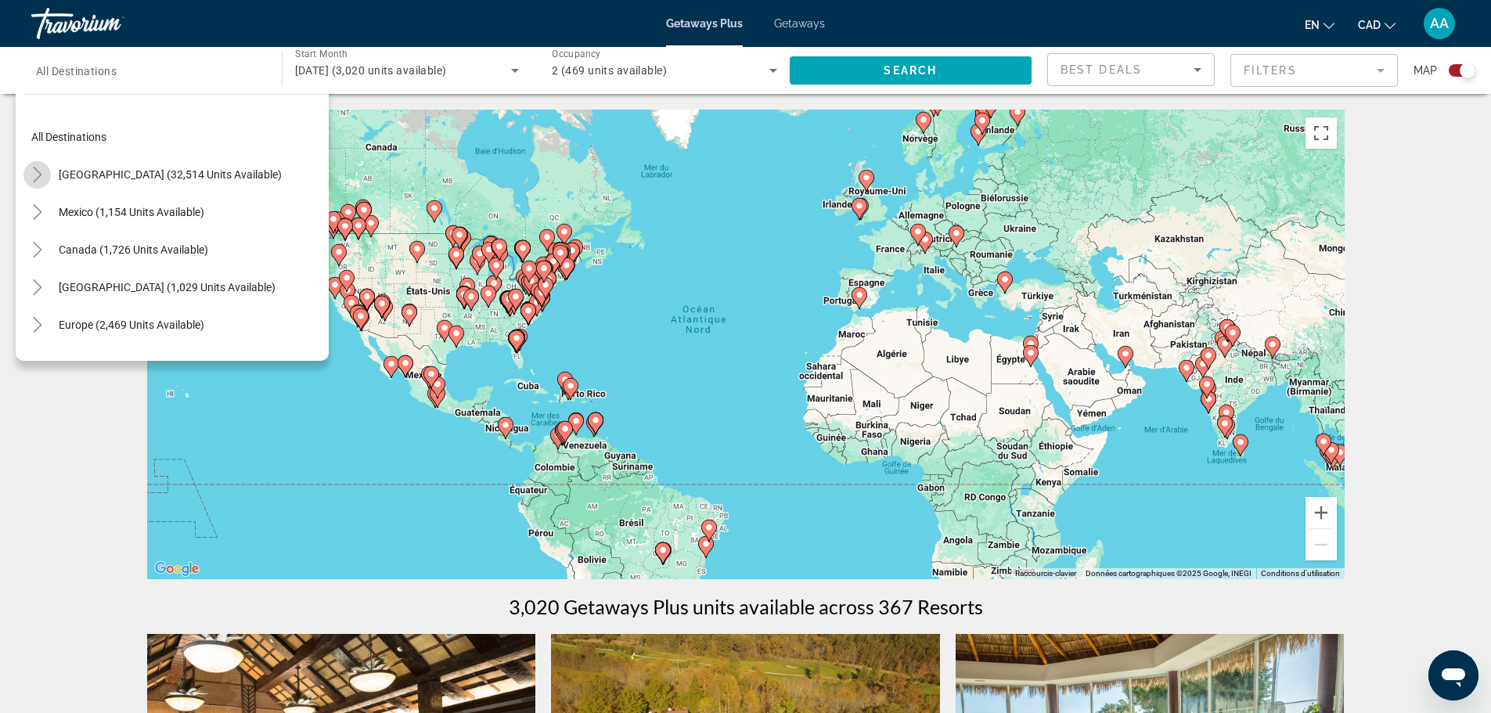
click at [40, 174] on icon "Toggle United States (32,514 units available)" at bounding box center [37, 175] width 9 height 16
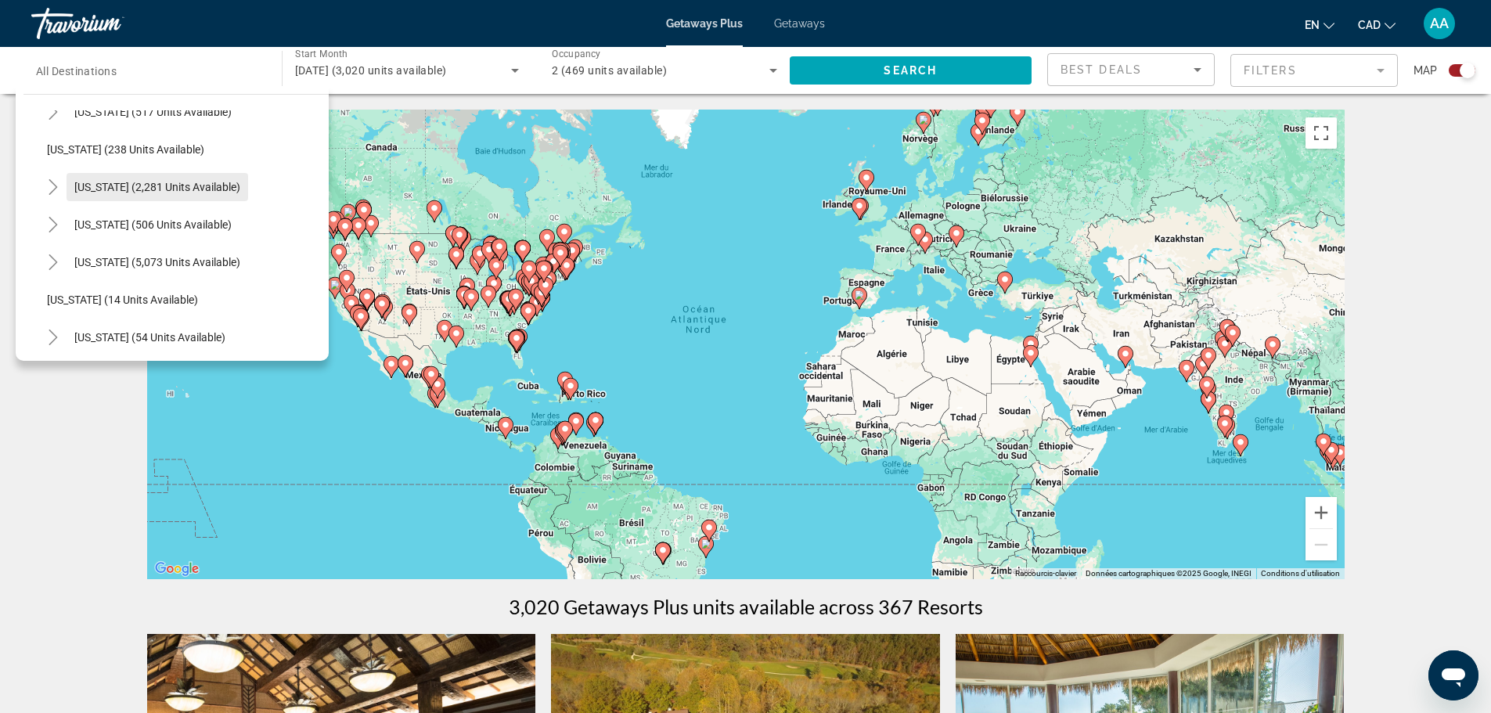
scroll to position [124, 0]
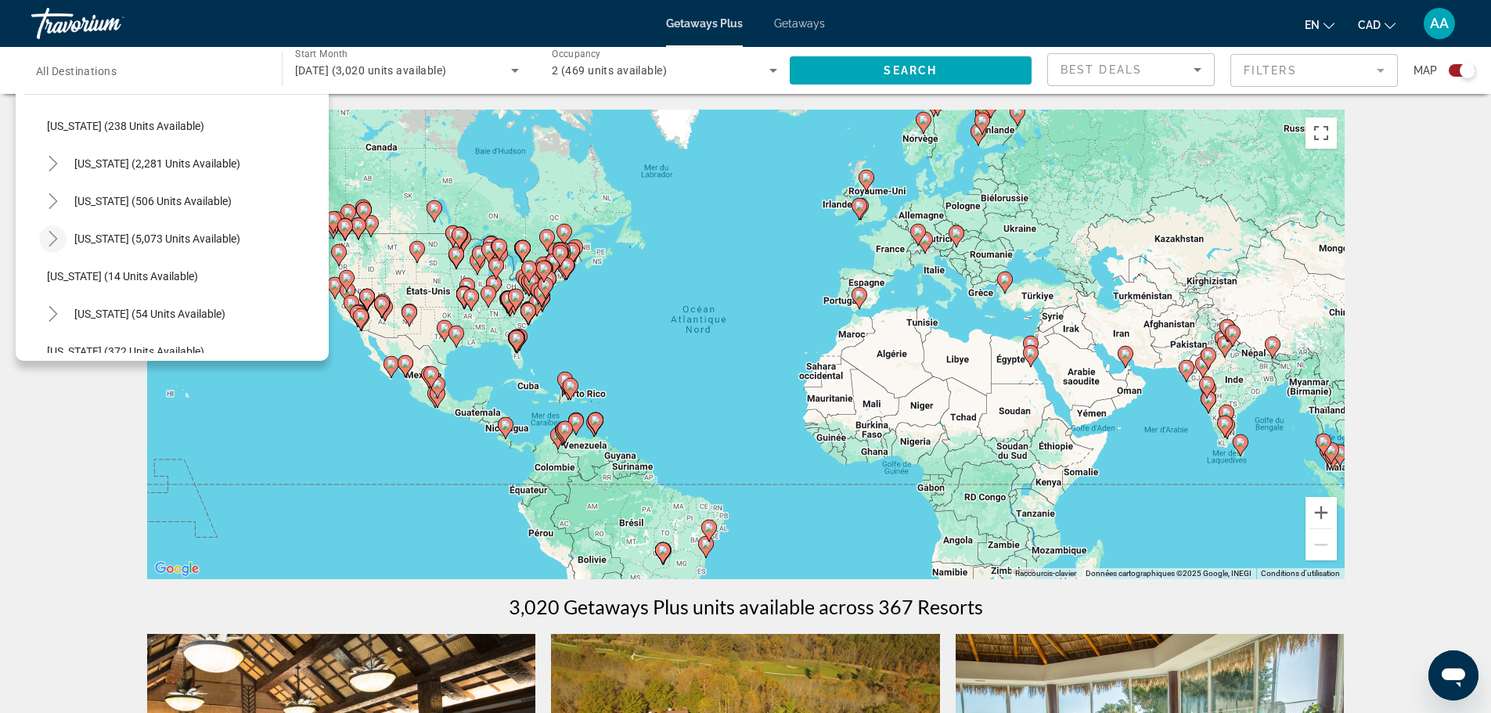
click at [54, 240] on icon "Toggle Florida (5,073 units available)" at bounding box center [53, 239] width 9 height 16
click at [95, 274] on span "Orlando & Disney Area (6,771 units available)" at bounding box center [171, 276] width 217 height 13
type input "**********"
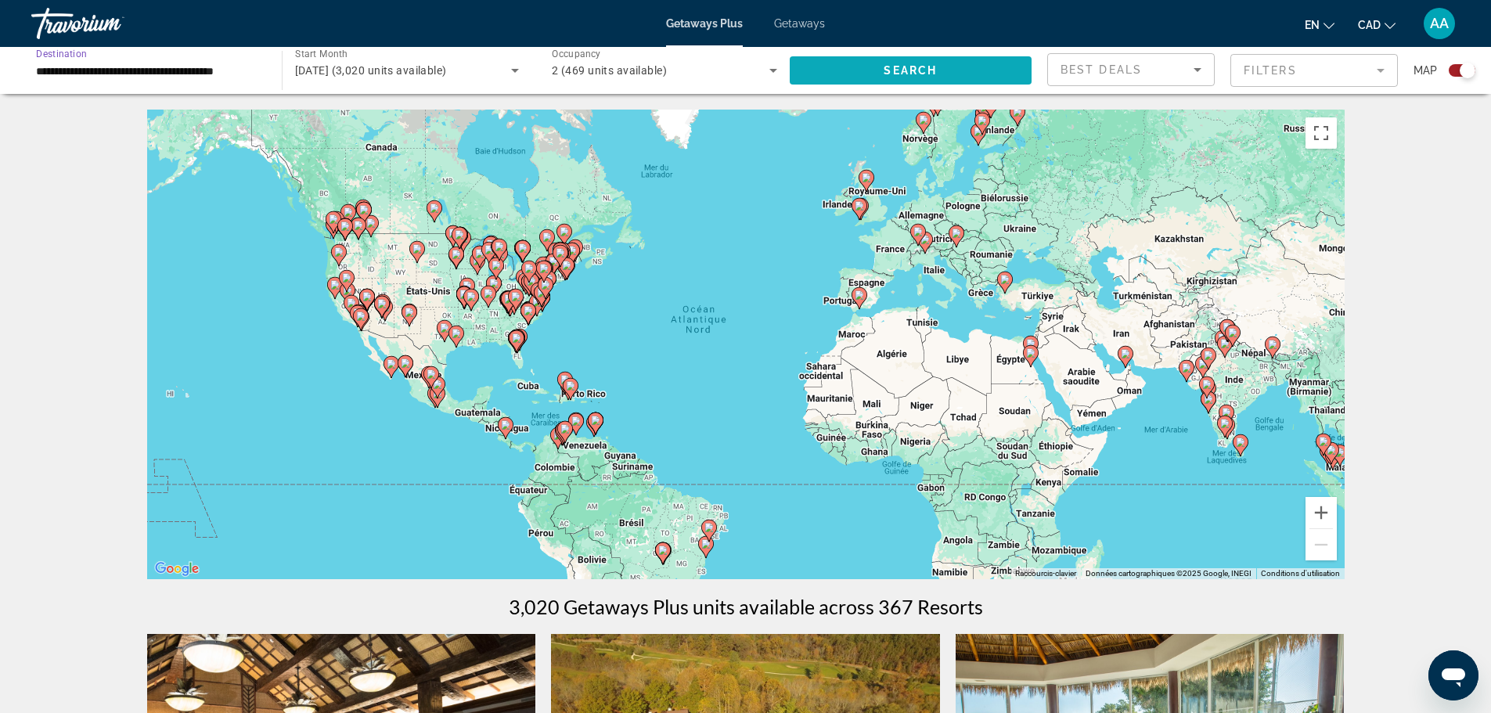
click at [843, 75] on span "Search widget" at bounding box center [910, 71] width 243 height 38
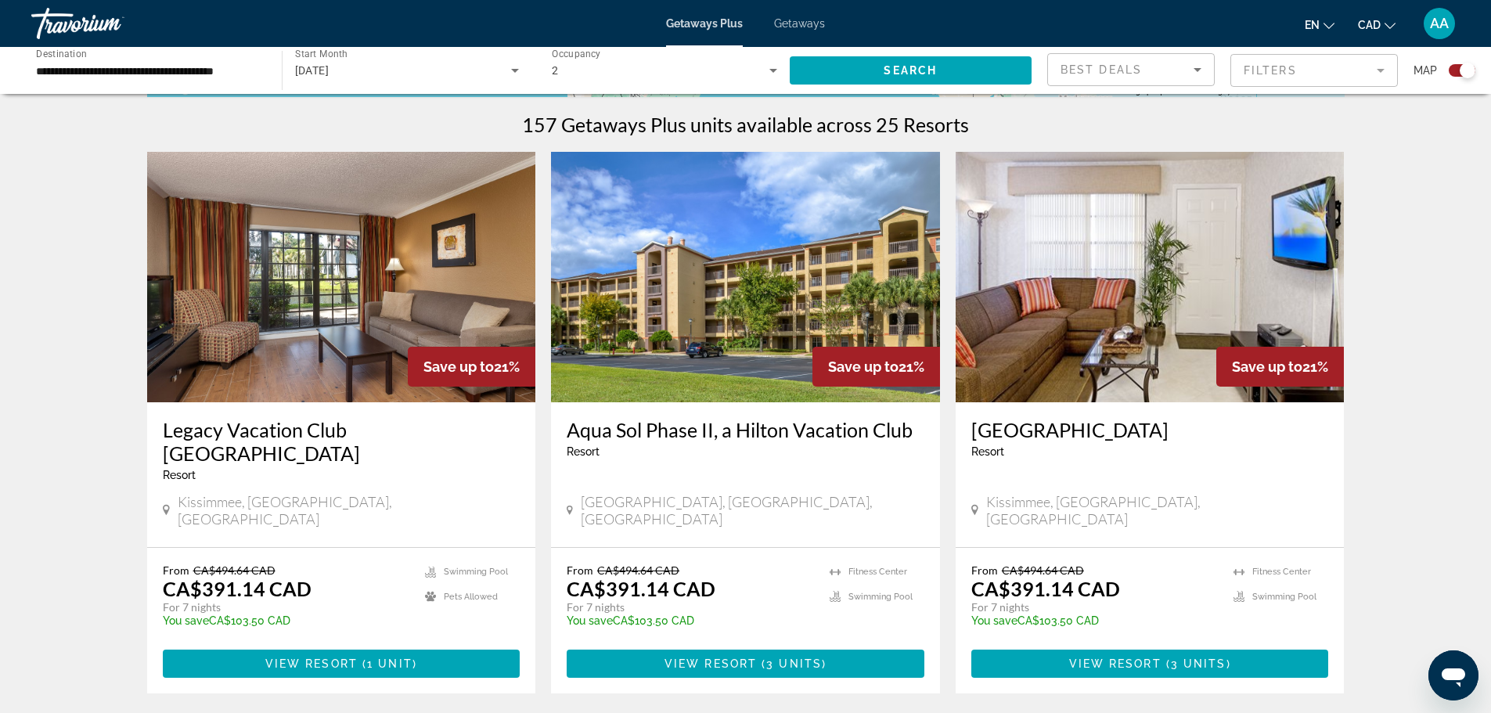
scroll to position [469, 0]
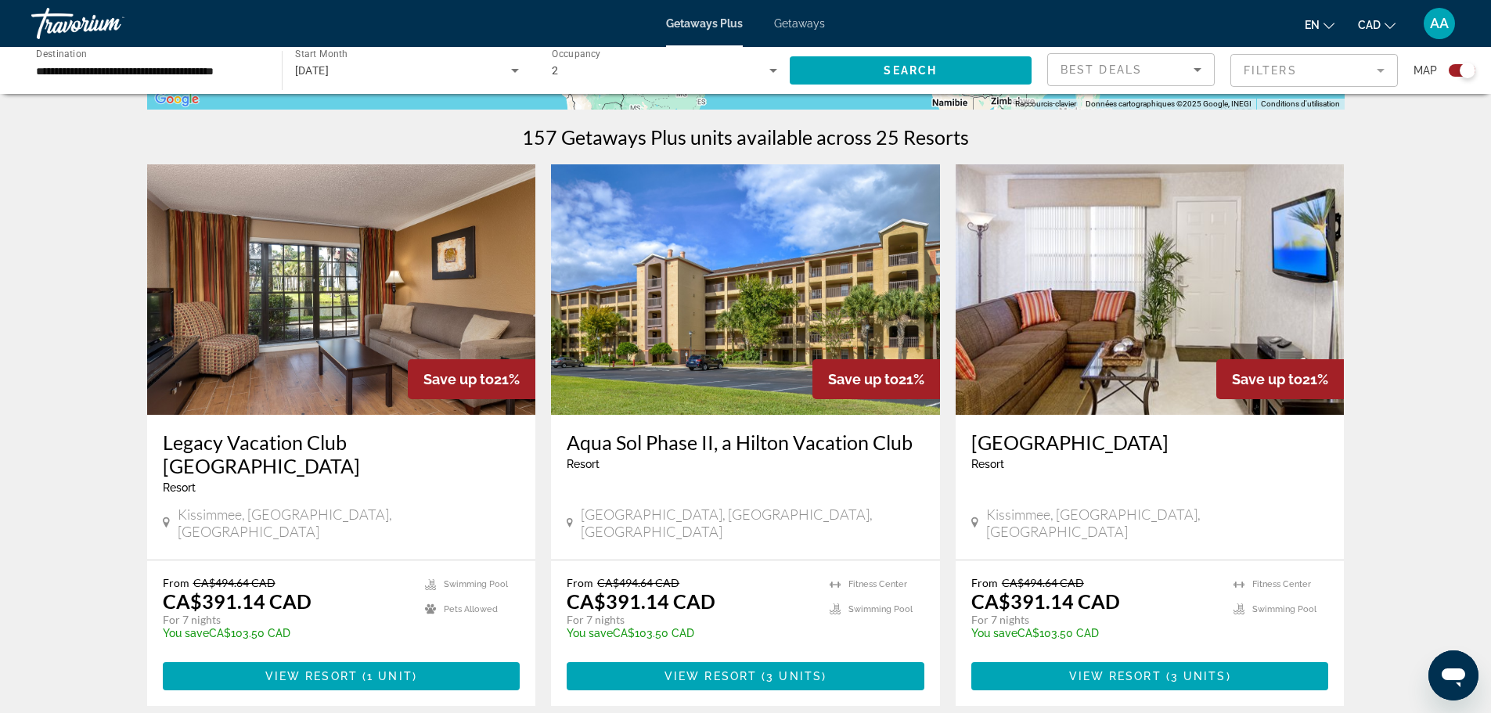
click at [397, 62] on div "February 2026" at bounding box center [403, 70] width 217 height 19
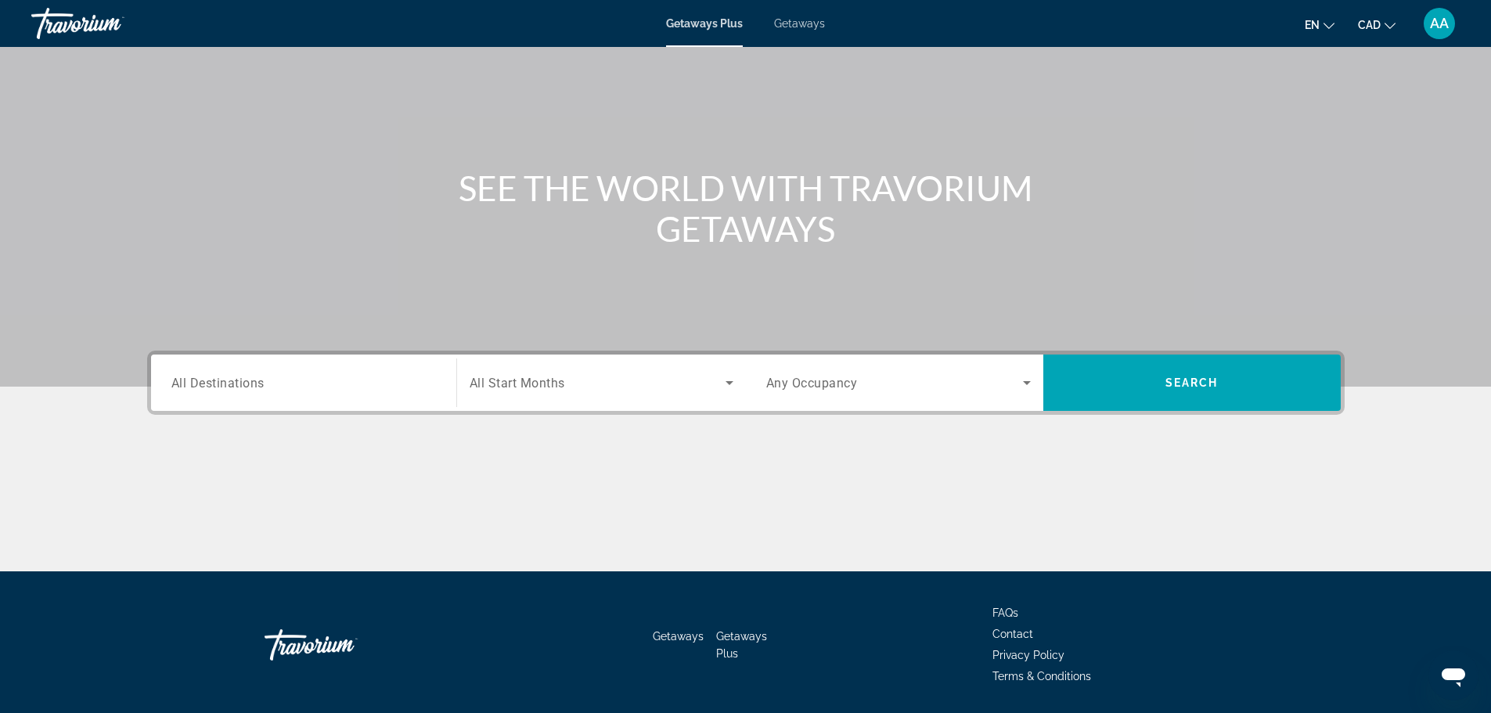
scroll to position [55, 0]
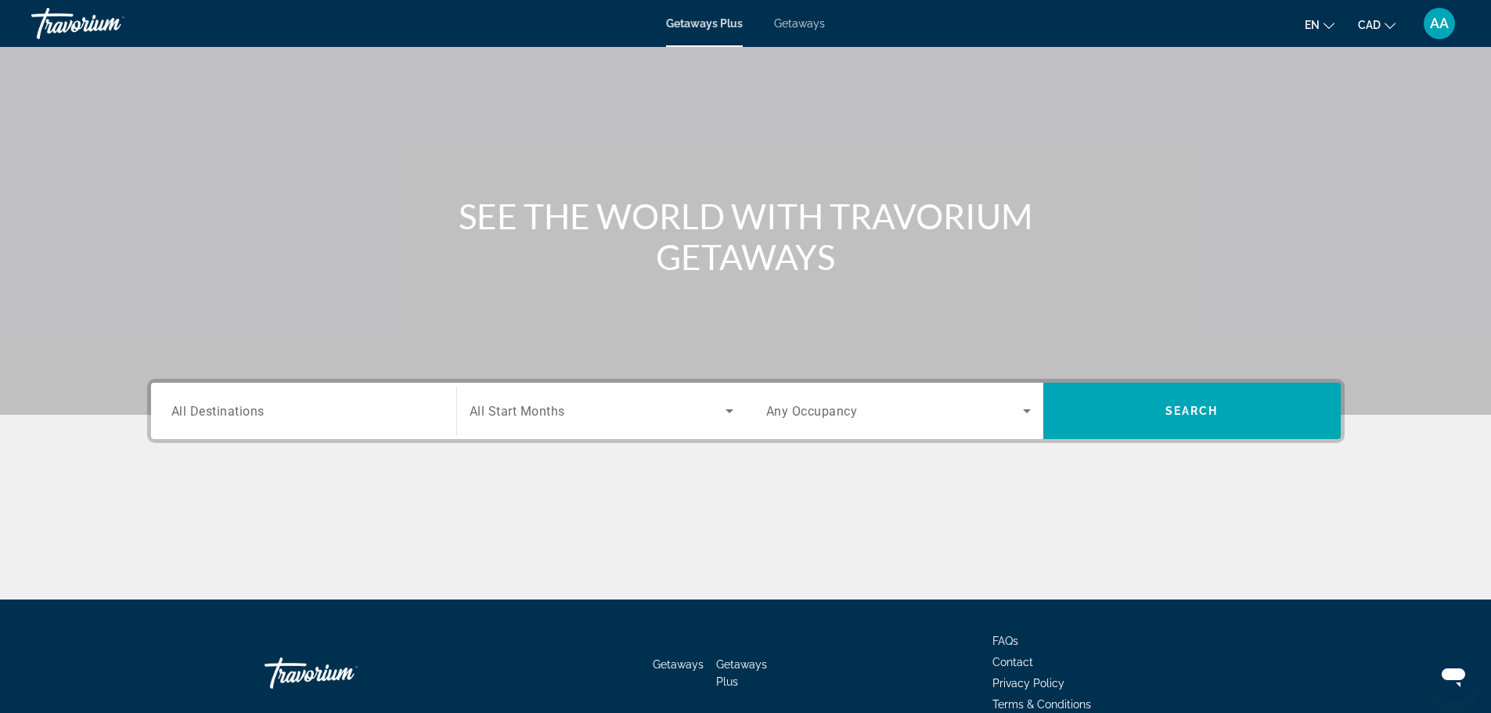
click at [804, 25] on span "Getaways" at bounding box center [799, 23] width 51 height 13
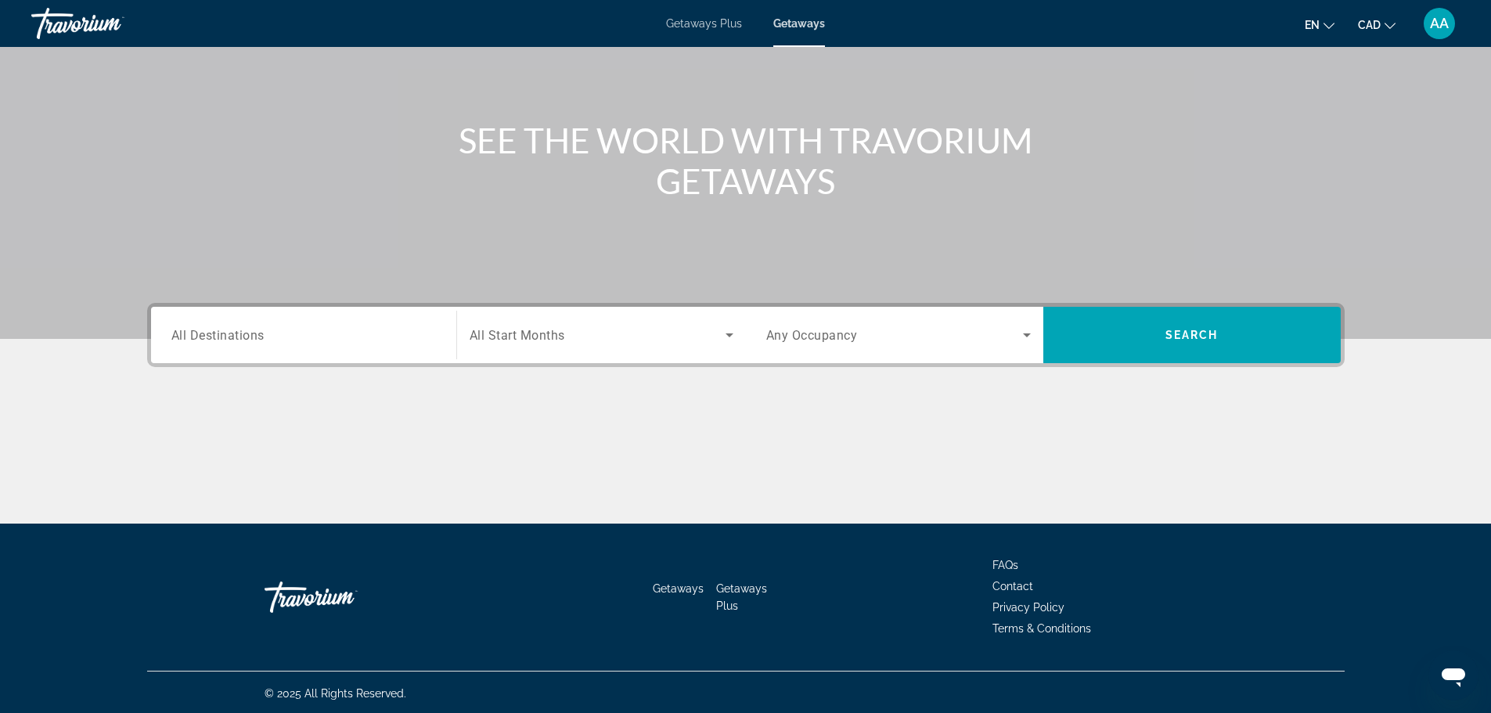
scroll to position [133, 0]
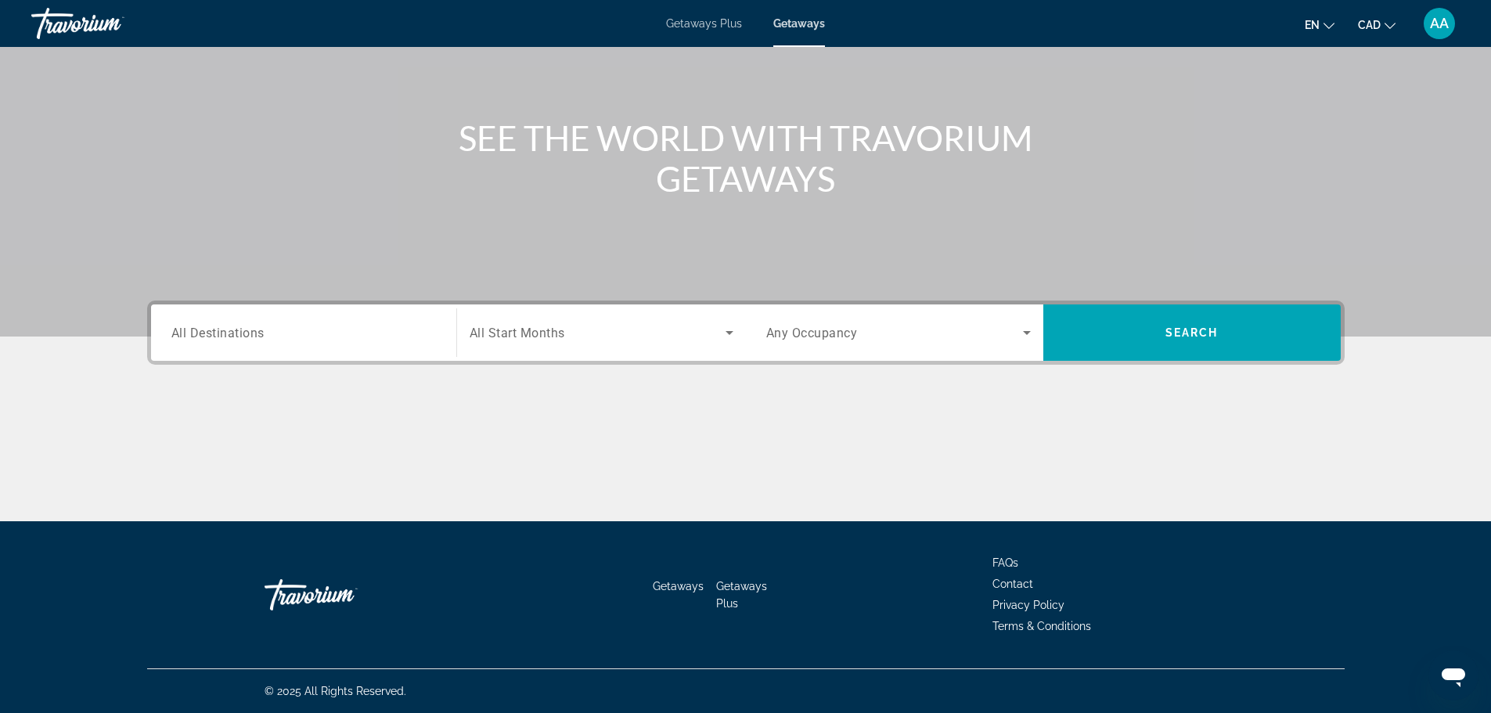
click at [416, 330] on input "Destination All Destinations" at bounding box center [303, 333] width 264 height 19
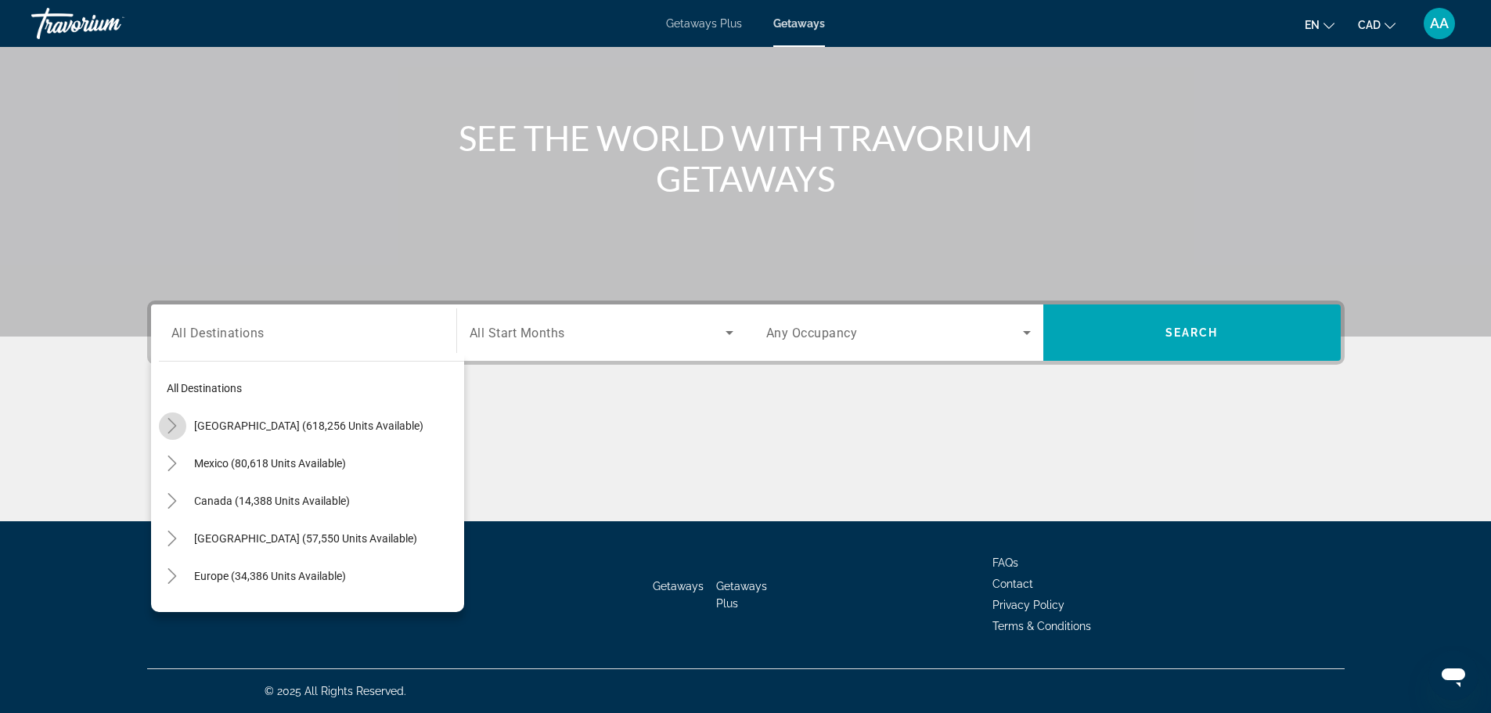
click at [171, 423] on icon "Toggle United States (618,256 units available)" at bounding box center [172, 426] width 16 height 16
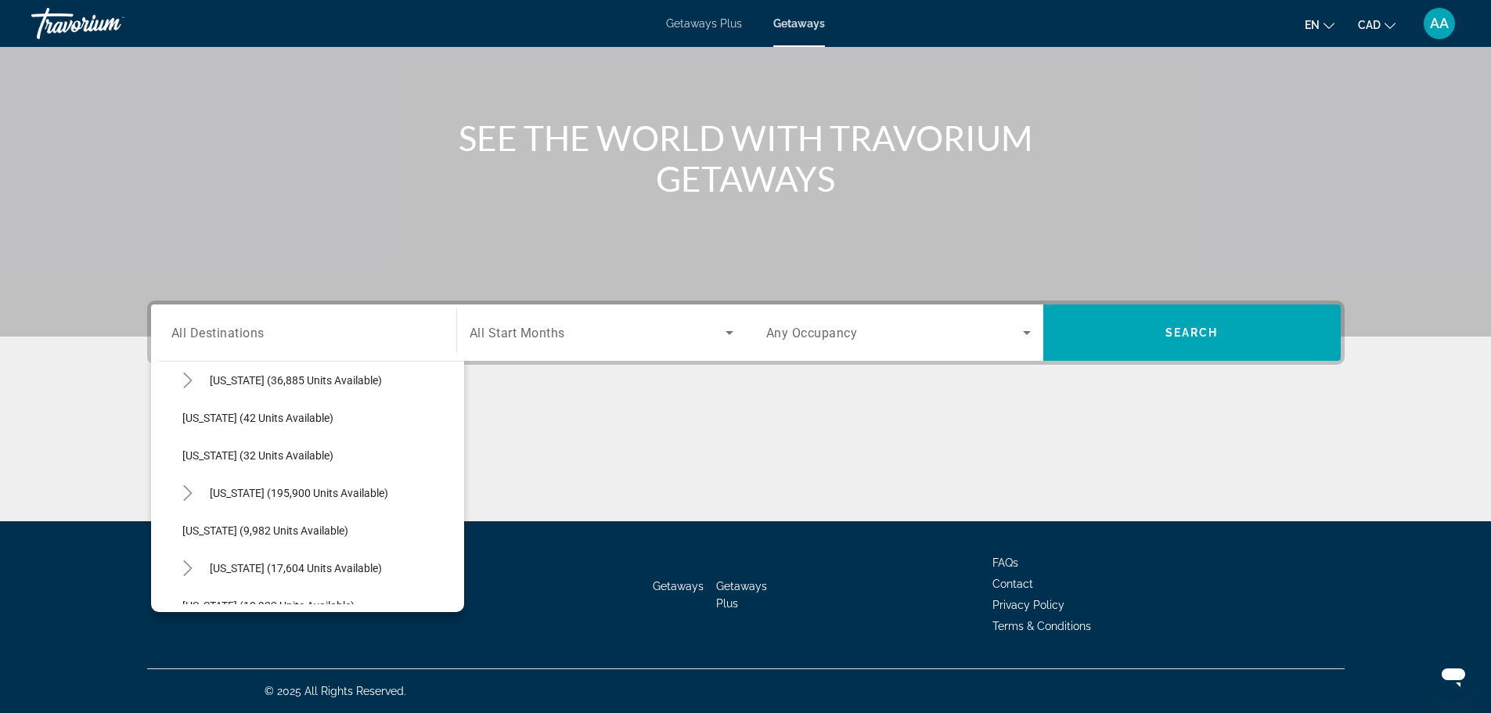
scroll to position [202, 0]
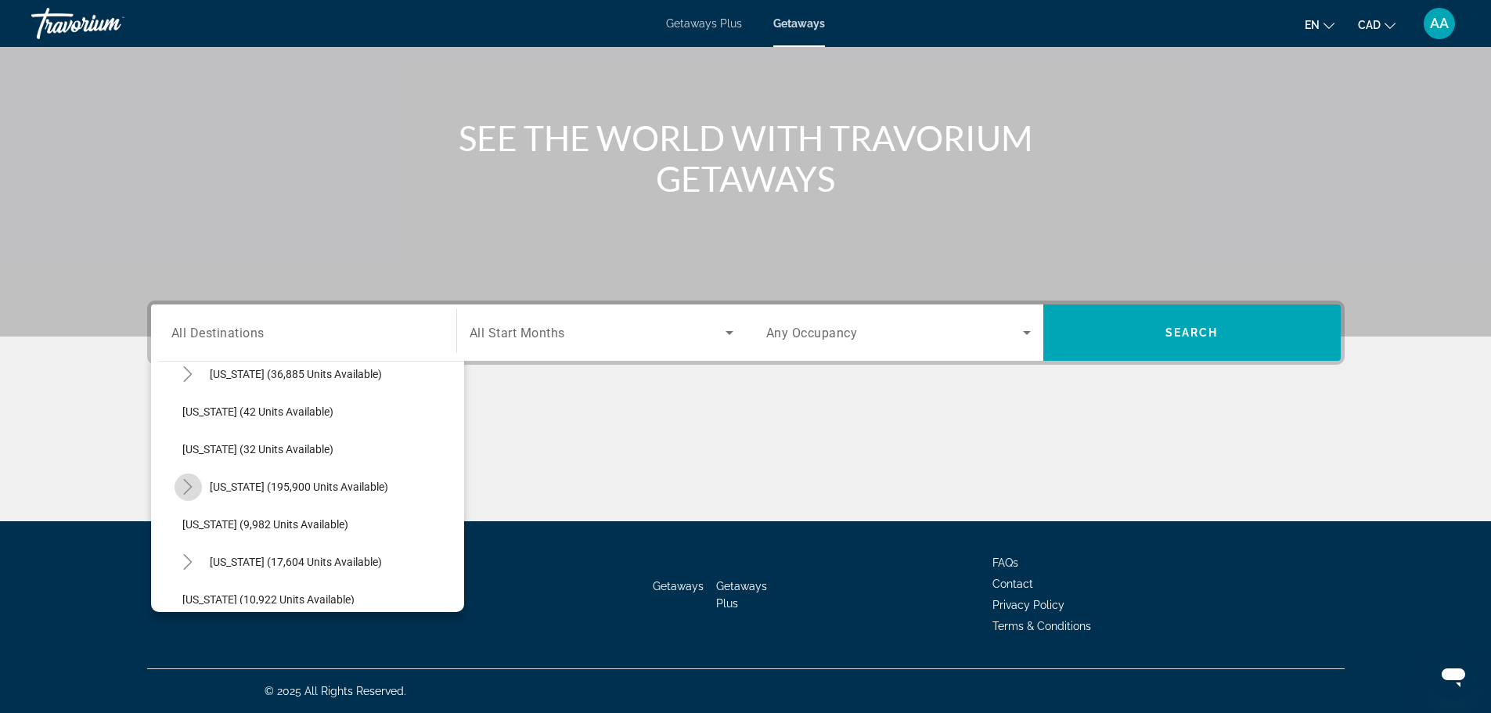
click at [186, 485] on icon "Toggle Florida (195,900 units available)" at bounding box center [188, 487] width 16 height 16
click at [247, 523] on span "Orlando & Disney Area (82,542 units available)" at bounding box center [309, 524] width 223 height 13
type input "**********"
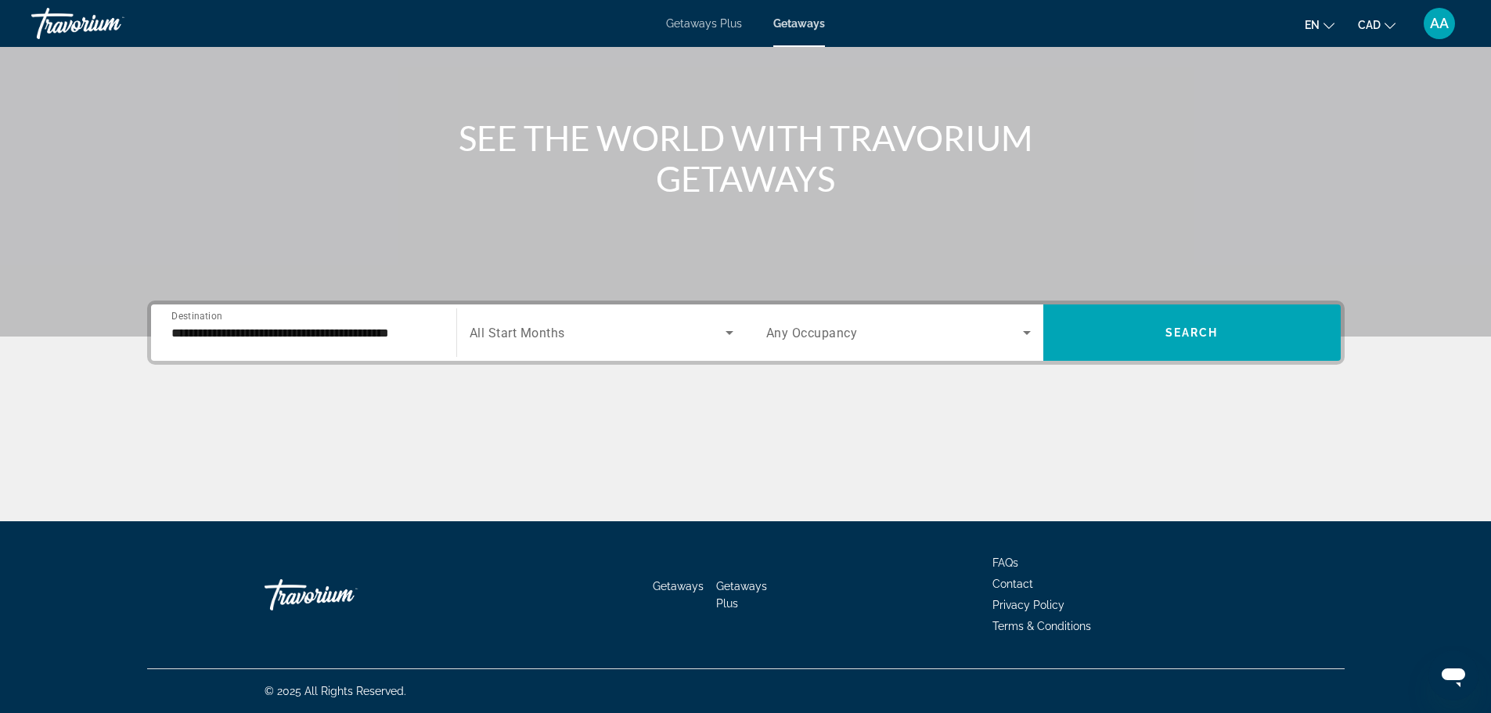
click at [836, 329] on span "Any Occupancy" at bounding box center [812, 332] width 92 height 15
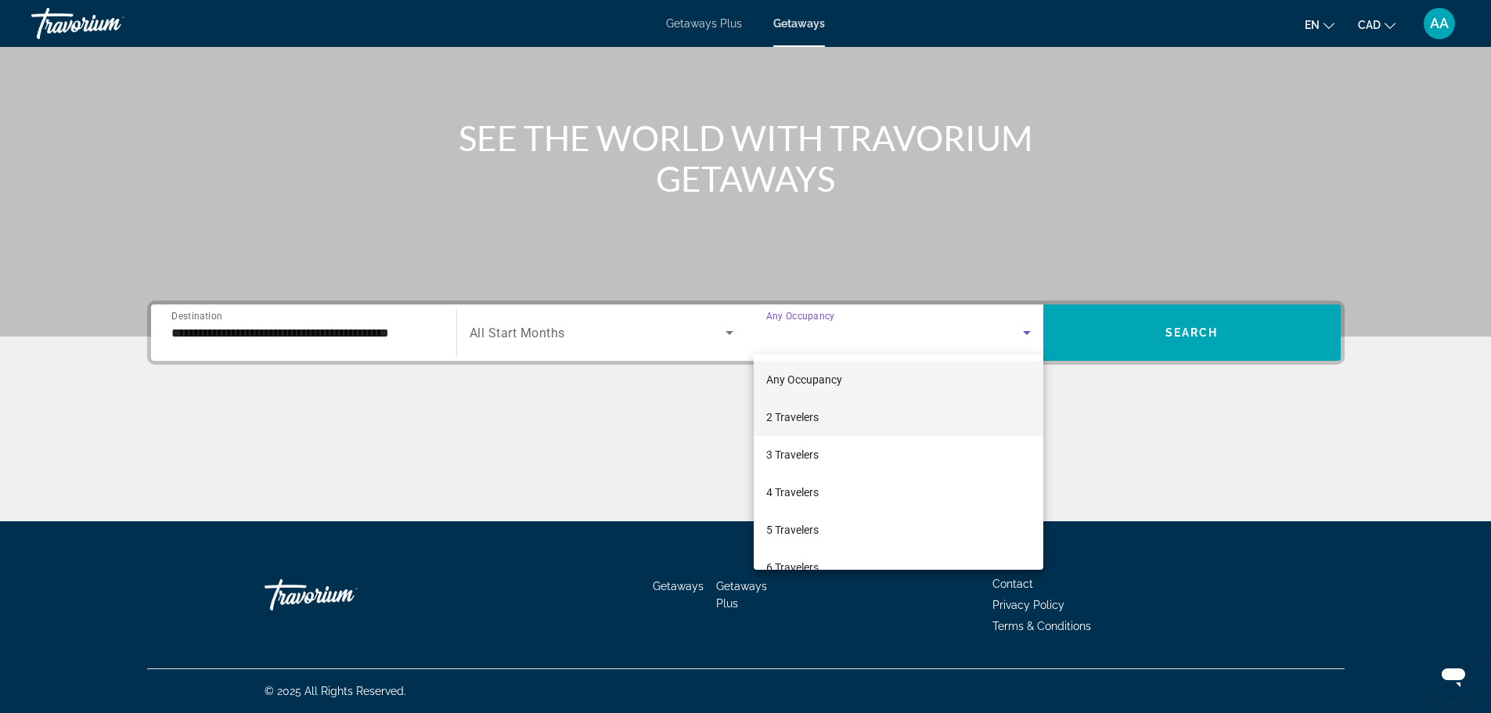
click at [807, 423] on span "2 Travelers" at bounding box center [792, 417] width 52 height 19
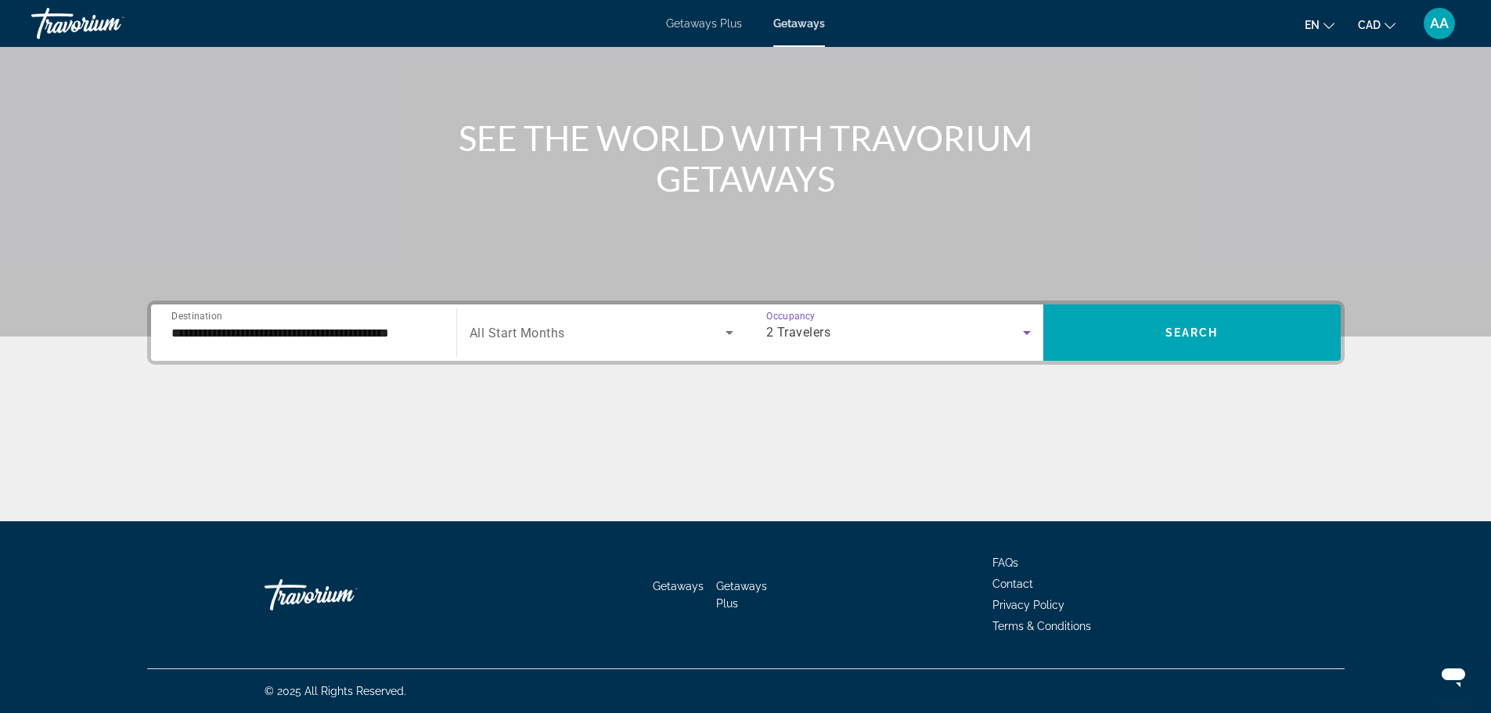
click at [687, 336] on span "Search widget" at bounding box center [597, 332] width 256 height 19
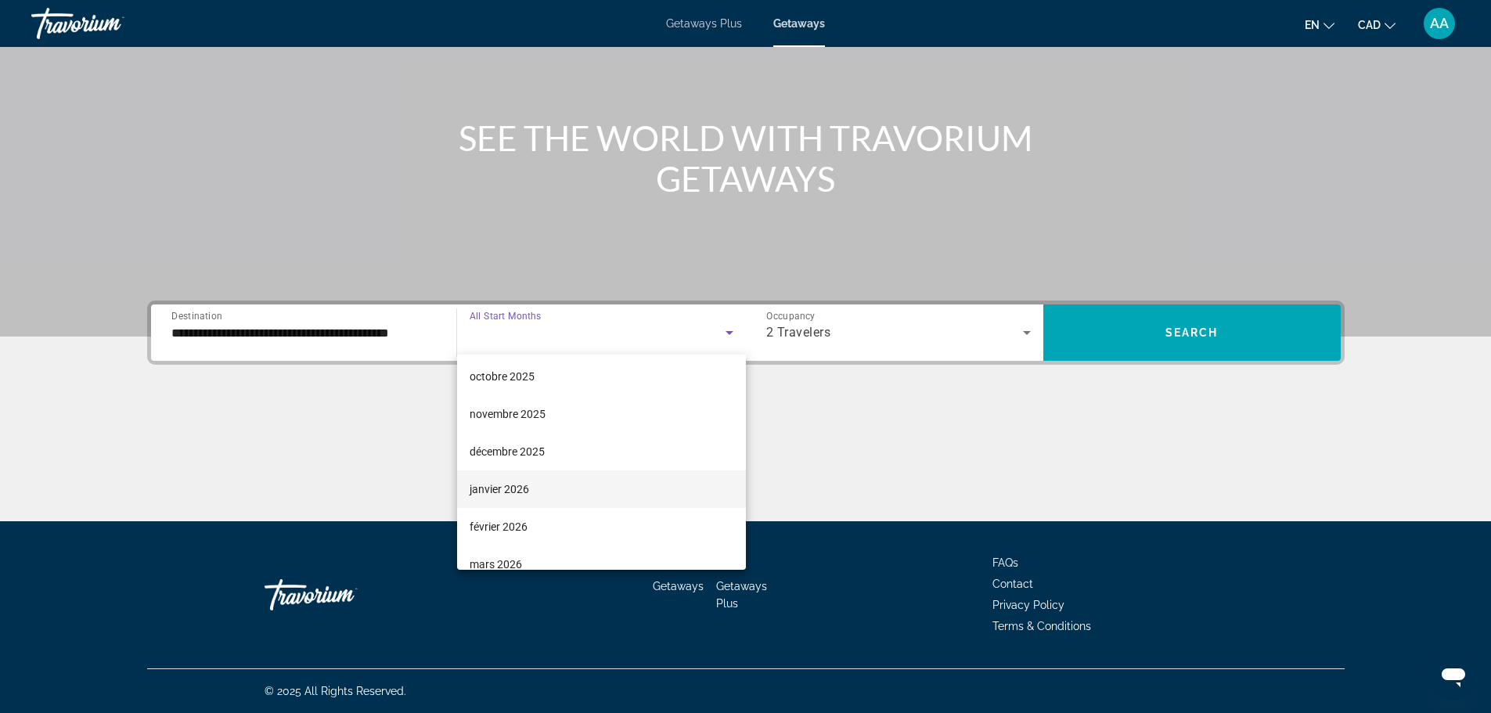
scroll to position [156, 0]
click at [556, 448] on mat-option "février 2026" at bounding box center [601, 449] width 289 height 38
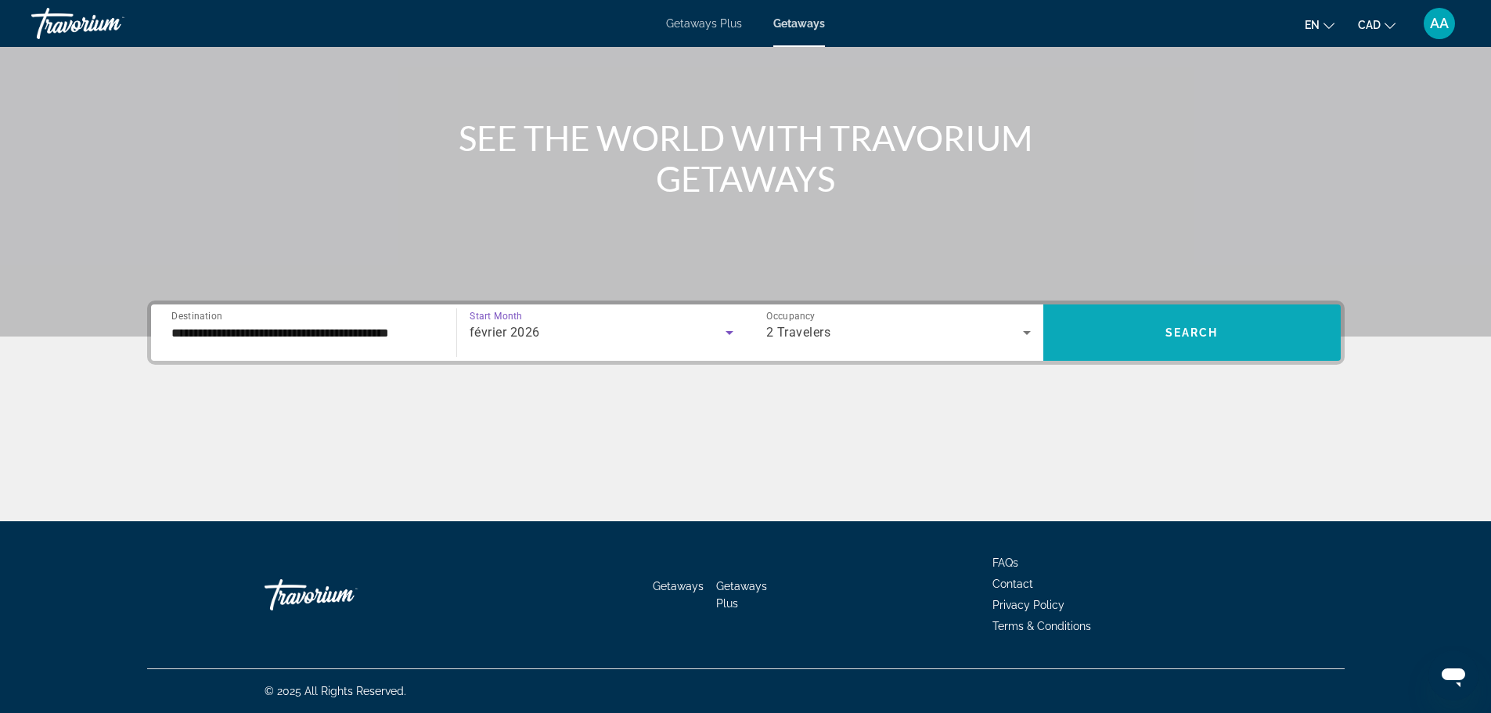
click at [1142, 322] on span "Search widget" at bounding box center [1191, 333] width 297 height 38
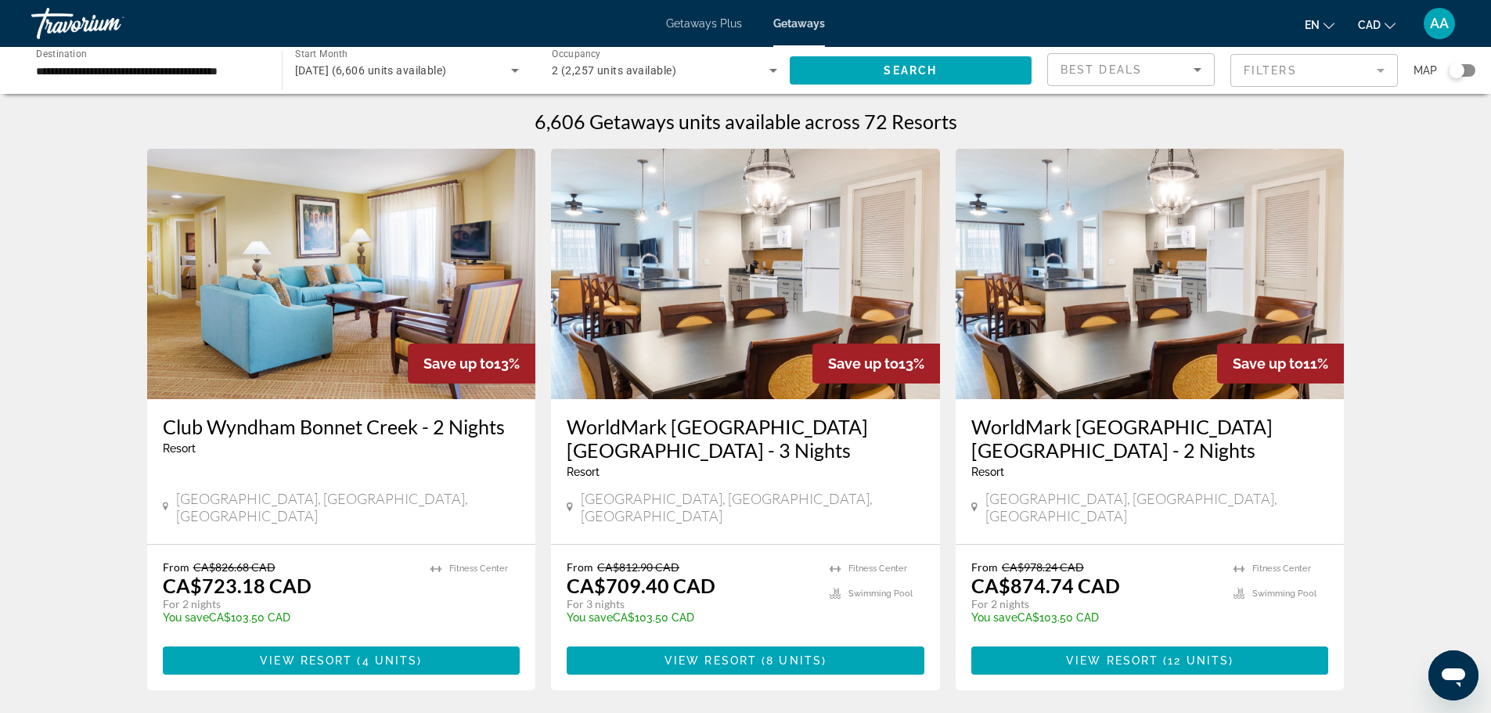
click at [1257, 63] on mat-form-field "Filters" at bounding box center [1313, 70] width 167 height 33
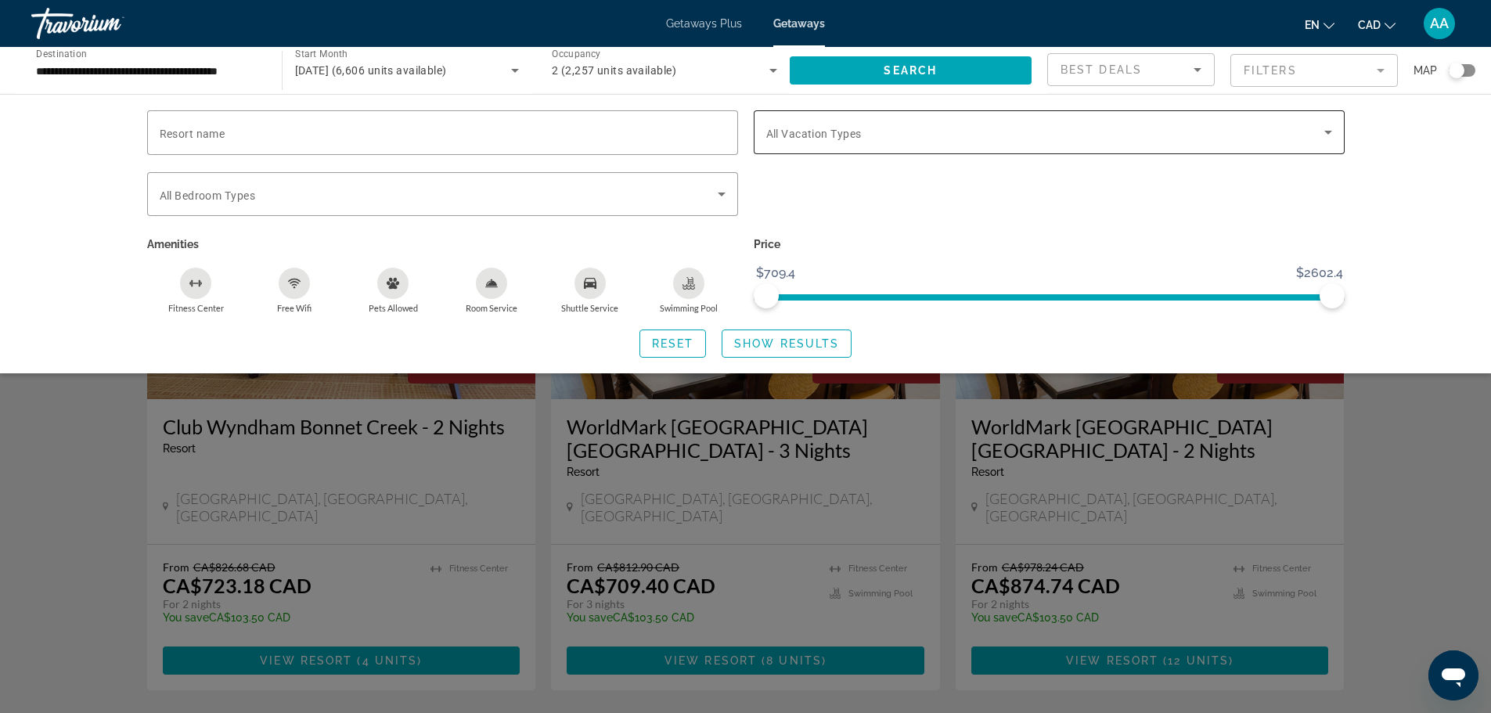
click at [854, 131] on span "All Vacation Types" at bounding box center [813, 134] width 95 height 13
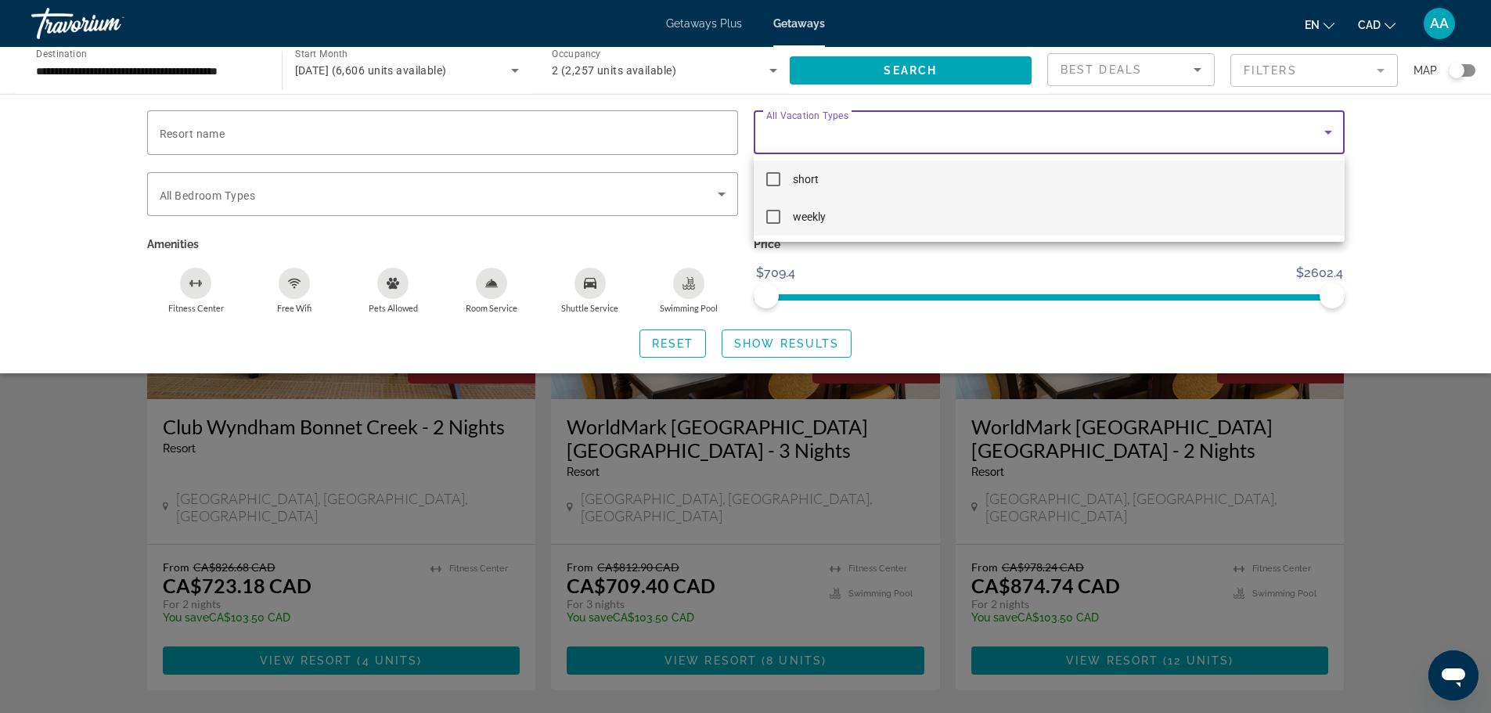
click at [781, 215] on mat-option "weekly" at bounding box center [1048, 217] width 591 height 38
click at [768, 347] on div at bounding box center [745, 356] width 1491 height 713
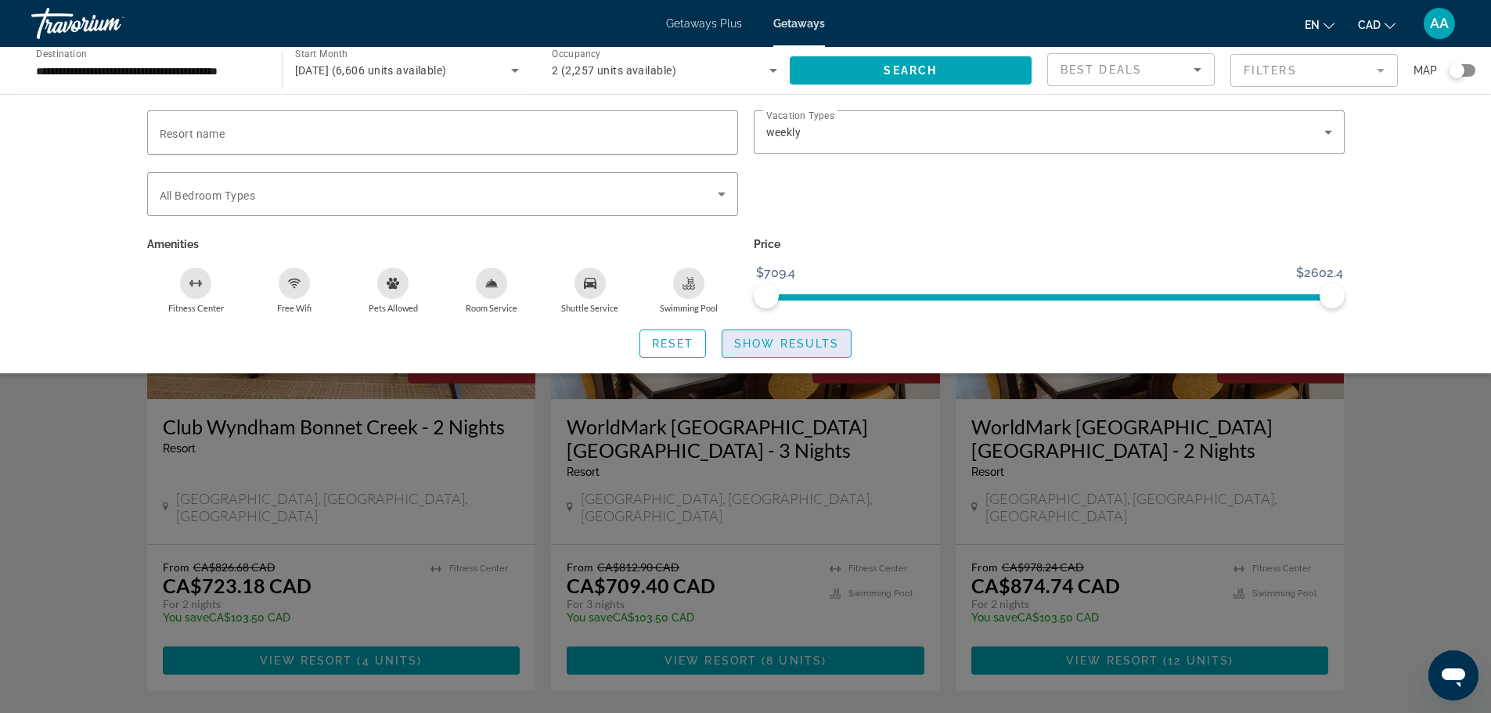
click at [764, 340] on span "Show Results" at bounding box center [786, 343] width 105 height 13
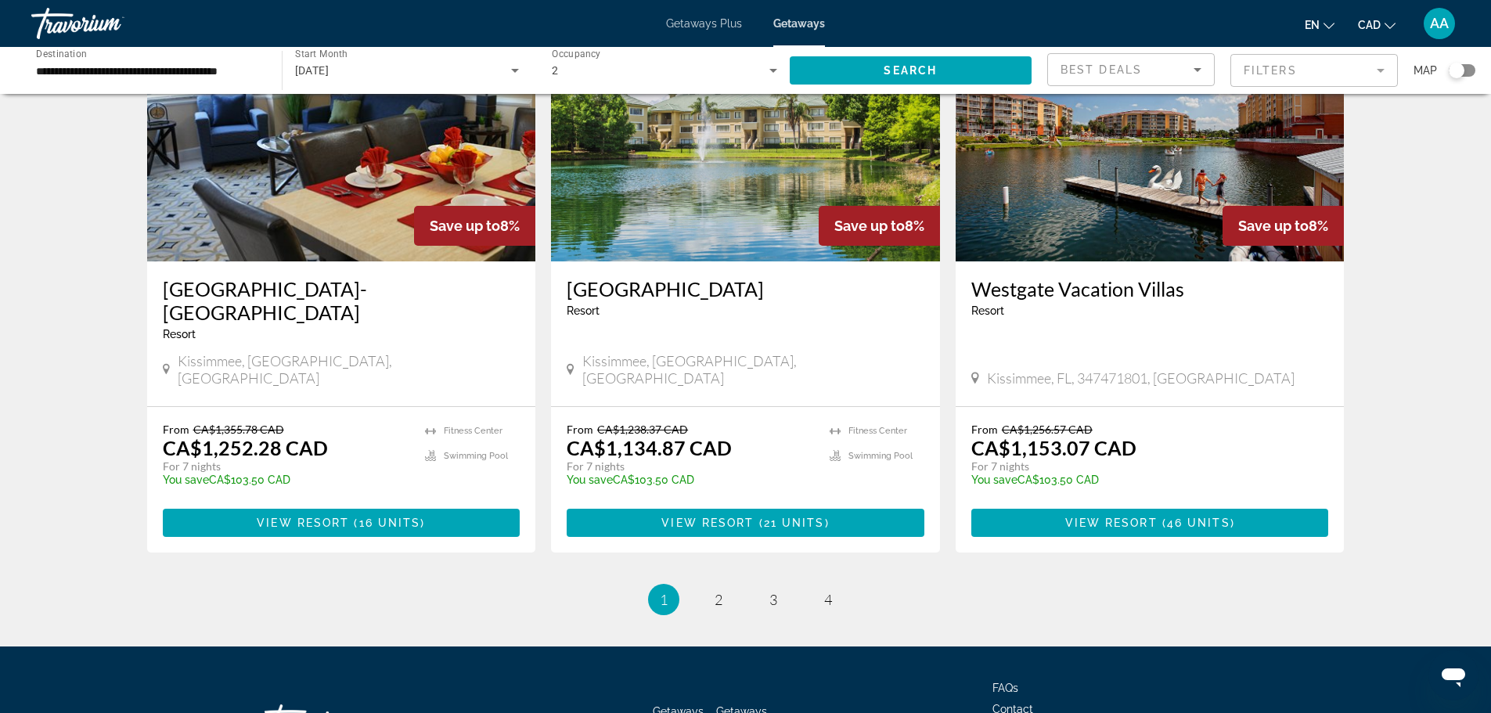
scroll to position [1818, 0]
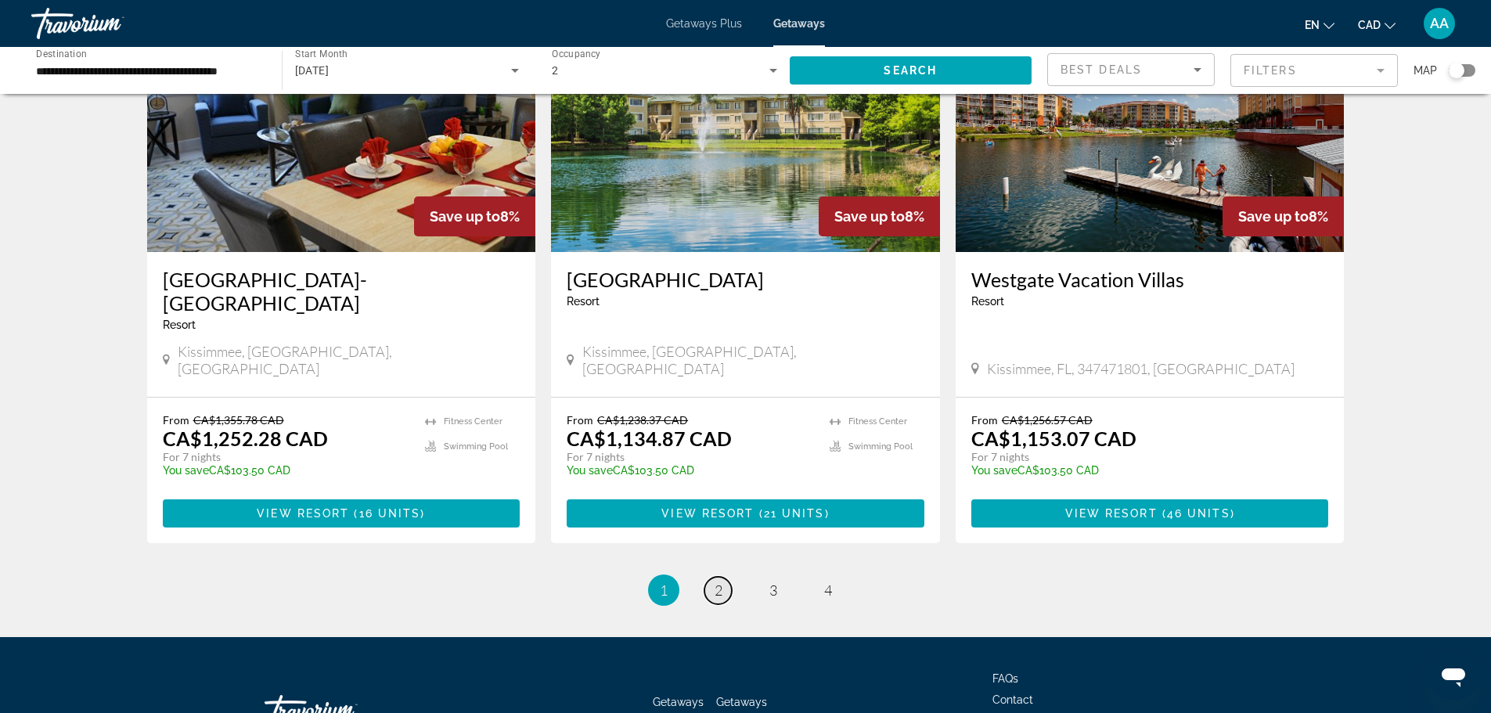
click at [726, 577] on link "page 2" at bounding box center [717, 590] width 27 height 27
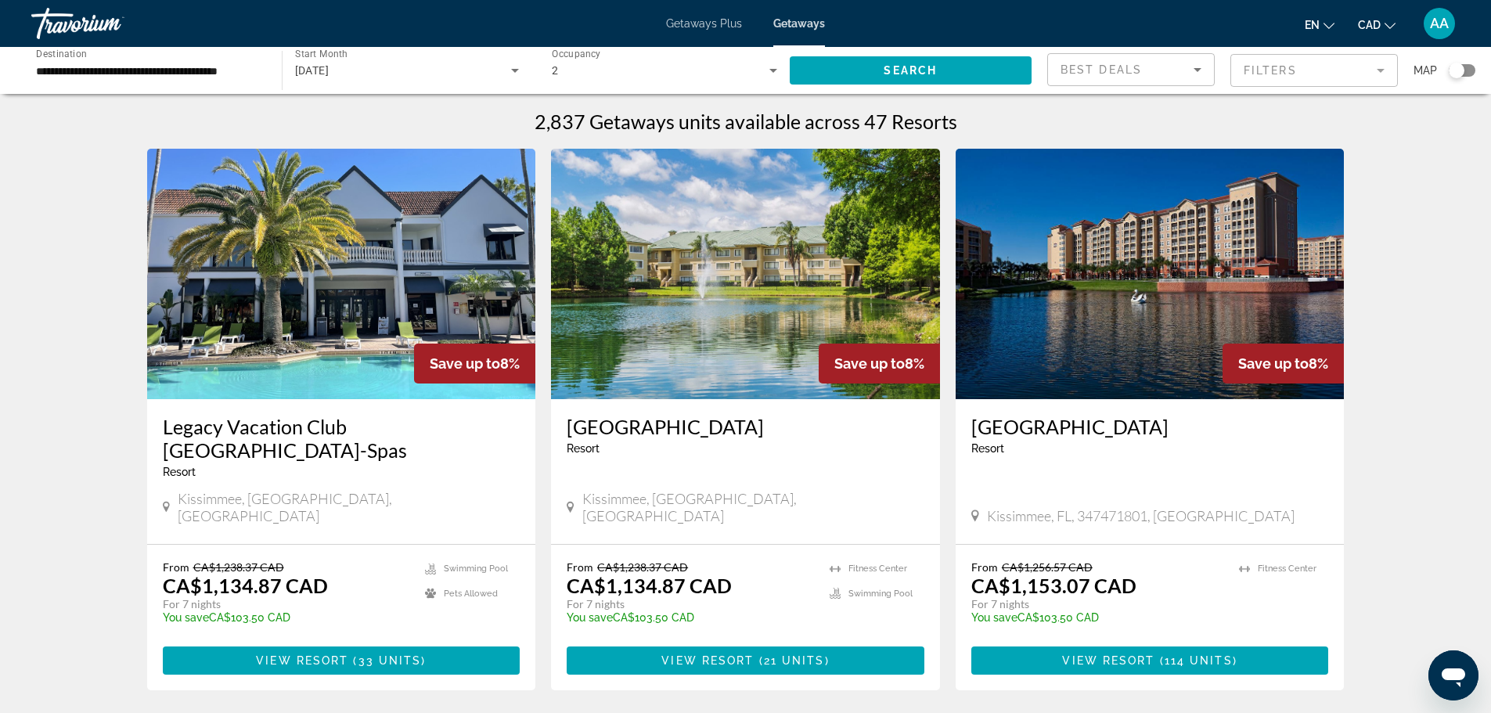
click at [89, 18] on div "Travorium" at bounding box center [109, 23] width 156 height 41
